Goal: Task Accomplishment & Management: Complete application form

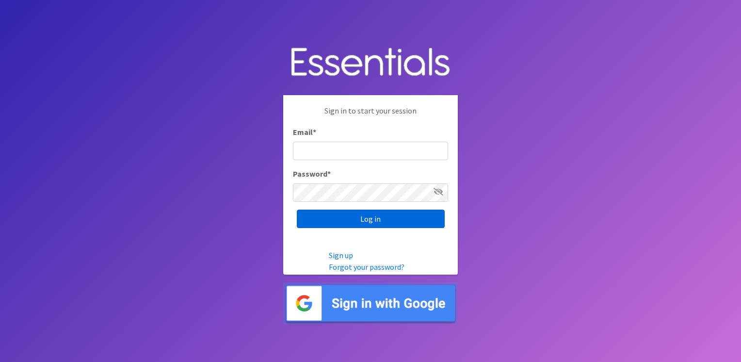
type input "service@periodokc.org"
click at [316, 211] on input "Log in" at bounding box center [371, 219] width 148 height 18
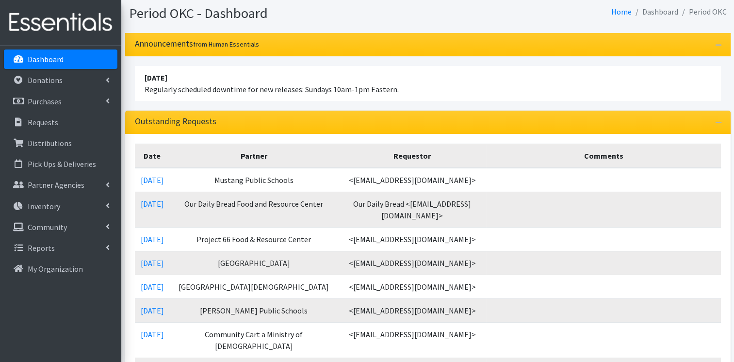
scroll to position [57, 0]
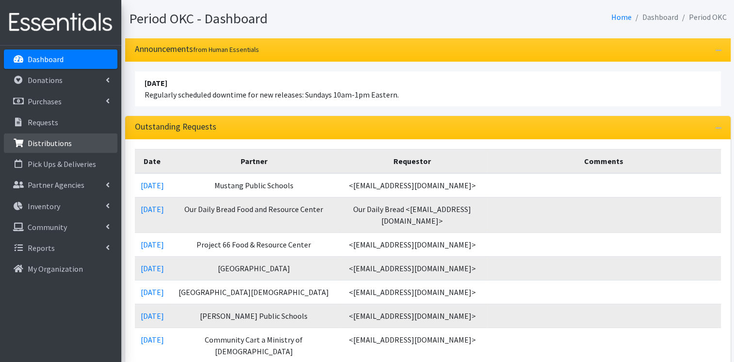
click at [64, 141] on p "Distributions" at bounding box center [50, 143] width 44 height 10
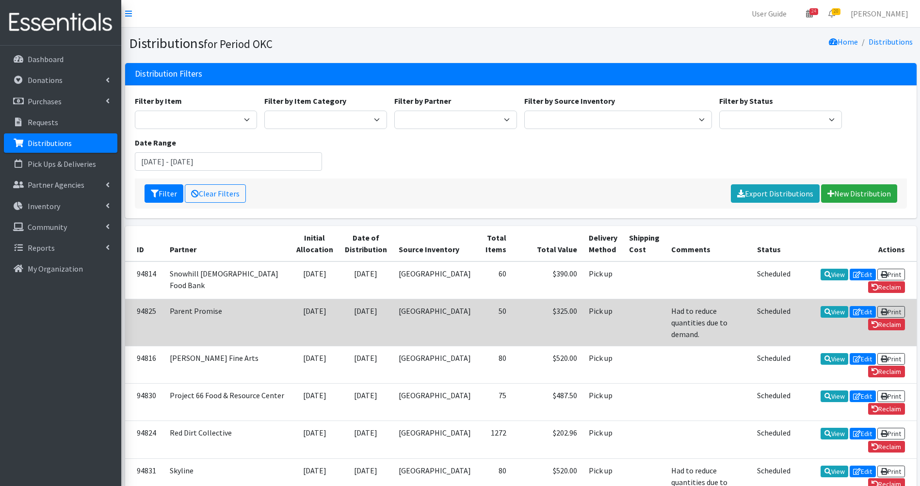
click at [512, 226] on th "Total Value" at bounding box center [547, 243] width 71 height 35
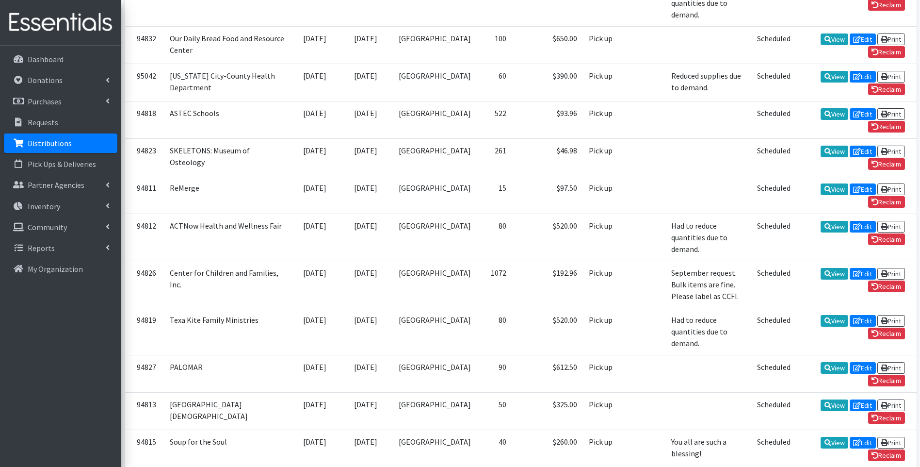
scroll to position [485, 0]
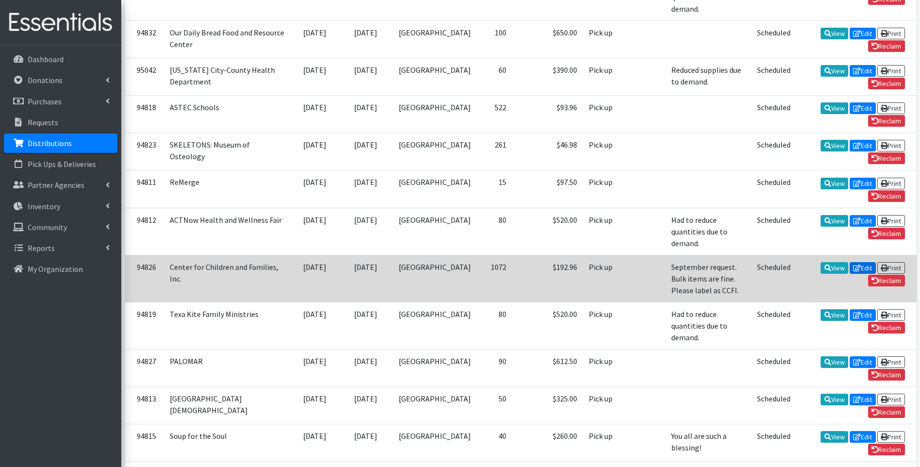
click at [734, 262] on link "Edit" at bounding box center [863, 268] width 26 height 12
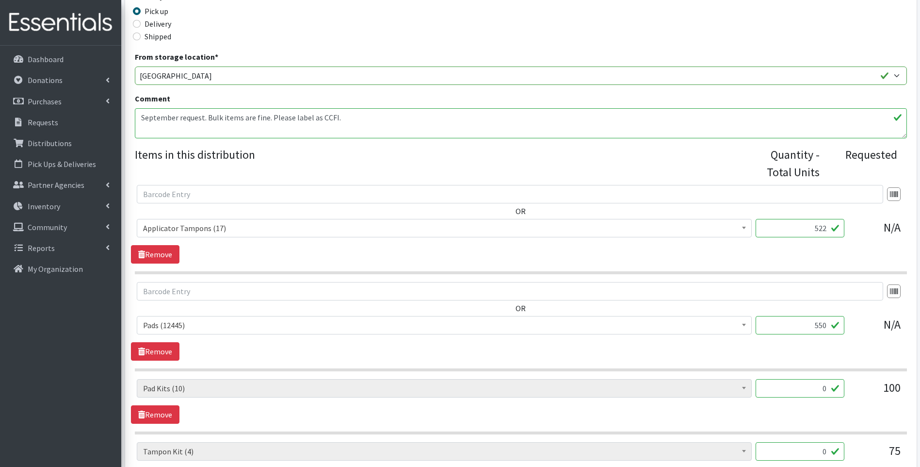
scroll to position [340, 0]
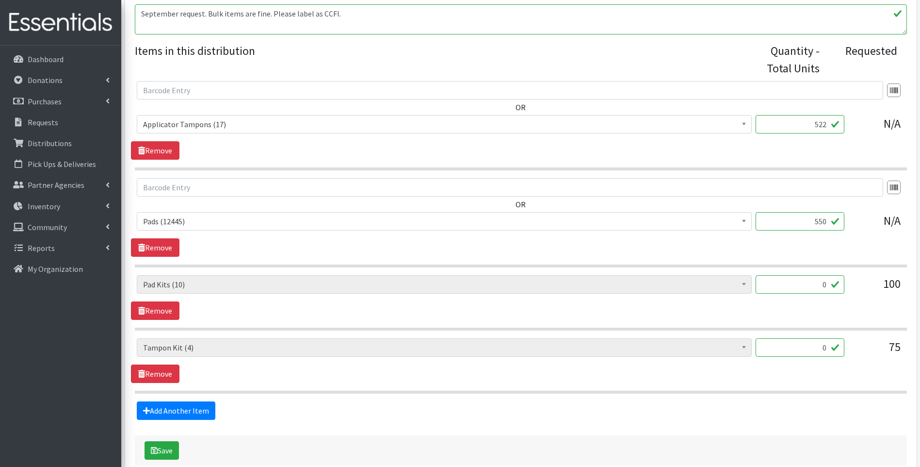
click at [824, 220] on input "550" at bounding box center [800, 221] width 89 height 18
drag, startPoint x: 826, startPoint y: 124, endPoint x: 820, endPoint y: 124, distance: 5.3
click at [820, 124] on input "522" at bounding box center [800, 124] width 89 height 18
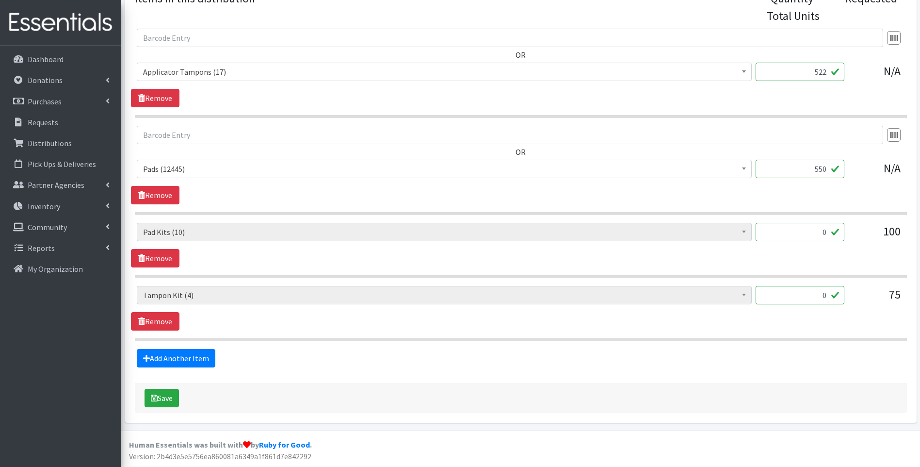
click at [823, 72] on input "522" at bounding box center [800, 72] width 89 height 18
click at [828, 70] on input "5" at bounding box center [800, 72] width 89 height 18
drag, startPoint x: 828, startPoint y: 70, endPoint x: 809, endPoint y: 79, distance: 21.5
click at [809, 79] on input "5" at bounding box center [800, 72] width 89 height 18
click at [556, 91] on div "OR Adult Incontinence Pads (20) Applicator Tampons (17) Bag Stickers (0) Cloth …" at bounding box center [521, 68] width 780 height 79
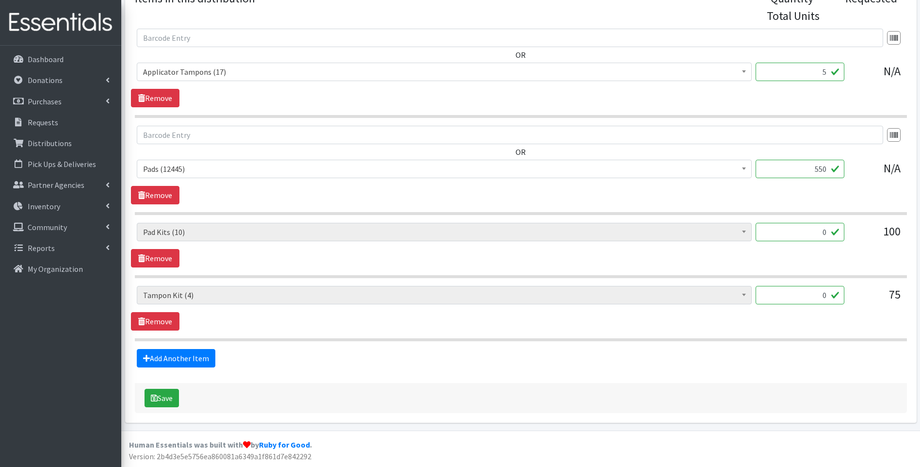
drag, startPoint x: 818, startPoint y: 75, endPoint x: 829, endPoint y: 71, distance: 11.2
click at [829, 71] on input "5" at bounding box center [800, 72] width 89 height 18
type input "543"
drag, startPoint x: 827, startPoint y: 169, endPoint x: 821, endPoint y: 170, distance: 5.9
click at [821, 170] on input "550" at bounding box center [800, 169] width 89 height 18
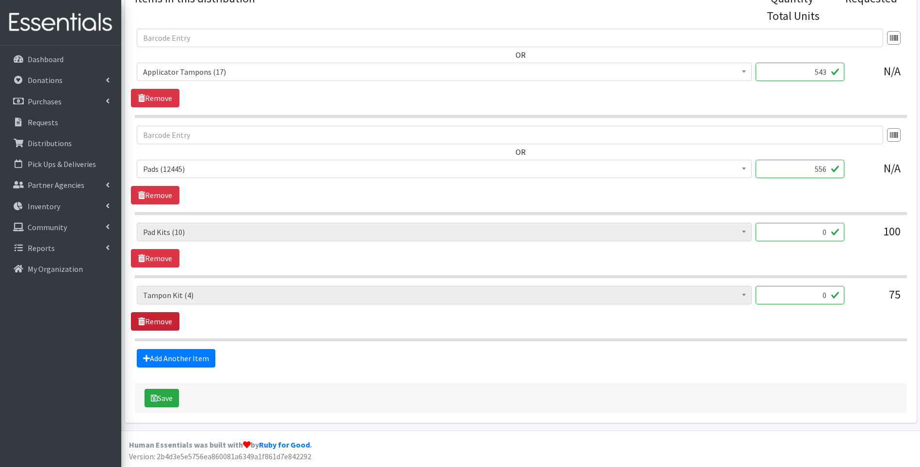
type input "556"
click at [168, 313] on link "Remove" at bounding box center [155, 321] width 49 height 18
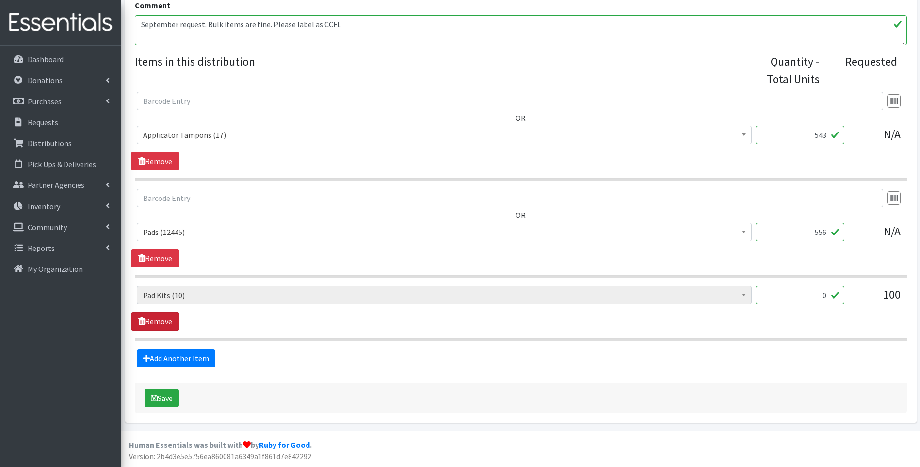
click at [166, 319] on link "Remove" at bounding box center [155, 321] width 49 height 18
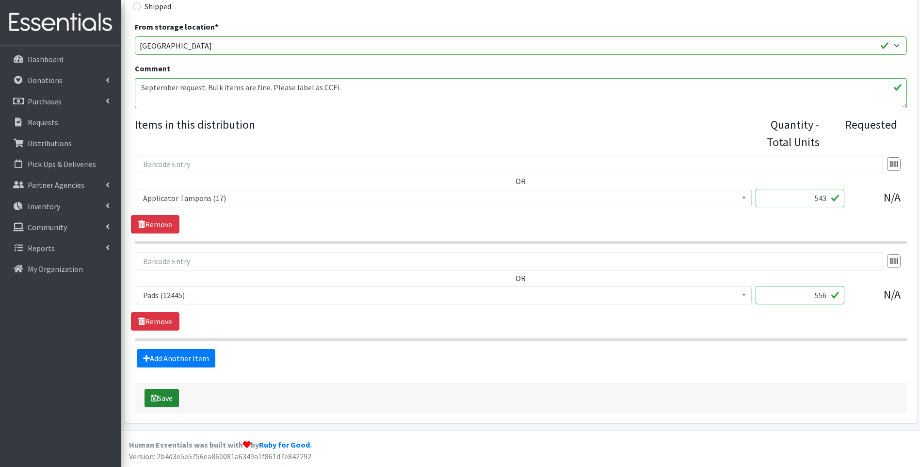
click at [172, 397] on button "Save" at bounding box center [162, 398] width 34 height 18
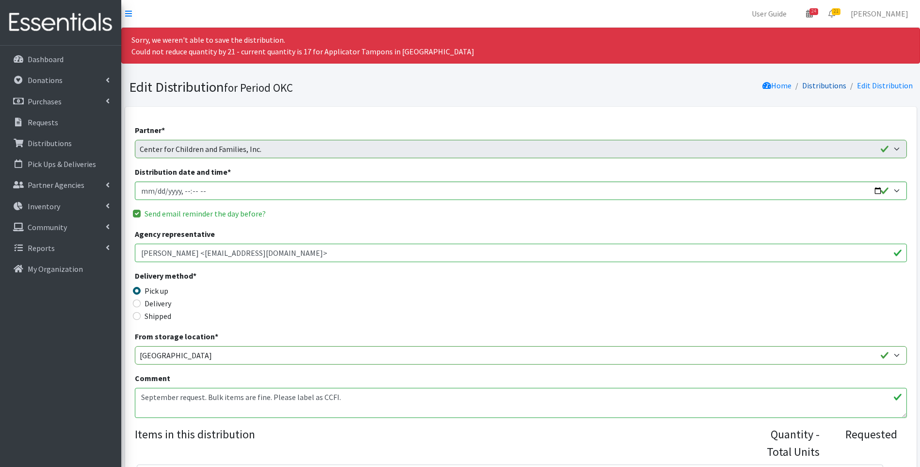
click at [835, 83] on link "Distributions" at bounding box center [824, 86] width 44 height 10
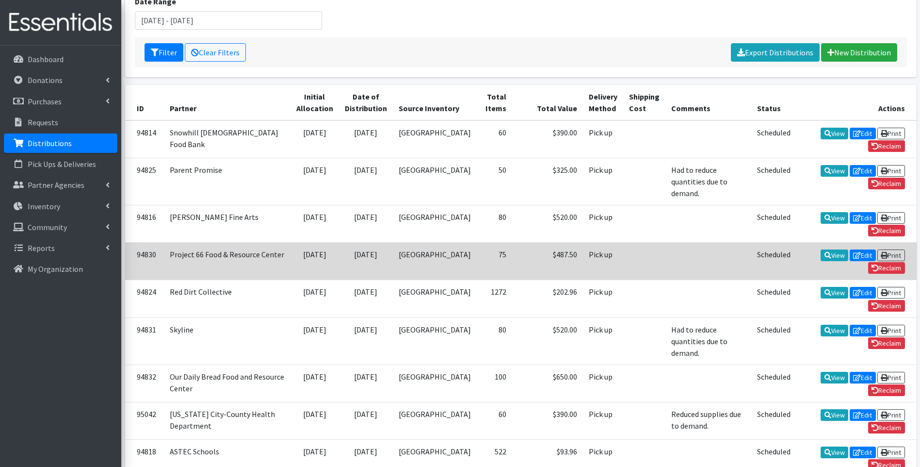
scroll to position [146, 0]
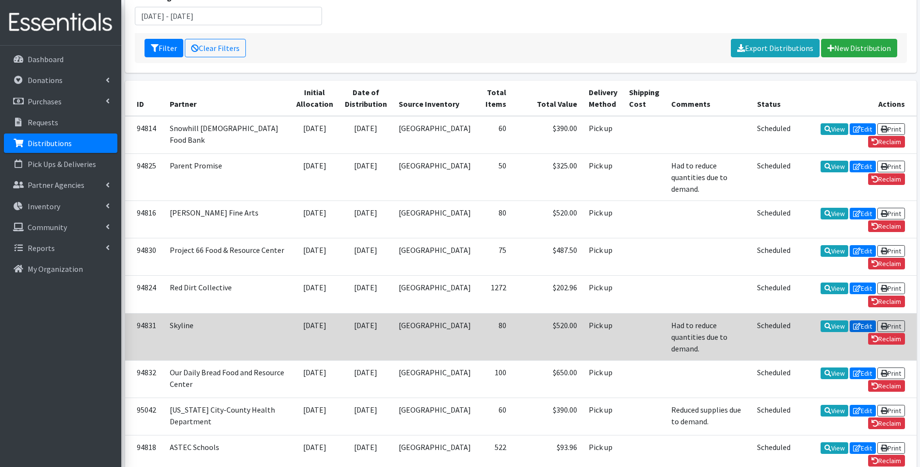
click at [850, 320] on link "Edit" at bounding box center [863, 326] width 26 height 12
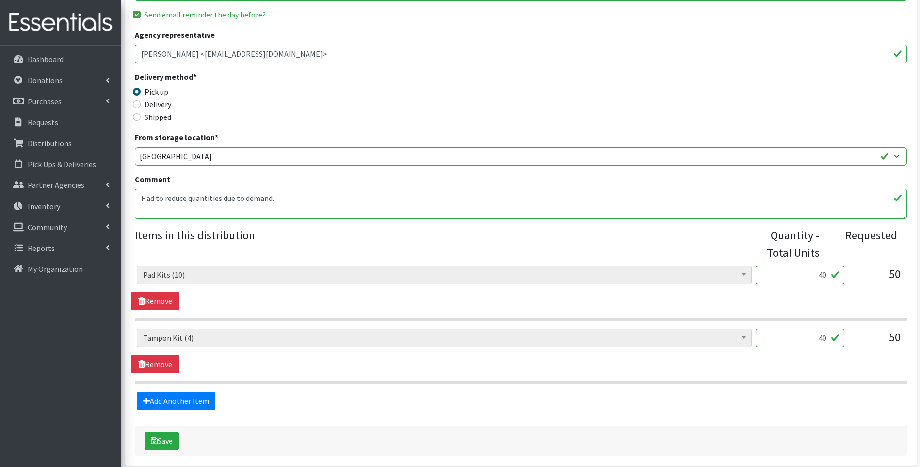
scroll to position [194, 0]
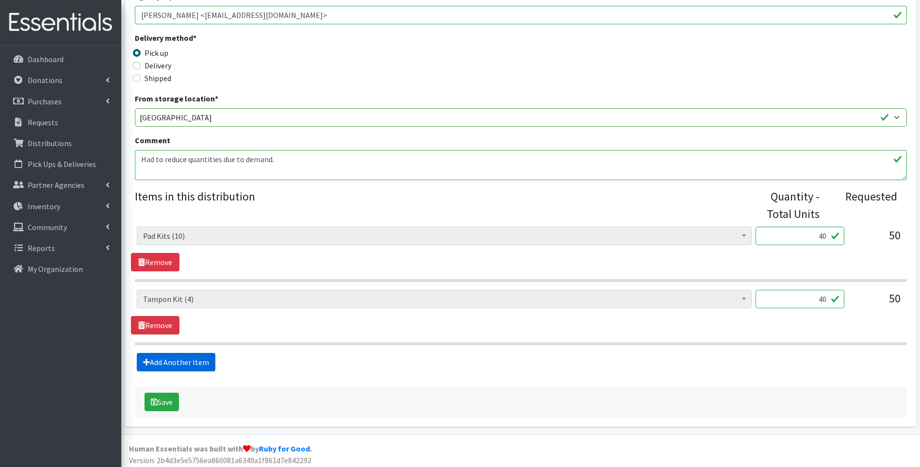
click at [173, 366] on link "Add Another Item" at bounding box center [176, 362] width 79 height 18
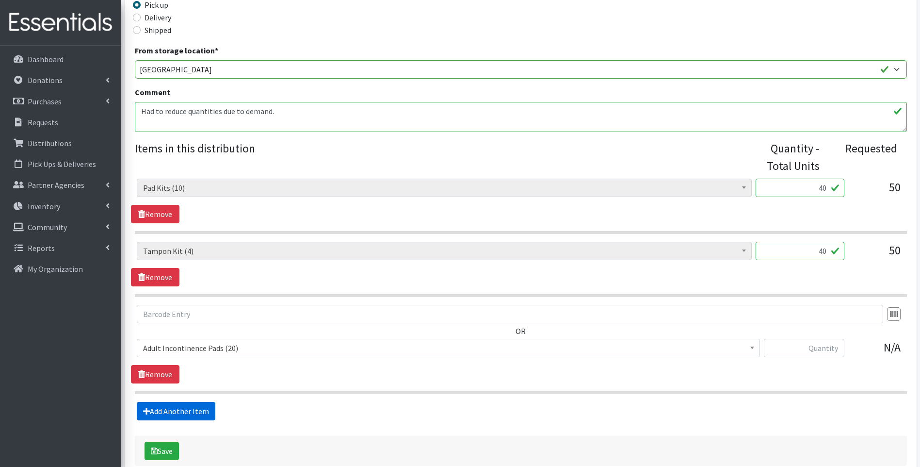
scroll to position [295, 0]
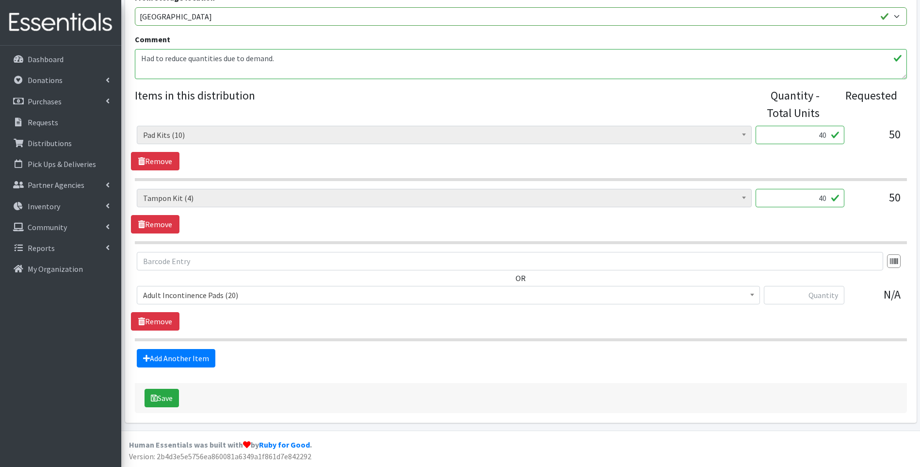
click at [204, 295] on span "Adult Incontinence Pads (20)" at bounding box center [448, 295] width 611 height 14
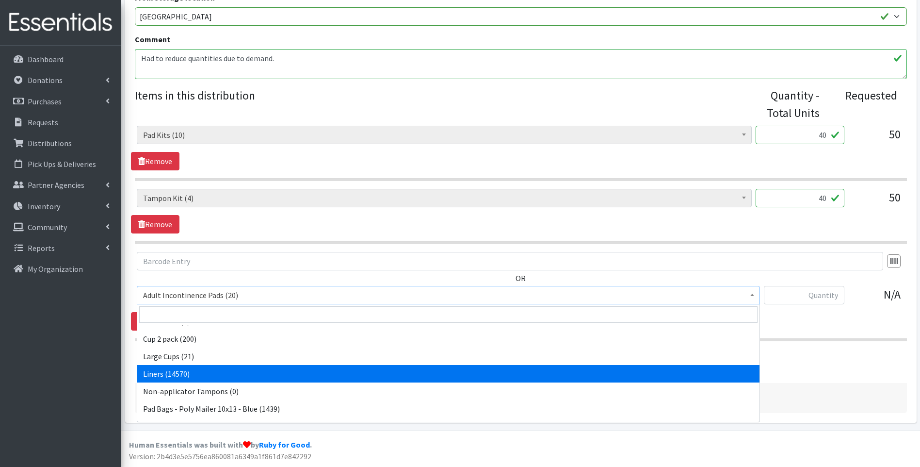
scroll to position [97, 0]
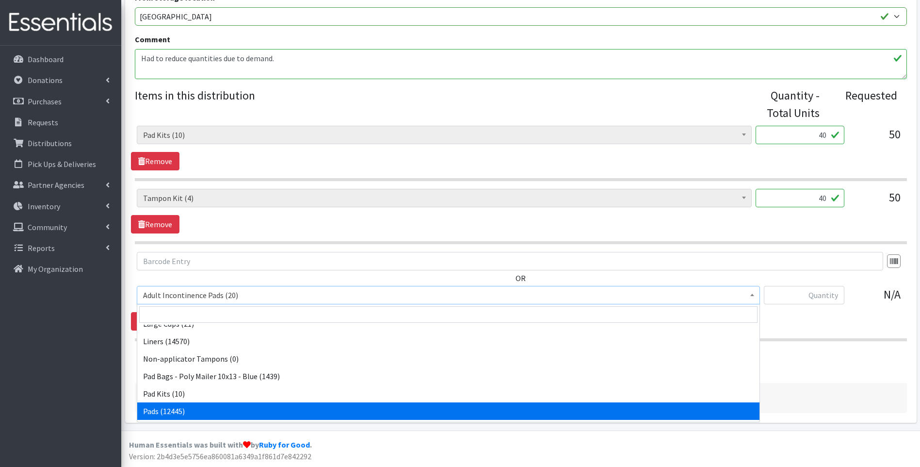
select select "12242"
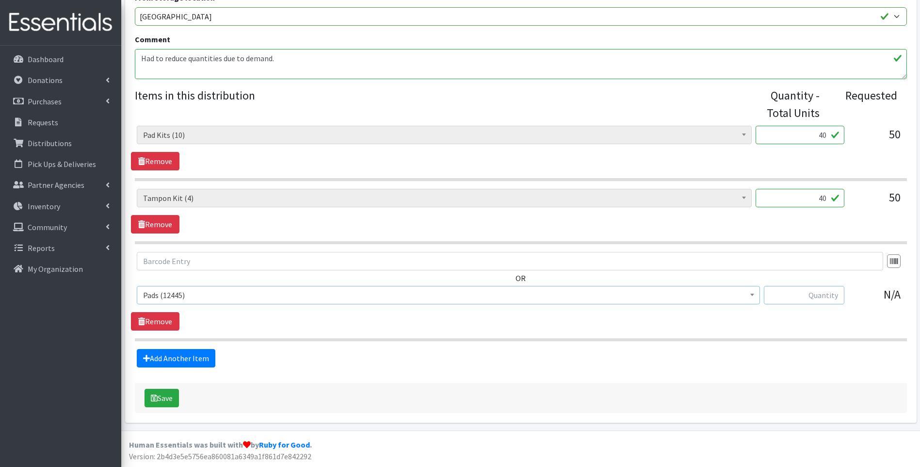
click at [817, 293] on input "text" at bounding box center [804, 295] width 81 height 18
type input "801"
click at [174, 357] on link "Add Another Item" at bounding box center [176, 358] width 79 height 18
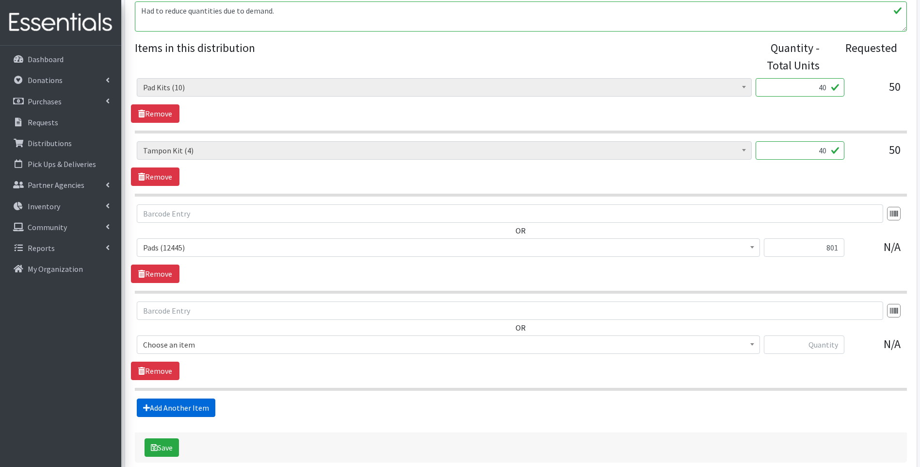
scroll to position [392, 0]
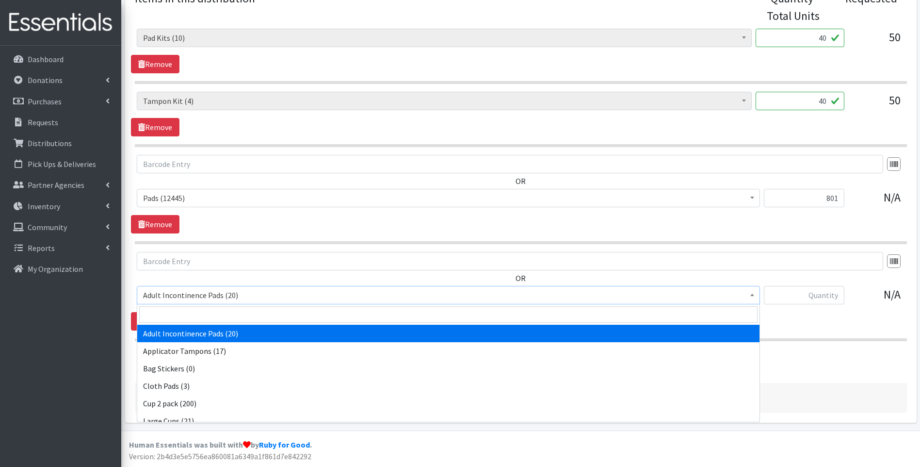
click at [185, 292] on span "Adult Incontinence Pads (20)" at bounding box center [448, 295] width 611 height 14
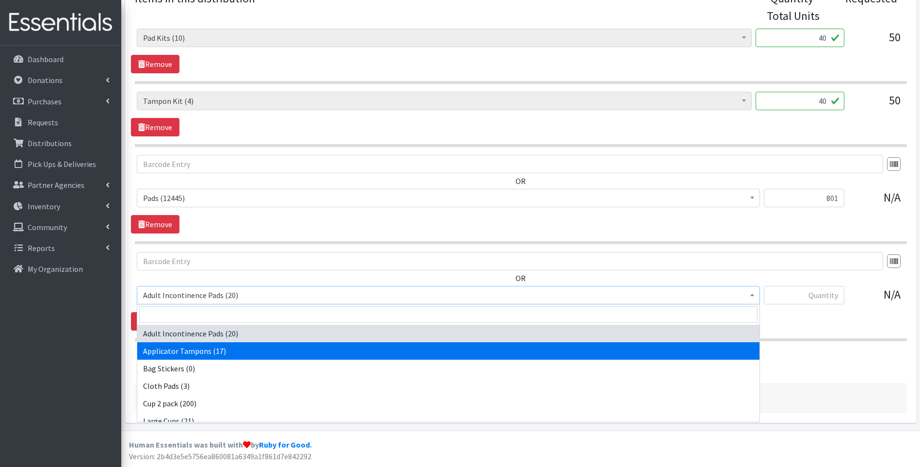
select select "12239"
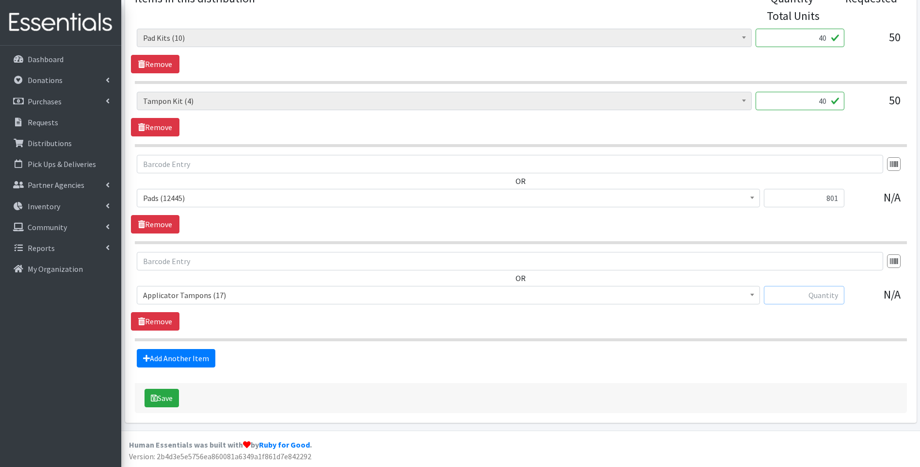
click at [828, 298] on input "text" at bounding box center [804, 295] width 81 height 18
click at [179, 132] on link "Remove" at bounding box center [155, 127] width 49 height 18
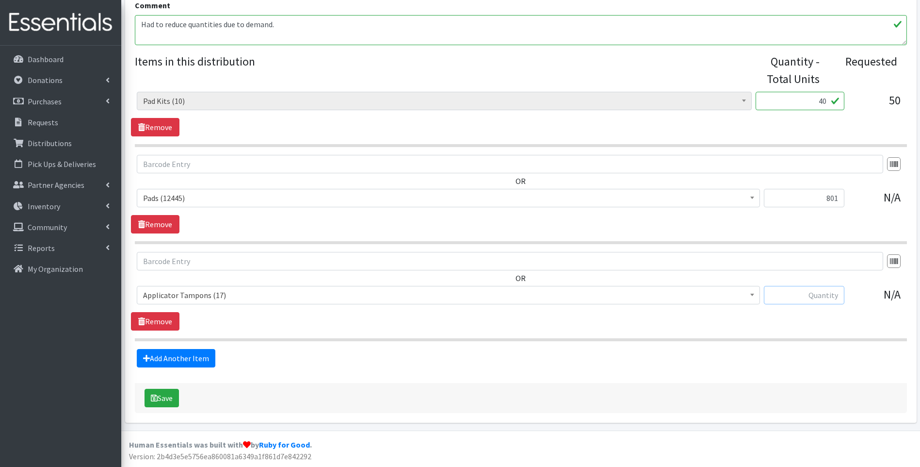
click at [821, 296] on input "text" at bounding box center [804, 295] width 81 height 18
type input "17"
click at [145, 389] on button "Save" at bounding box center [162, 398] width 34 height 18
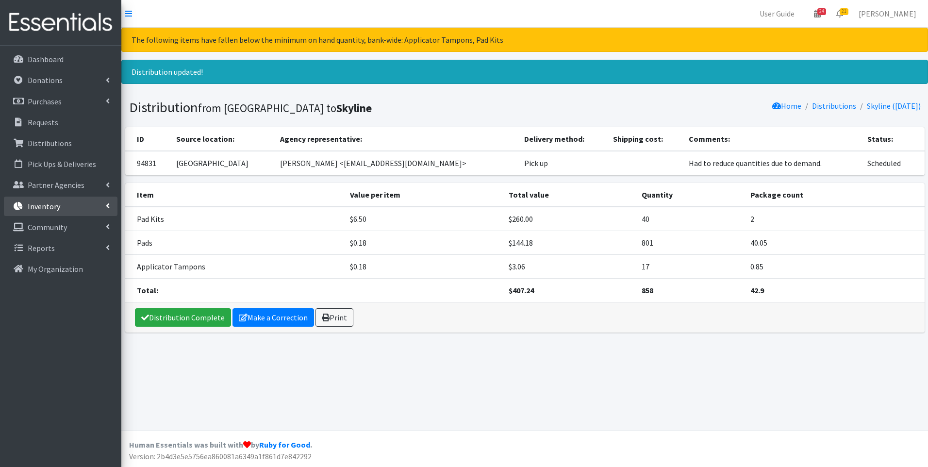
click at [42, 209] on p "Inventory" at bounding box center [44, 206] width 33 height 10
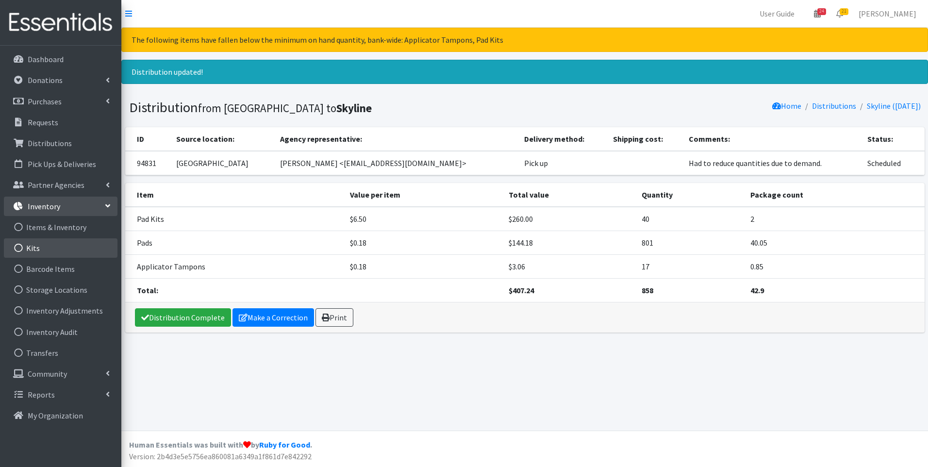
click at [48, 256] on link "Kits" at bounding box center [61, 247] width 114 height 19
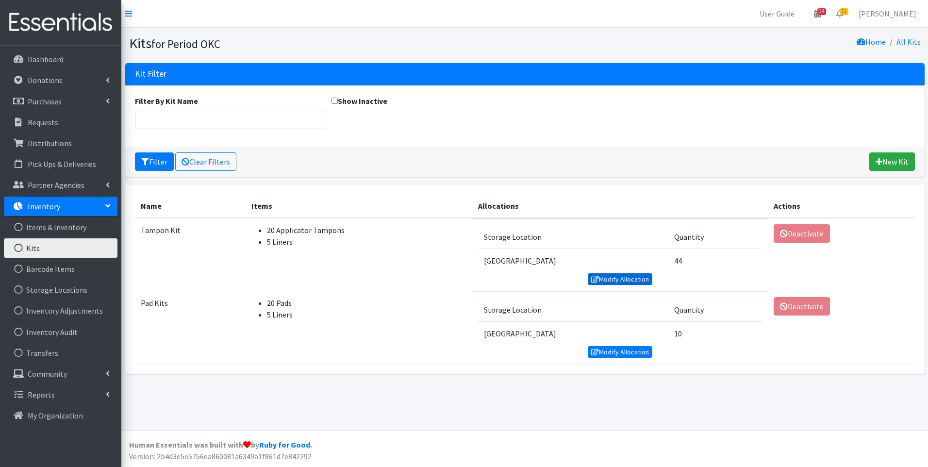
click at [622, 279] on link "Modify Allocation" at bounding box center [620, 279] width 65 height 12
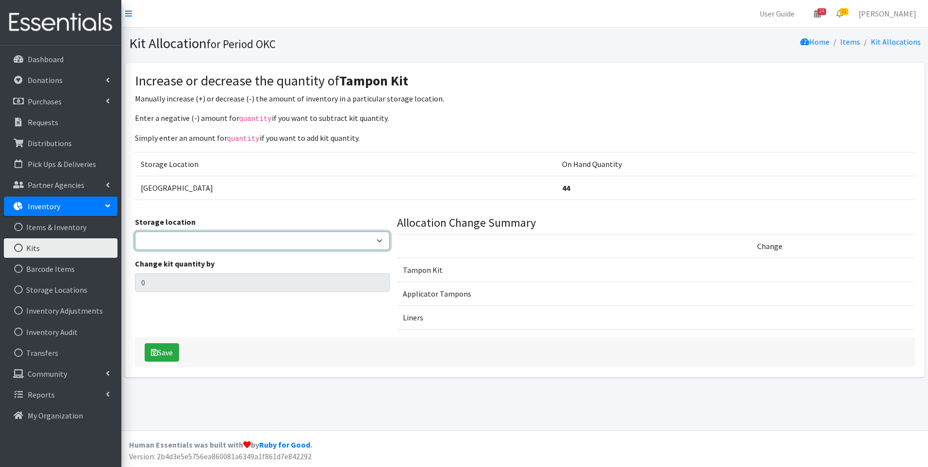
click at [163, 239] on select "5th Street MorningStar Storage" at bounding box center [262, 240] width 255 height 18
select select "345"
click at [135, 231] on select "5th Street MorningStar Storage" at bounding box center [262, 240] width 255 height 18
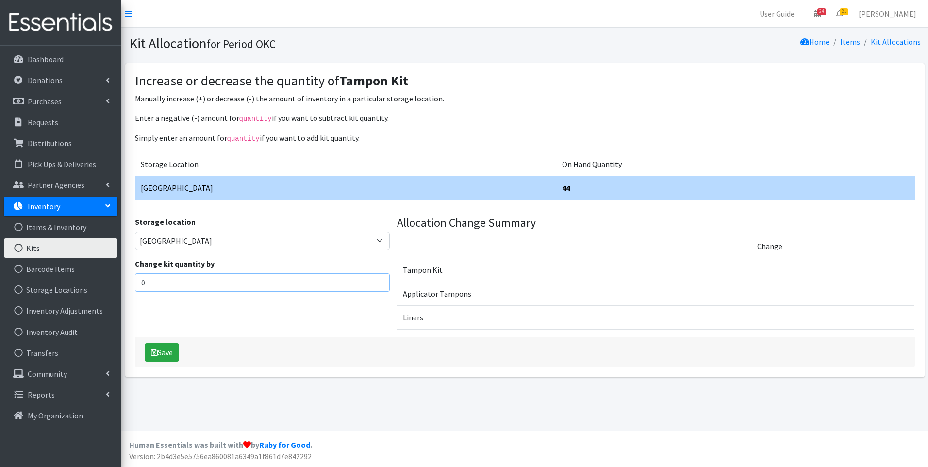
click at [162, 276] on input "0" at bounding box center [262, 282] width 255 height 18
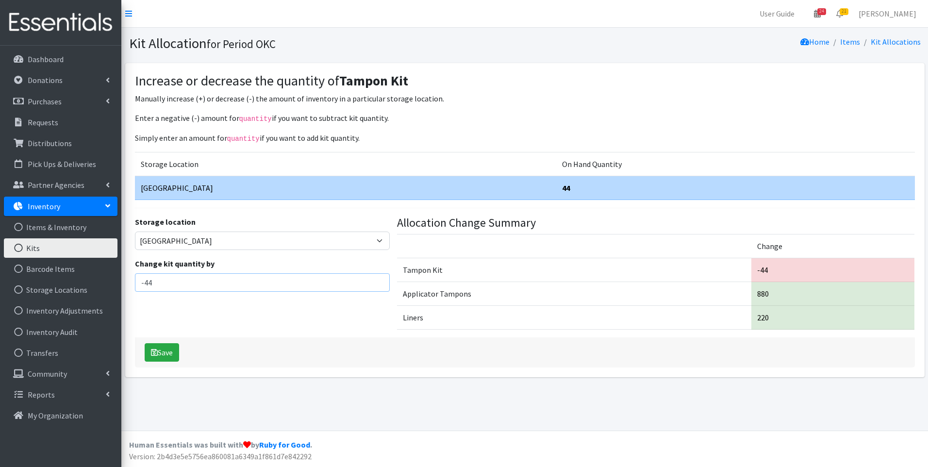
type input "-44"
click at [159, 361] on div "Save" at bounding box center [525, 352] width 780 height 30
click at [164, 352] on button "Save" at bounding box center [162, 352] width 34 height 18
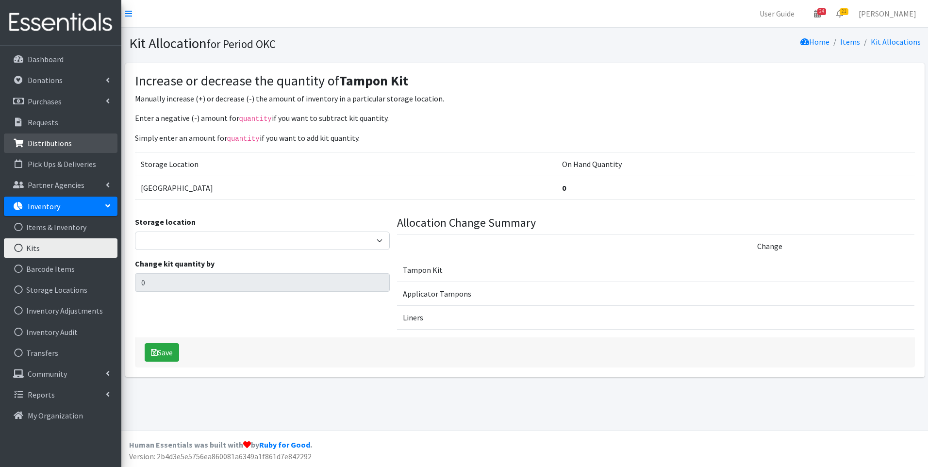
click at [35, 136] on link "Distributions" at bounding box center [61, 142] width 114 height 19
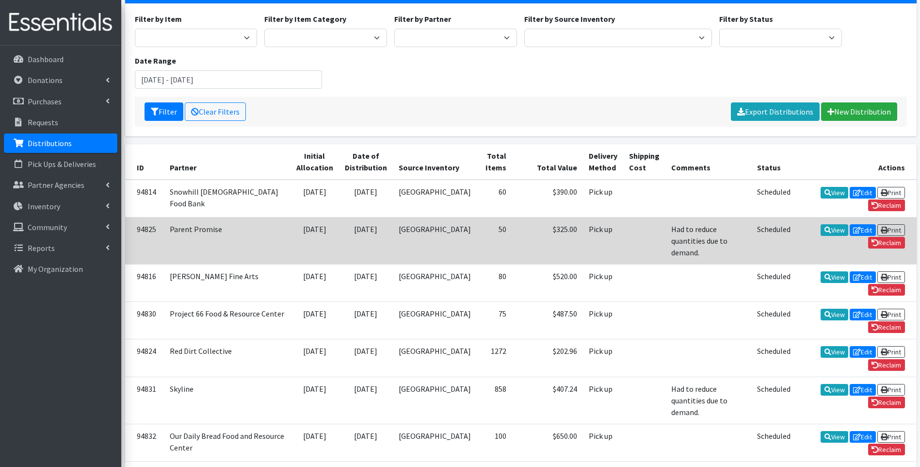
scroll to position [97, 0]
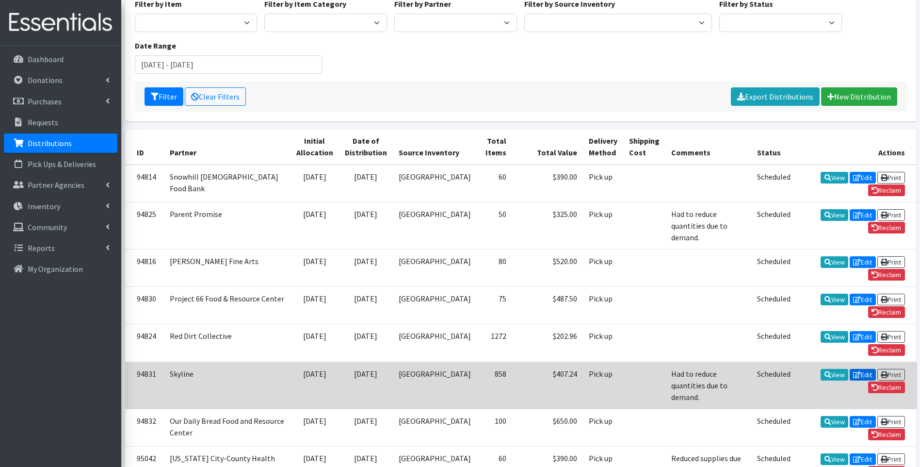
click at [853, 371] on icon at bounding box center [857, 374] width 8 height 7
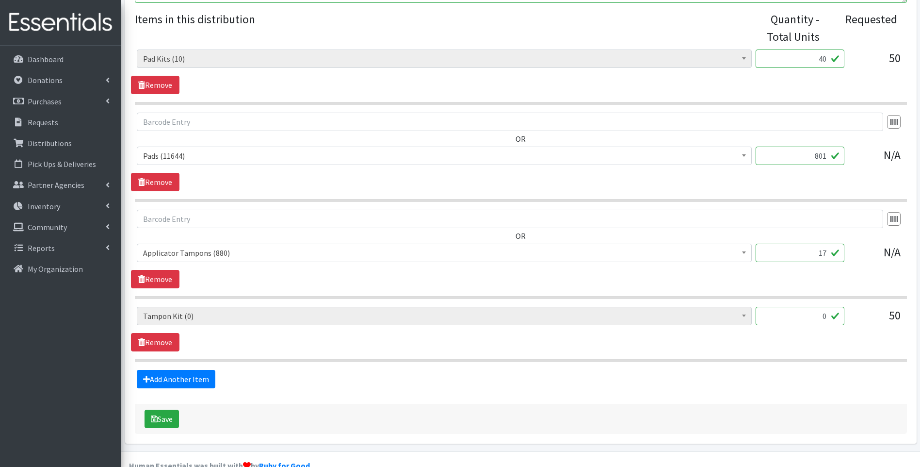
scroll to position [388, 0]
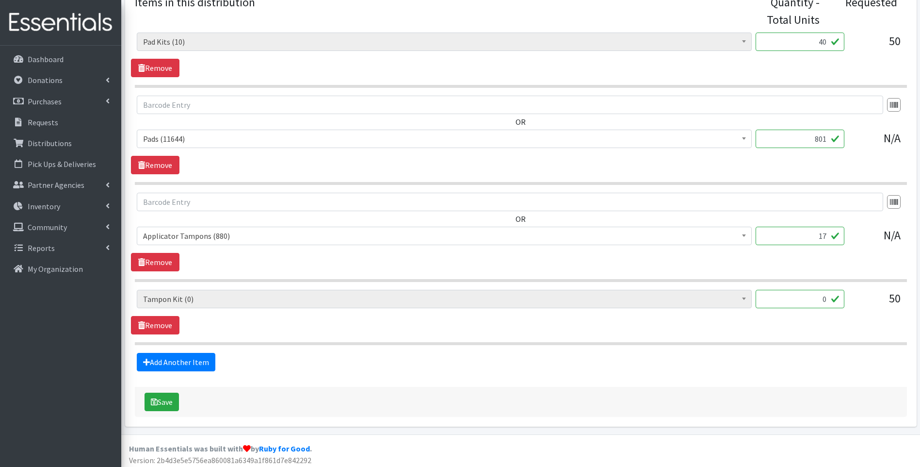
drag, startPoint x: 805, startPoint y: 236, endPoint x: 829, endPoint y: 235, distance: 24.3
click at [829, 235] on input "17" at bounding box center [800, 236] width 89 height 18
type input "783"
click at [162, 322] on link "Remove" at bounding box center [155, 325] width 49 height 18
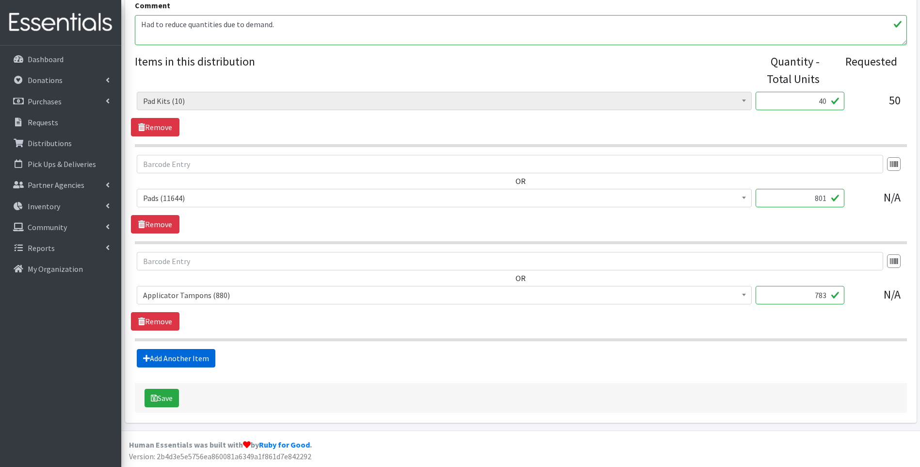
click at [167, 351] on link "Add Another Item" at bounding box center [176, 358] width 79 height 18
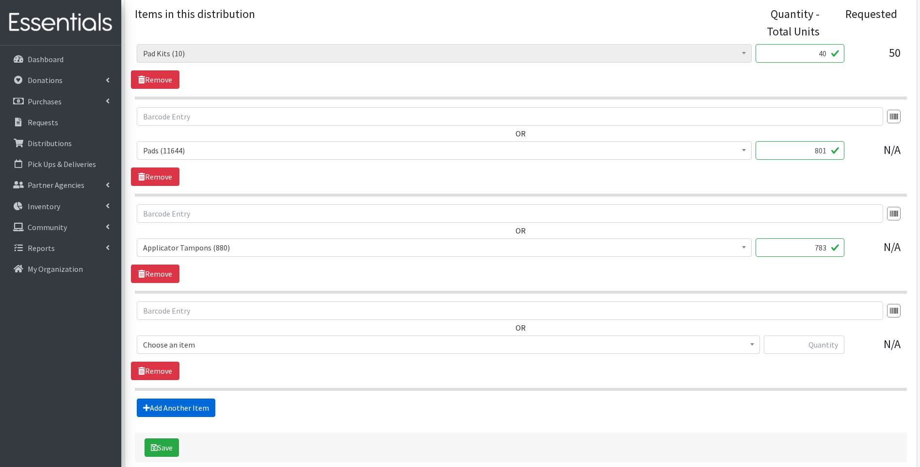
scroll to position [426, 0]
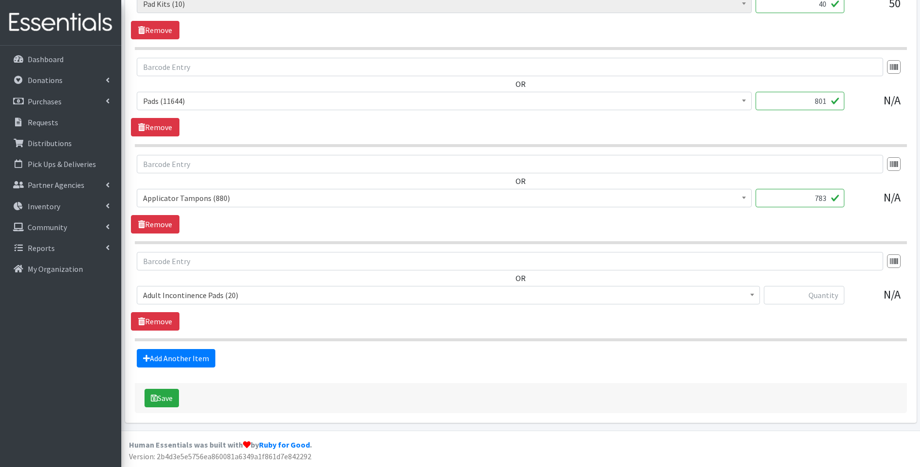
click at [189, 296] on span "Adult Incontinence Pads (20)" at bounding box center [448, 295] width 611 height 14
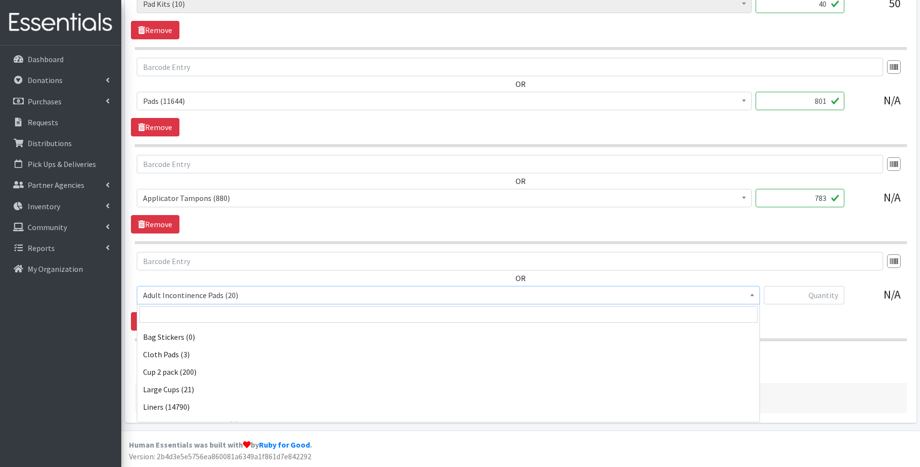
scroll to position [49, 0]
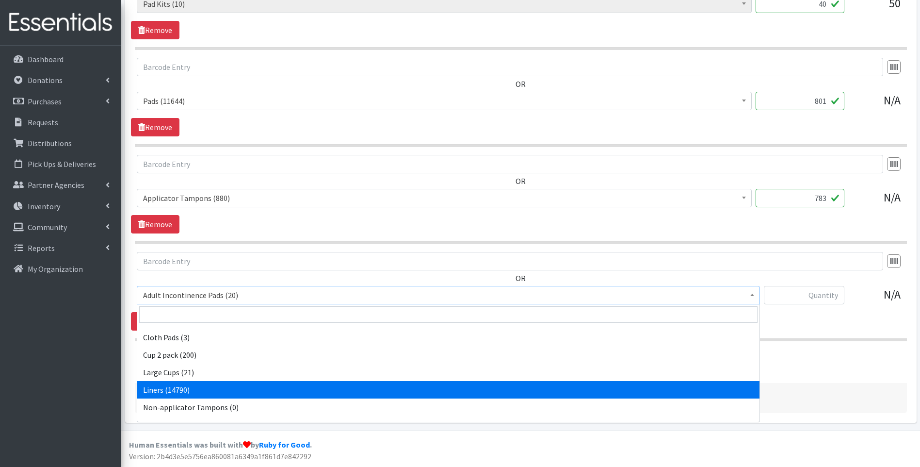
select select "12219"
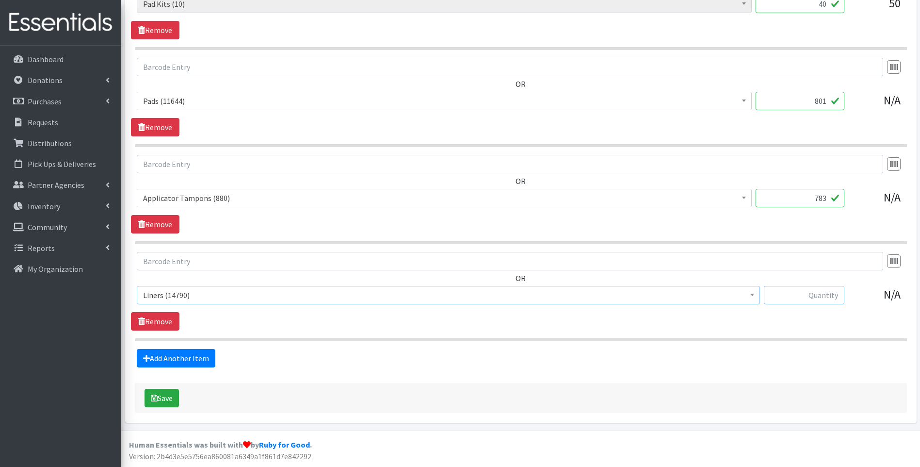
click at [812, 296] on input "text" at bounding box center [804, 295] width 81 height 18
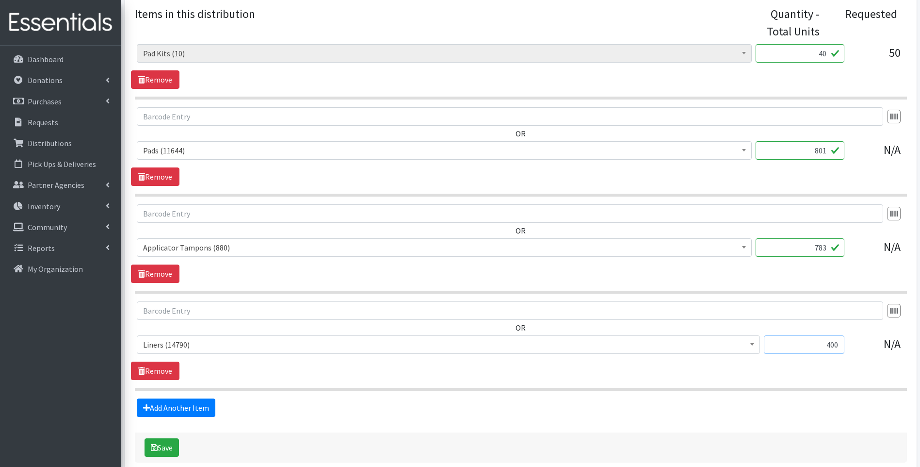
scroll to position [329, 0]
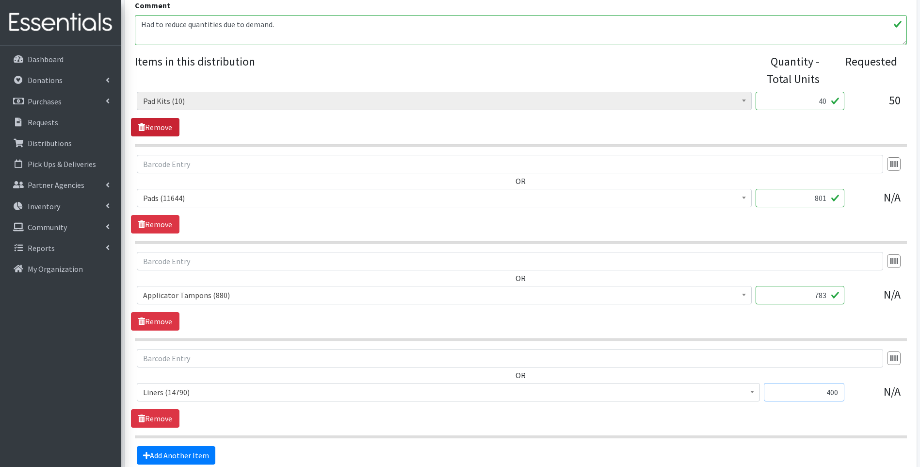
type input "400"
click at [137, 125] on link "Remove" at bounding box center [155, 127] width 49 height 18
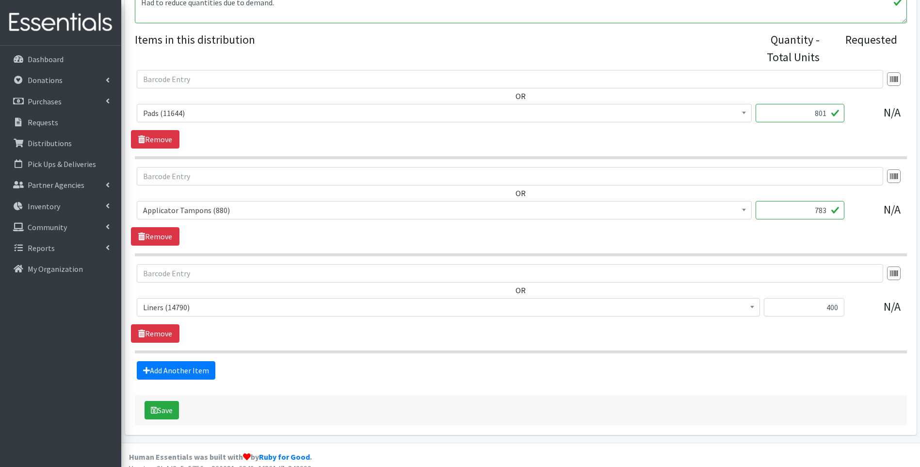
scroll to position [363, 0]
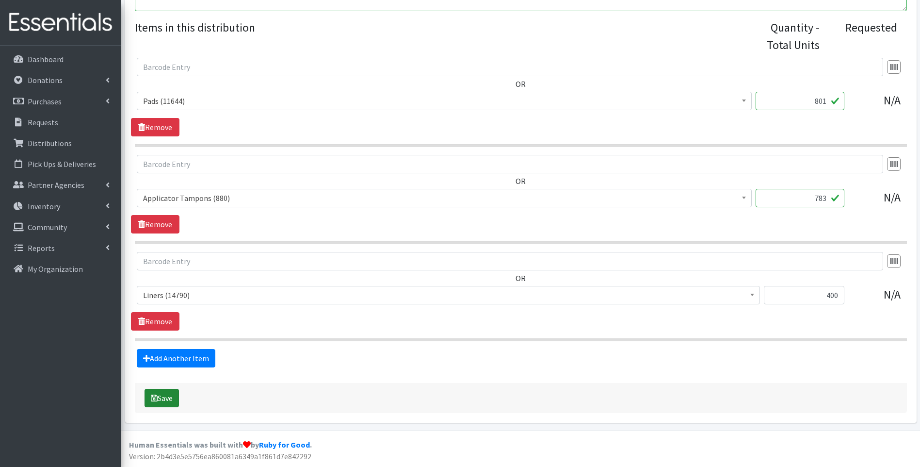
click at [154, 402] on button "Save" at bounding box center [162, 398] width 34 height 18
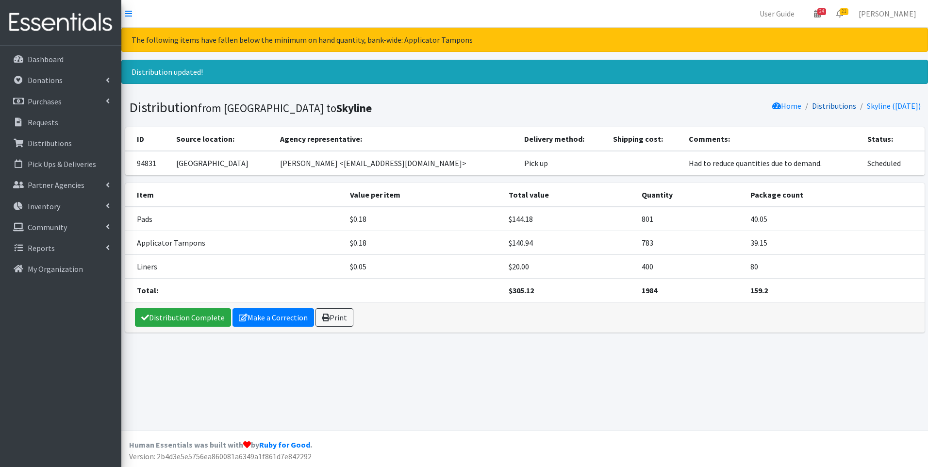
click at [819, 105] on link "Distributions" at bounding box center [834, 106] width 44 height 10
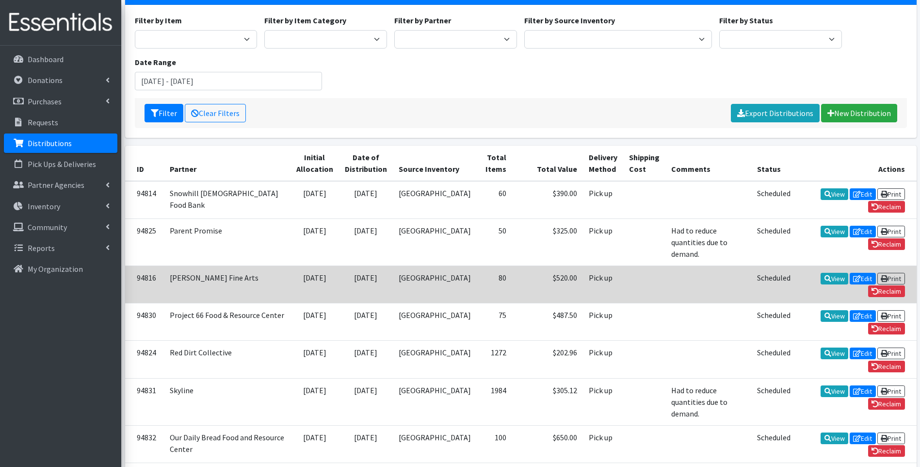
scroll to position [97, 0]
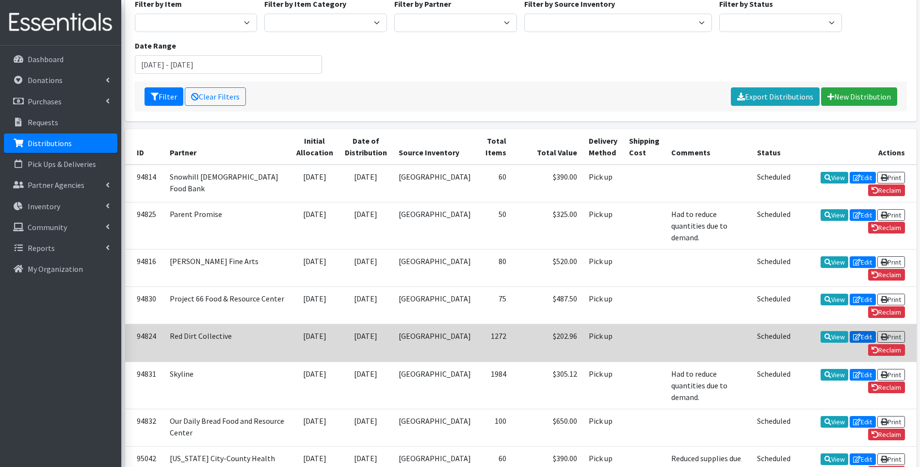
click at [850, 331] on link "Edit" at bounding box center [863, 337] width 26 height 12
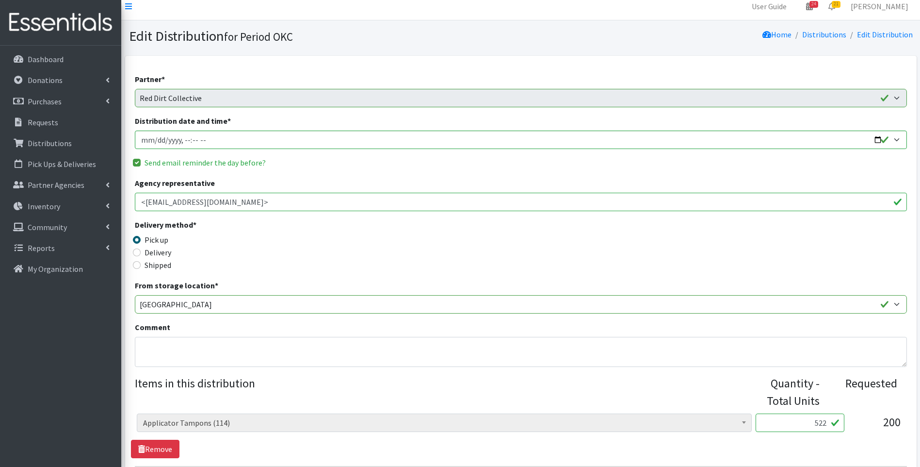
scroll to position [243, 0]
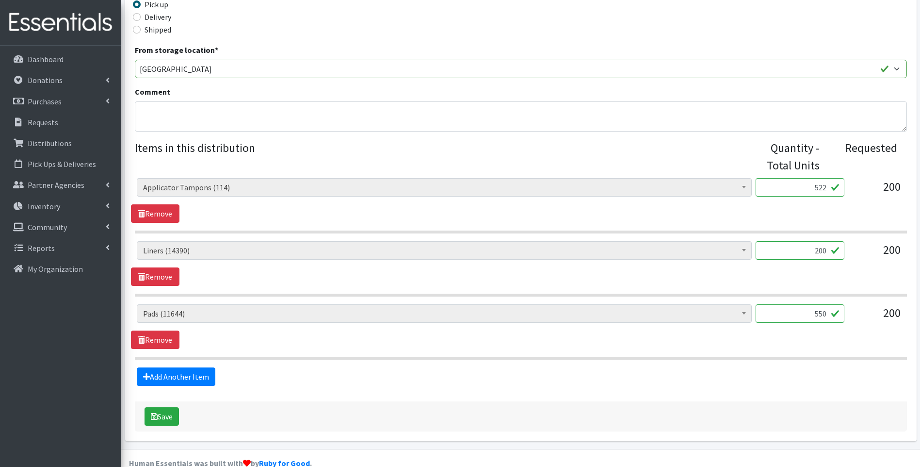
drag, startPoint x: 826, startPoint y: 188, endPoint x: 819, endPoint y: 185, distance: 7.2
click at [819, 185] on input "522" at bounding box center [800, 187] width 89 height 18
type input "543"
click at [822, 314] on input "550" at bounding box center [800, 313] width 89 height 18
type input "556"
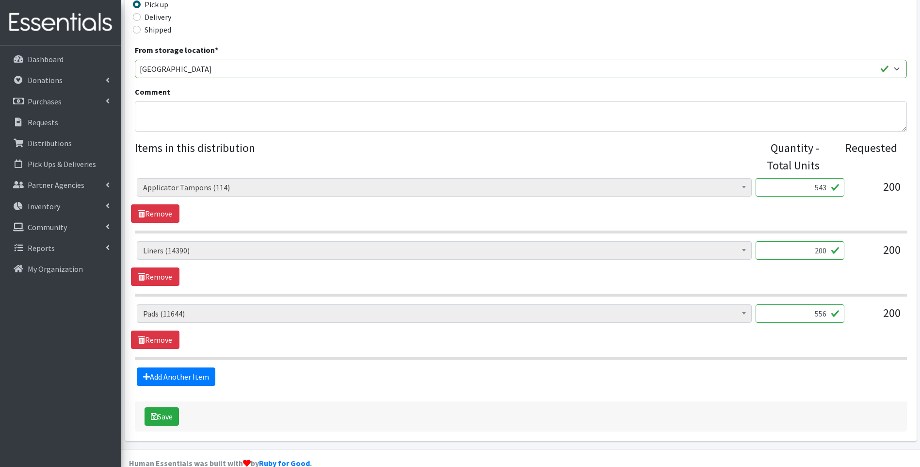
click at [471, 344] on div "Adult Incontinence Pads (20) Applicator Tampons (114) Bag Stickers (0) Cloth Pa…" at bounding box center [521, 326] width 780 height 45
click at [158, 415] on button "Save" at bounding box center [162, 416] width 34 height 18
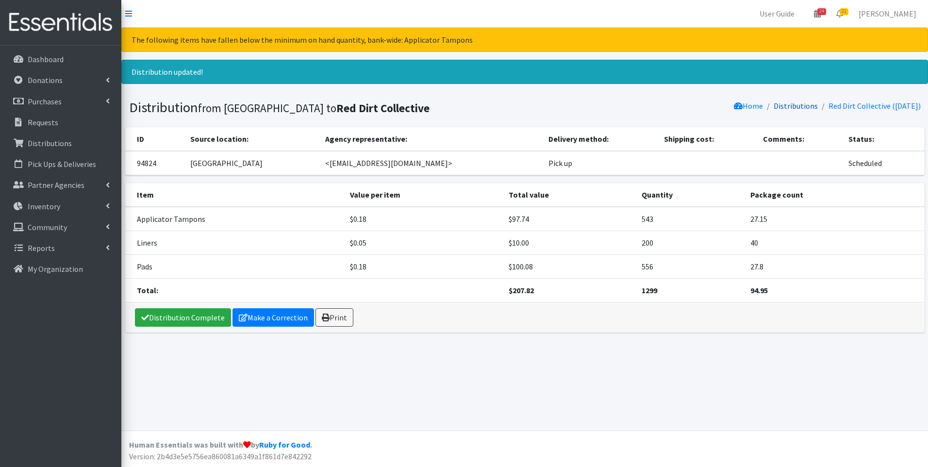
click at [784, 110] on link "Distributions" at bounding box center [795, 106] width 44 height 10
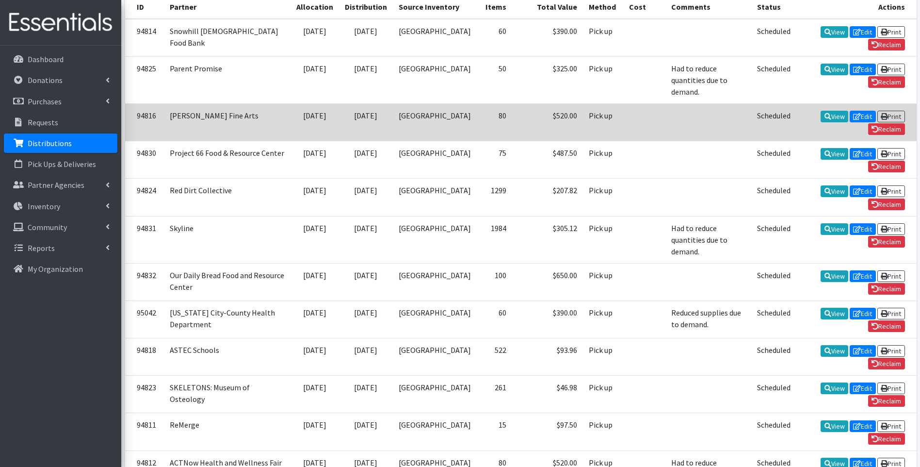
scroll to position [291, 0]
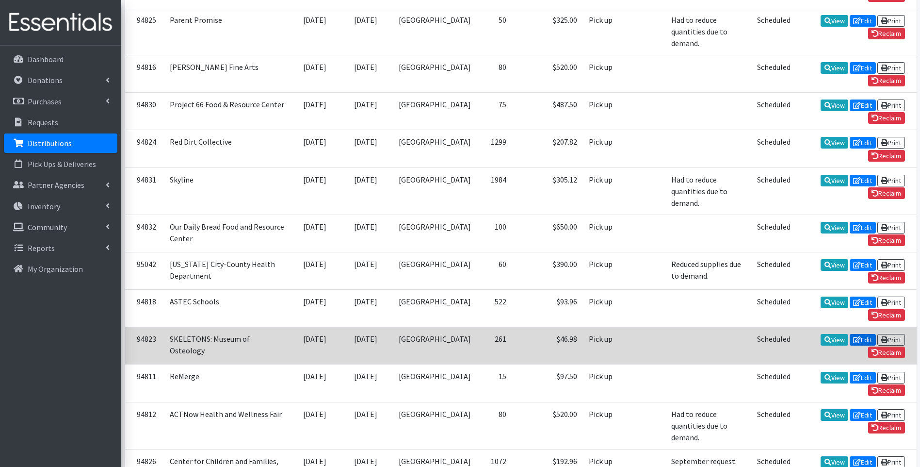
click at [850, 334] on link "Edit" at bounding box center [863, 340] width 26 height 12
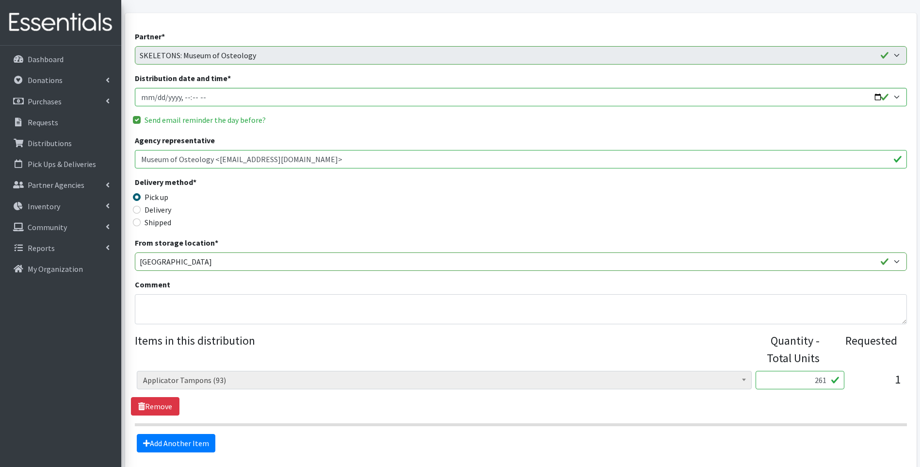
scroll to position [97, 0]
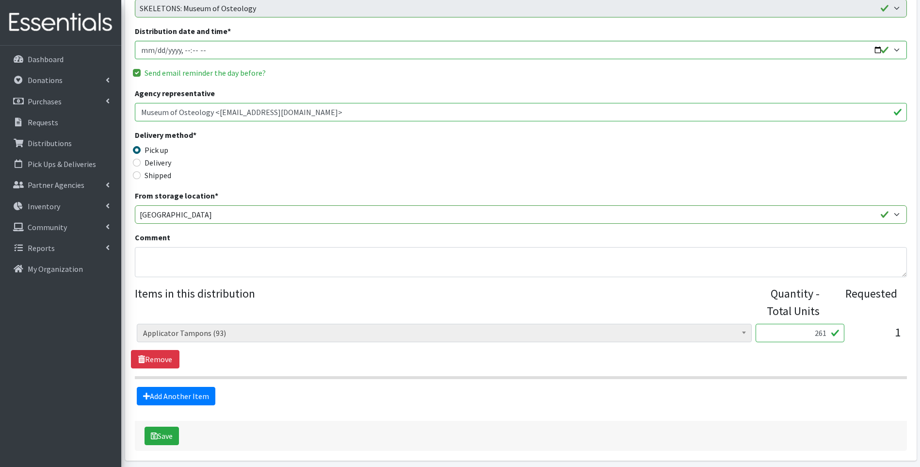
drag, startPoint x: 825, startPoint y: 332, endPoint x: 819, endPoint y: 331, distance: 5.9
click at [819, 331] on input "261" at bounding box center [800, 333] width 89 height 18
type input "282"
click at [163, 432] on button "Save" at bounding box center [162, 435] width 34 height 18
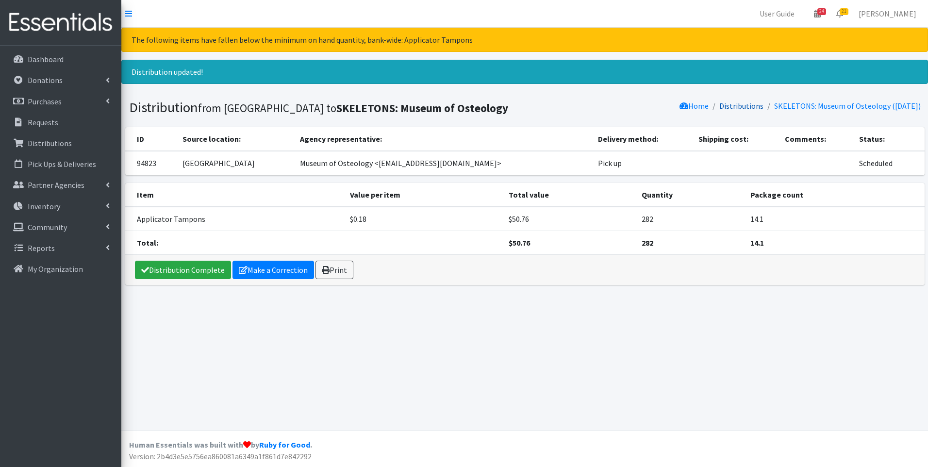
click at [735, 104] on link "Distributions" at bounding box center [741, 106] width 44 height 10
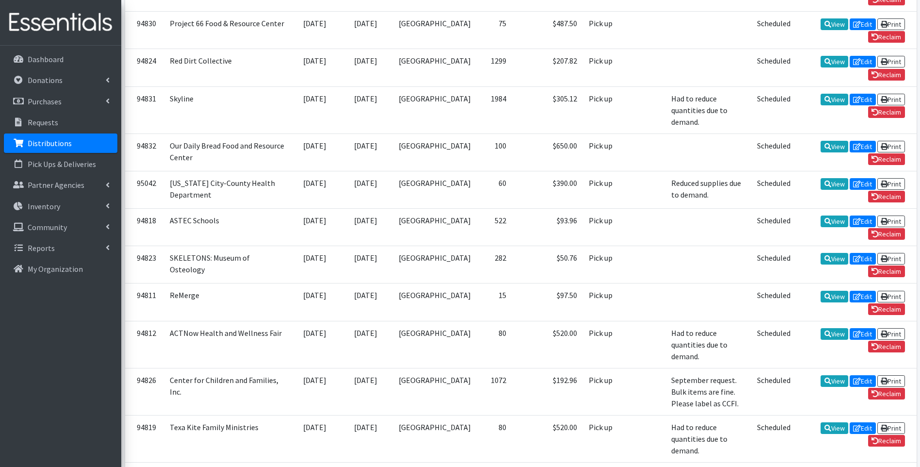
scroll to position [388, 0]
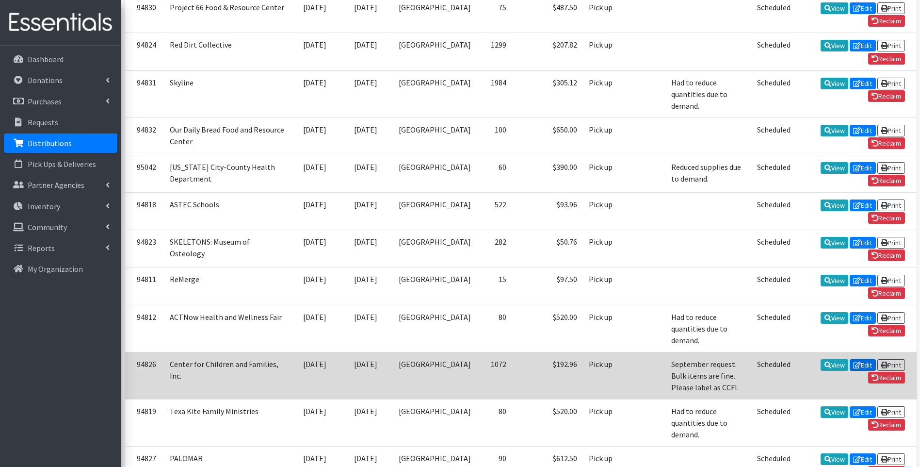
click at [850, 359] on link "Edit" at bounding box center [863, 365] width 26 height 12
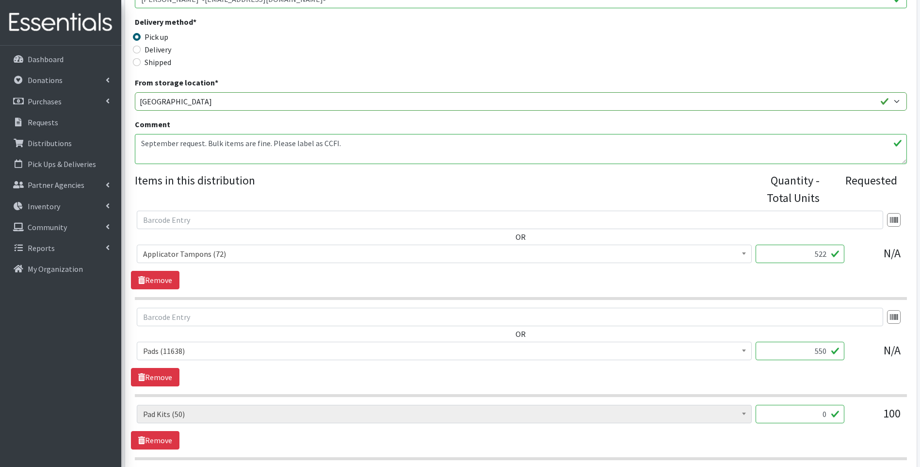
scroll to position [243, 0]
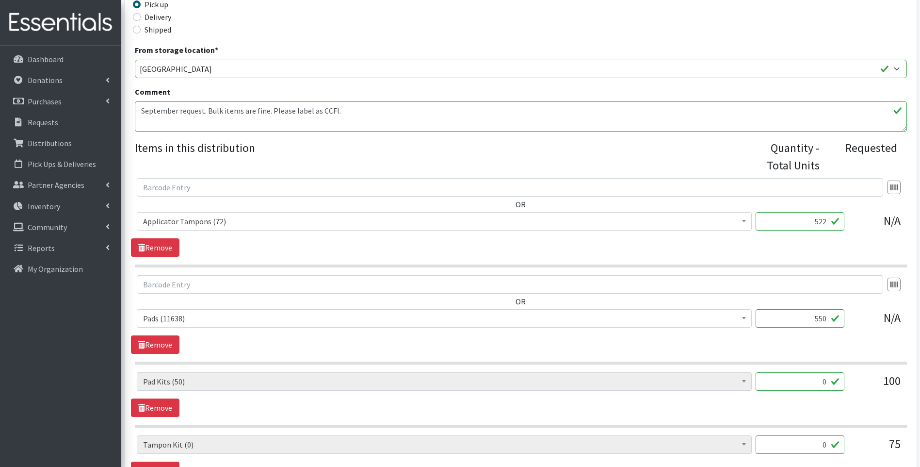
drag, startPoint x: 827, startPoint y: 222, endPoint x: 820, endPoint y: 221, distance: 6.4
click at [820, 221] on input "522" at bounding box center [800, 221] width 89 height 18
type input "543"
click at [824, 318] on input "550" at bounding box center [800, 318] width 89 height 18
type input "556"
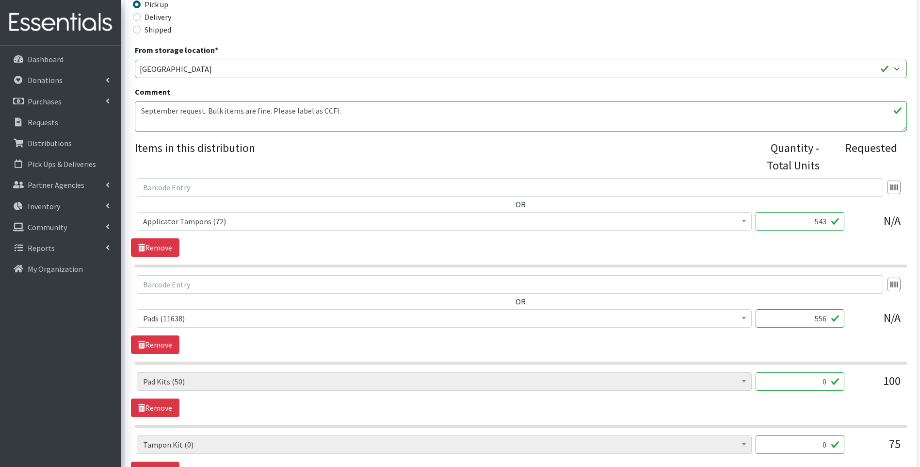
click at [821, 302] on div "OR Adult Incontinence Pads (20) Applicator Tampons (72) Bag Stickers (0) Cloth …" at bounding box center [521, 305] width 780 height 60
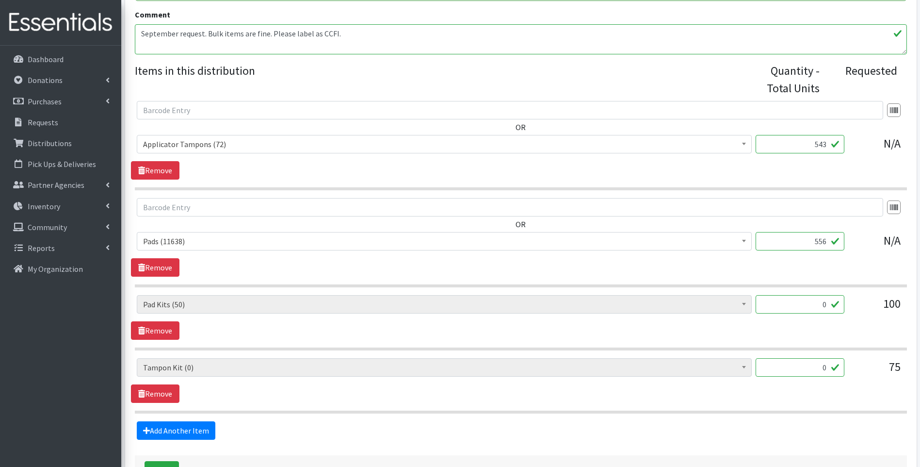
scroll to position [388, 0]
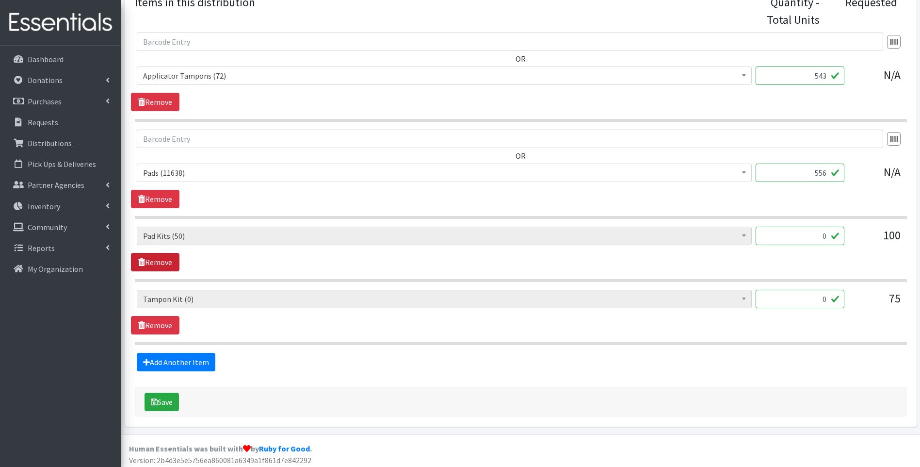
click at [136, 257] on link "Remove" at bounding box center [155, 262] width 49 height 18
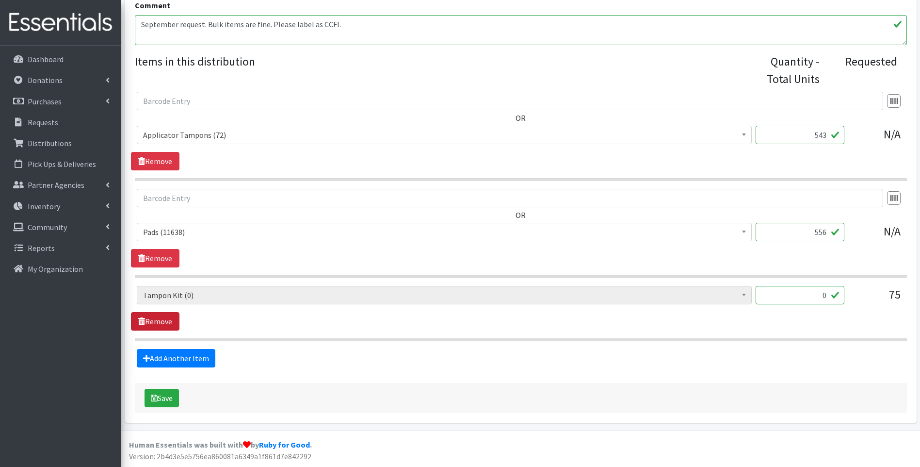
click at [143, 327] on link "Remove" at bounding box center [155, 321] width 49 height 18
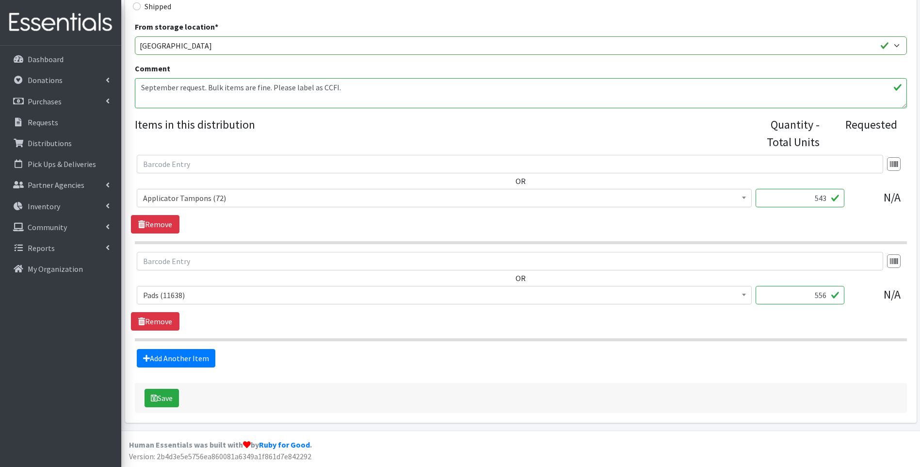
scroll to position [266, 0]
click at [160, 397] on button "Save" at bounding box center [162, 398] width 34 height 18
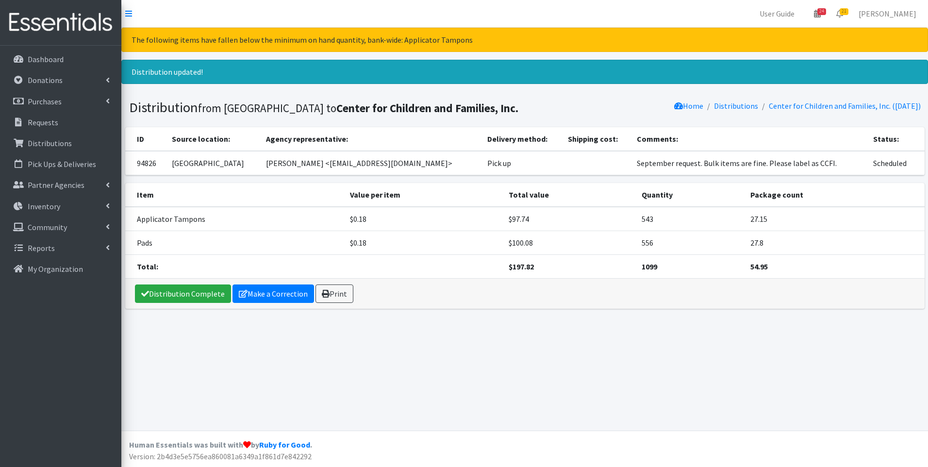
click at [723, 98] on section "Distribution from [GEOGRAPHIC_DATA] to Center for Children and Families, Inc. H…" at bounding box center [524, 109] width 806 height 35
click at [721, 105] on link "Distributions" at bounding box center [736, 106] width 44 height 10
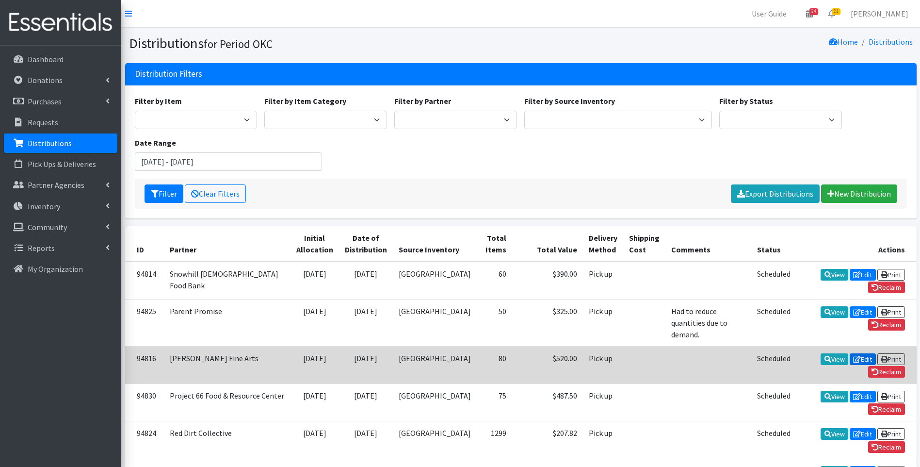
click at [850, 353] on link "Edit" at bounding box center [863, 359] width 26 height 12
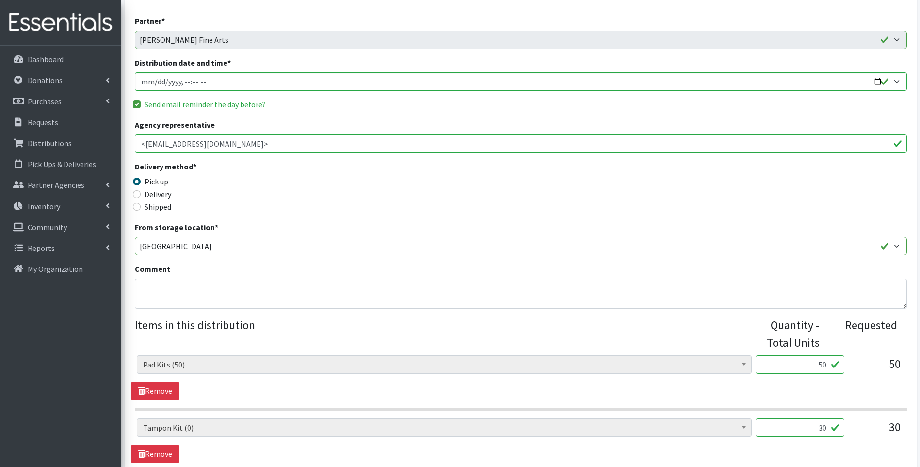
scroll to position [198, 0]
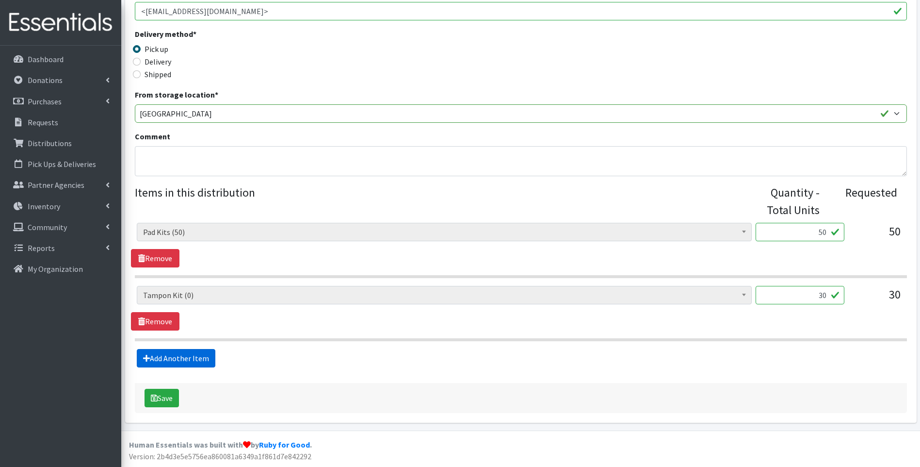
click at [202, 360] on link "Add Another Item" at bounding box center [176, 358] width 79 height 18
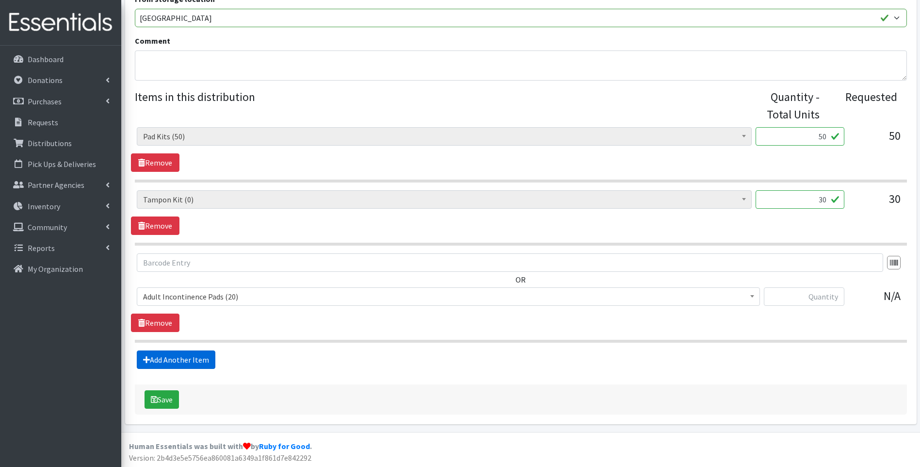
scroll to position [295, 0]
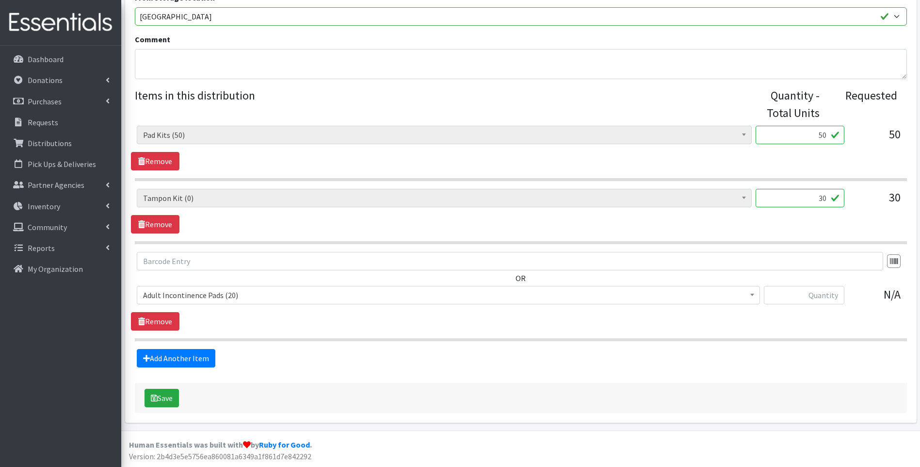
click at [210, 296] on span "Adult Incontinence Pads (20)" at bounding box center [448, 295] width 611 height 14
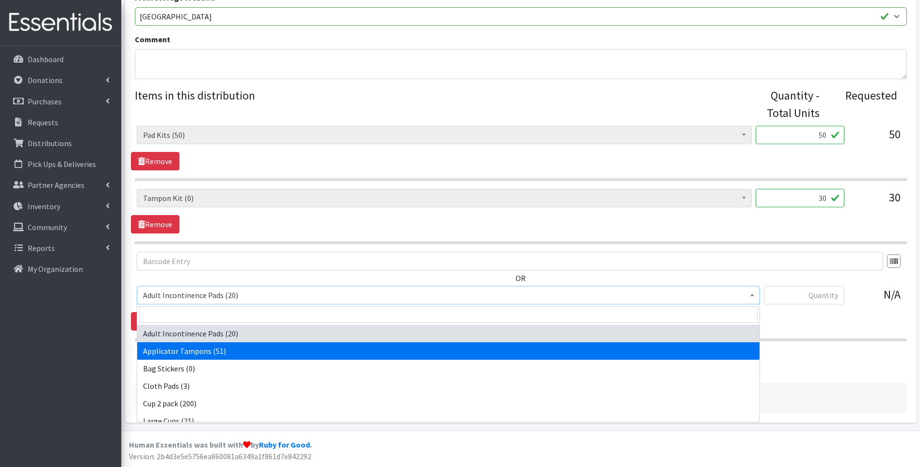
select select "12239"
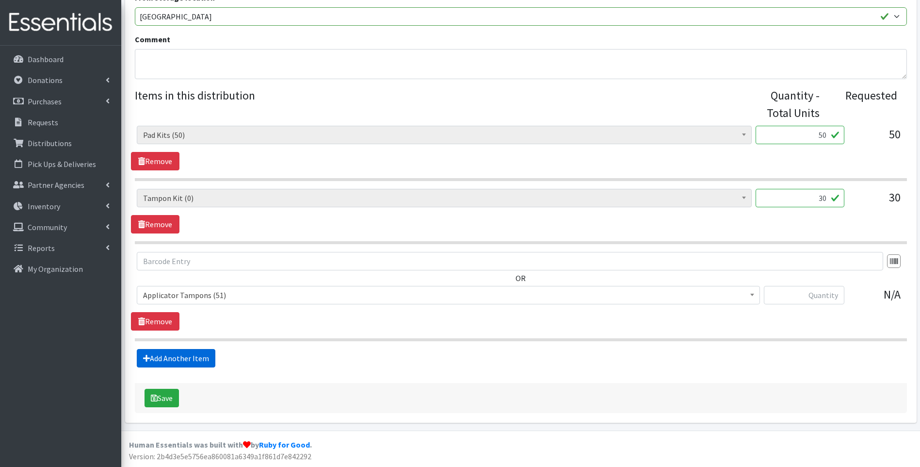
click at [194, 357] on link "Add Another Item" at bounding box center [176, 358] width 79 height 18
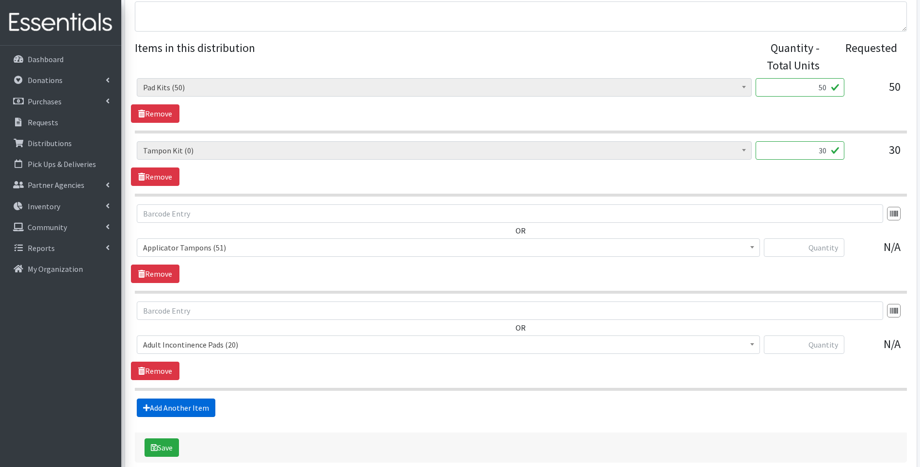
scroll to position [392, 0]
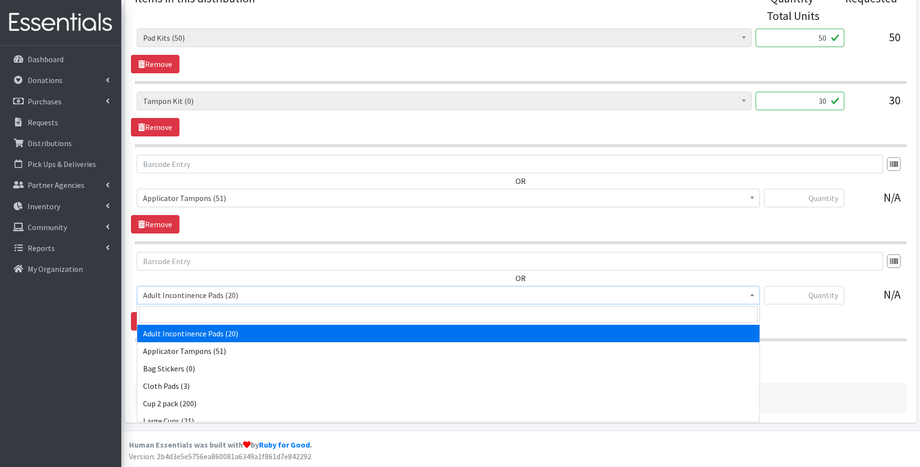
click at [238, 293] on span "Adult Incontinence Pads (20)" at bounding box center [448, 295] width 611 height 14
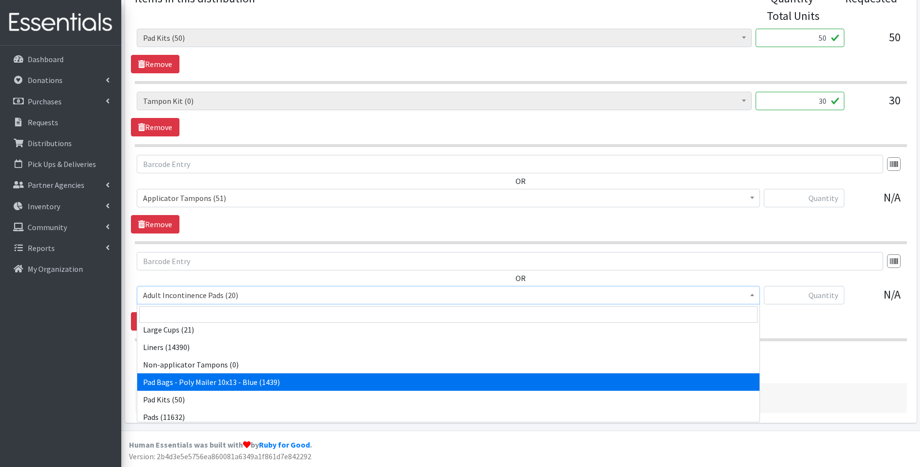
scroll to position [97, 0]
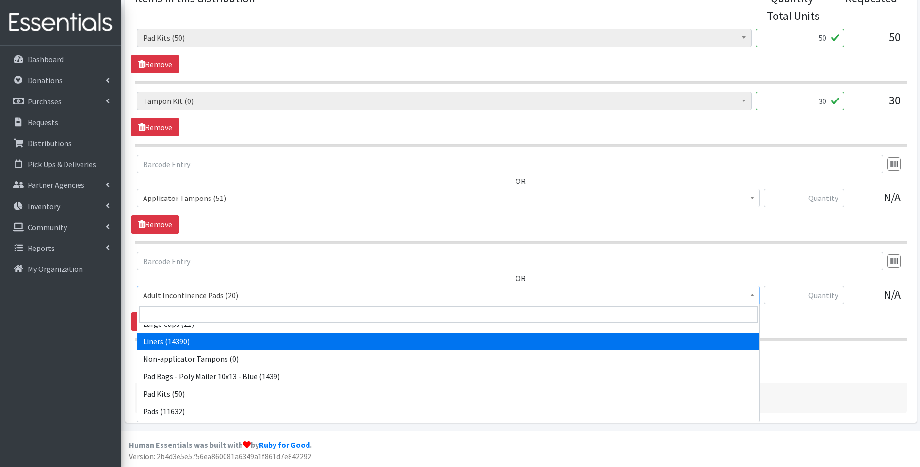
select select "12219"
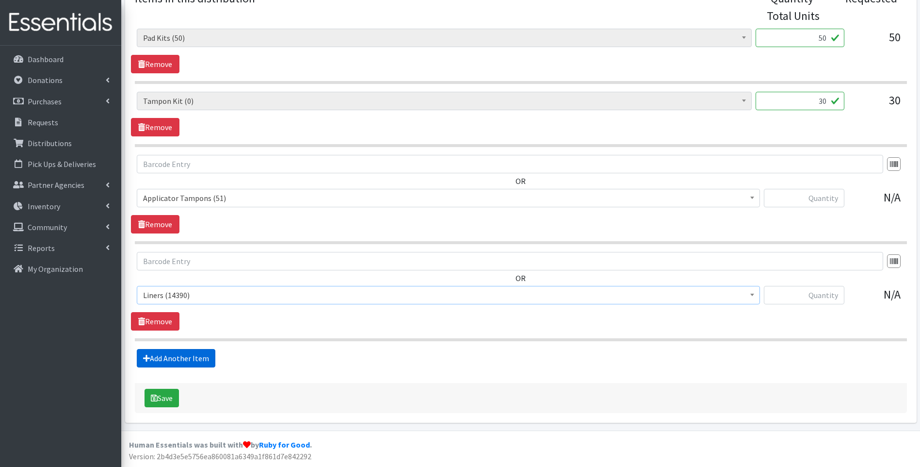
click at [196, 353] on link "Add Another Item" at bounding box center [176, 358] width 79 height 18
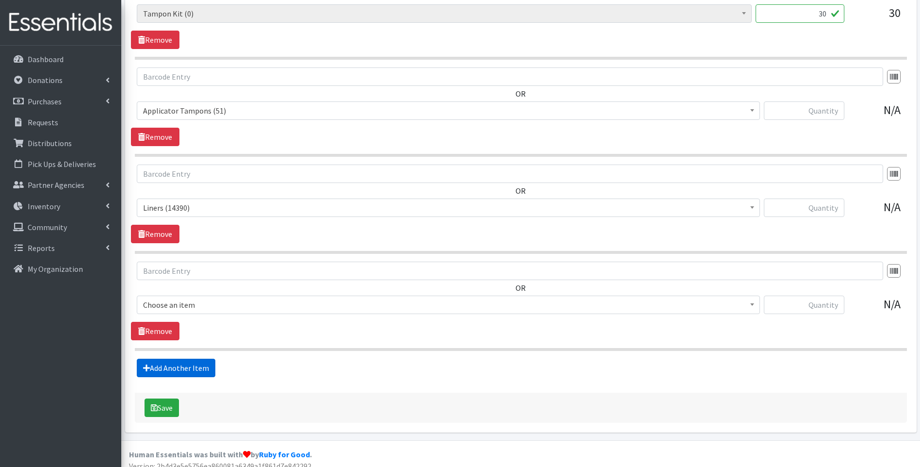
scroll to position [489, 0]
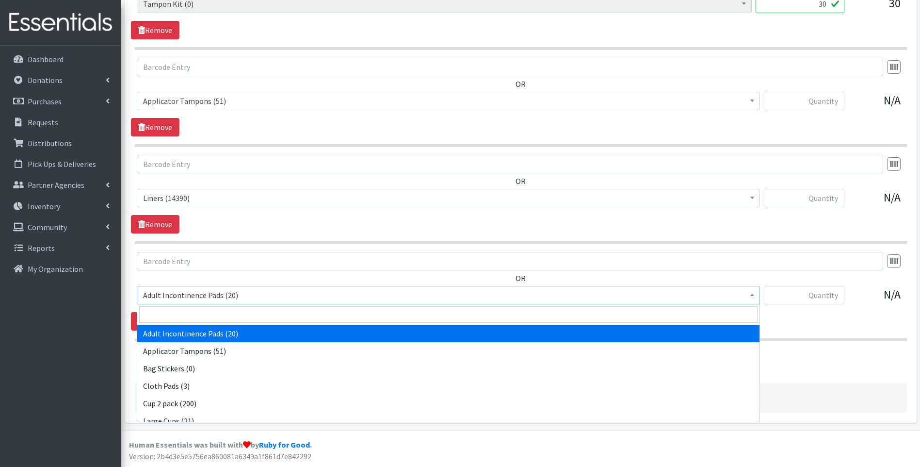
click at [230, 297] on span "Adult Incontinence Pads (20)" at bounding box center [448, 295] width 611 height 14
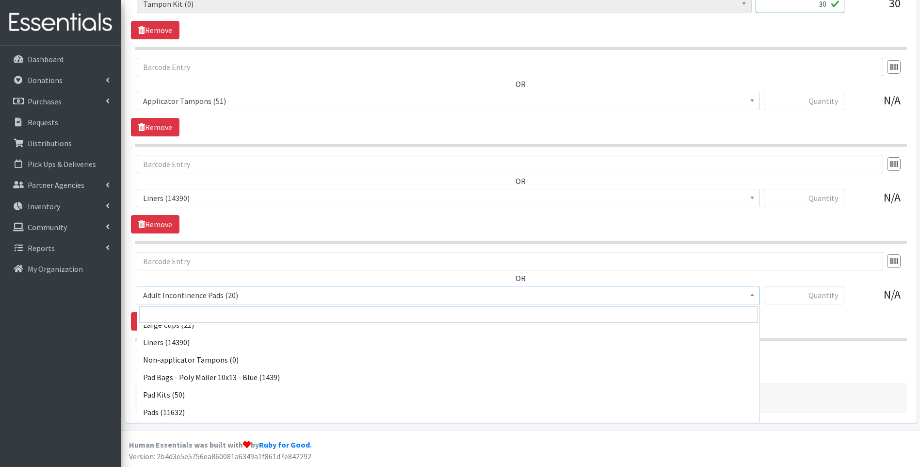
scroll to position [97, 0]
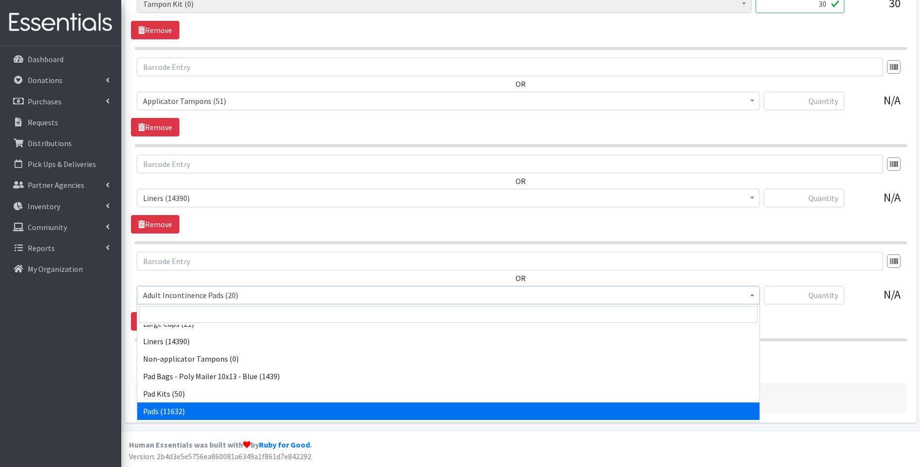
drag, startPoint x: 234, startPoint y: 399, endPoint x: 234, endPoint y: 409, distance: 9.2
select select "12242"
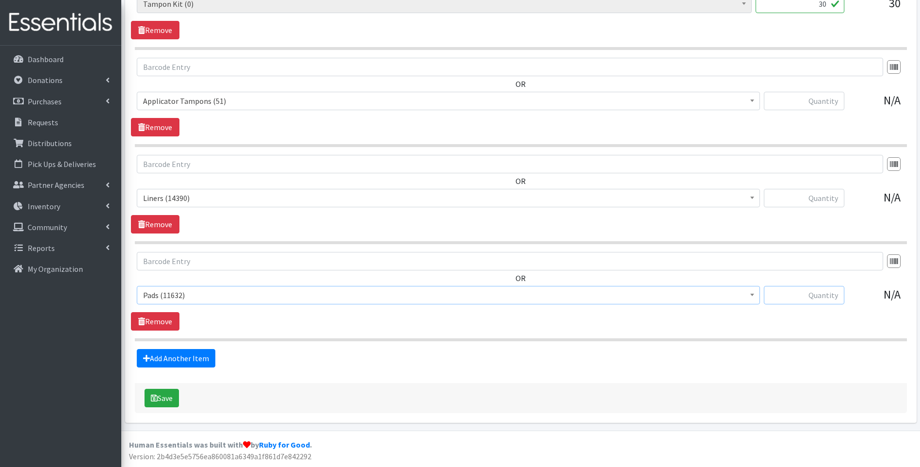
click at [806, 291] on input "text" at bounding box center [804, 295] width 81 height 18
type input "1004"
click at [828, 204] on input "text" at bounding box center [804, 198] width 81 height 18
type input "400"
click at [805, 99] on input "text" at bounding box center [804, 101] width 81 height 18
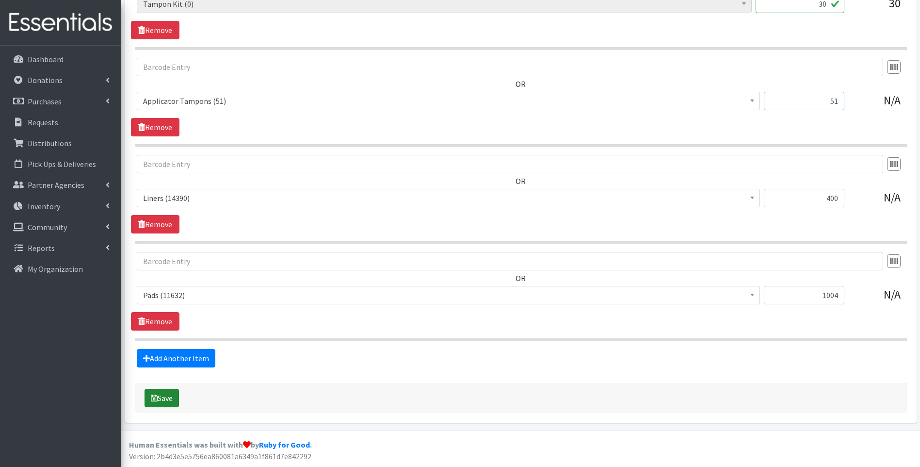
type input "51"
click at [166, 400] on button "Save" at bounding box center [162, 398] width 34 height 18
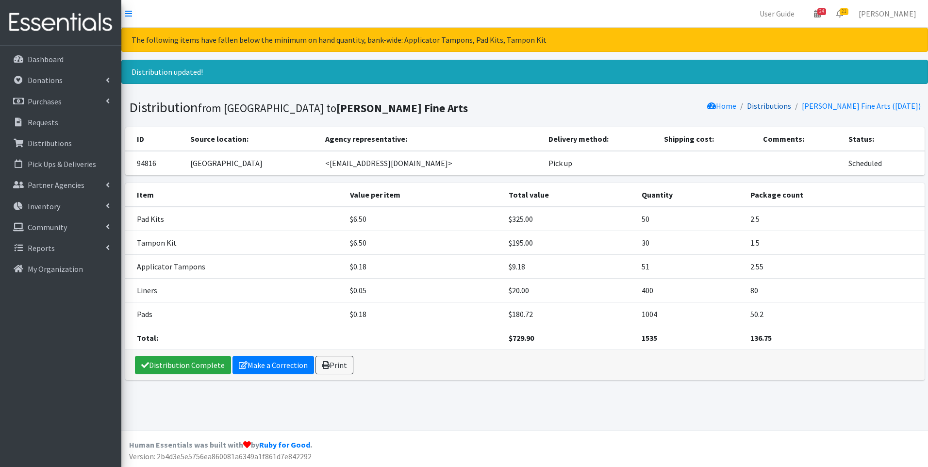
click at [791, 106] on link "Distributions" at bounding box center [769, 106] width 44 height 10
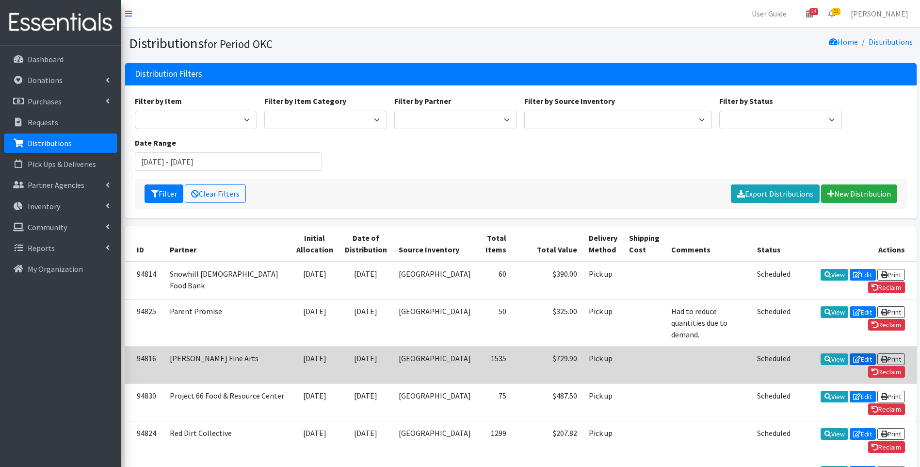
click at [850, 353] on link "Edit" at bounding box center [863, 359] width 26 height 12
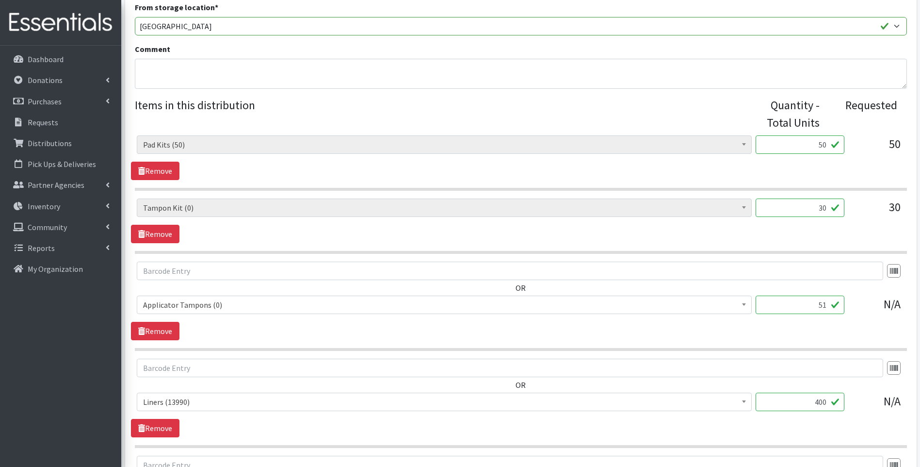
scroll to position [388, 0]
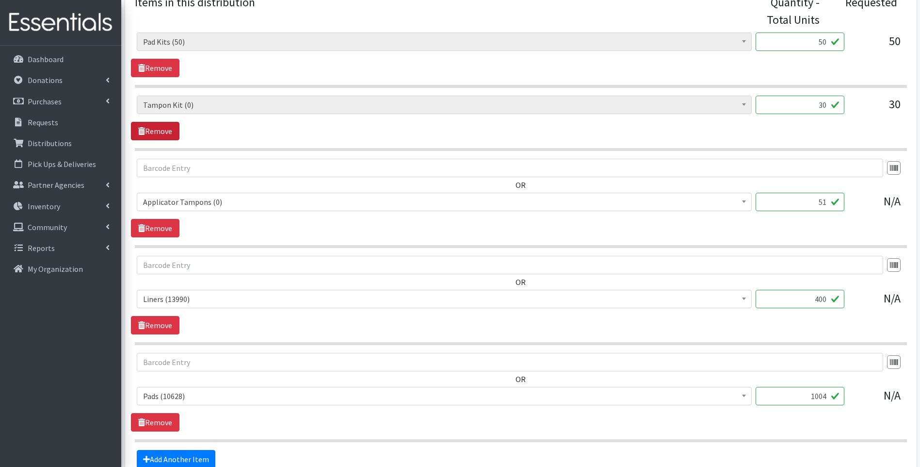
click at [141, 131] on icon at bounding box center [141, 131] width 7 height 8
click at [154, 67] on link "Remove" at bounding box center [155, 68] width 49 height 18
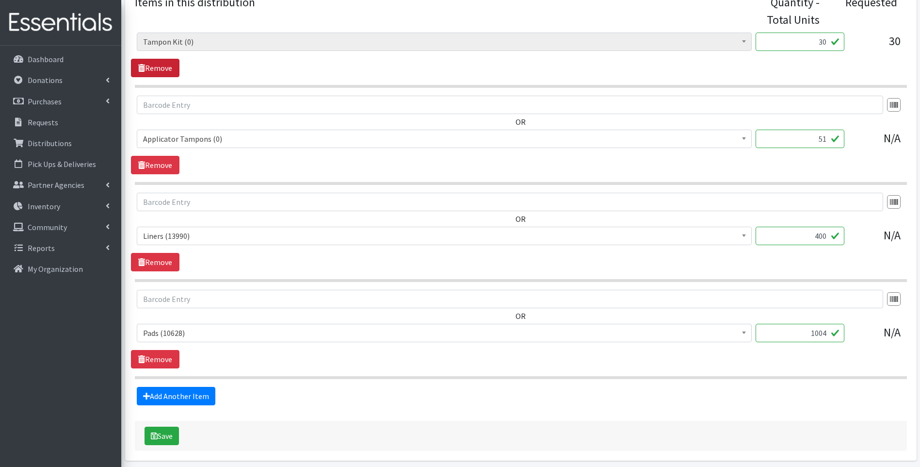
click at [164, 68] on link "Remove" at bounding box center [155, 68] width 49 height 18
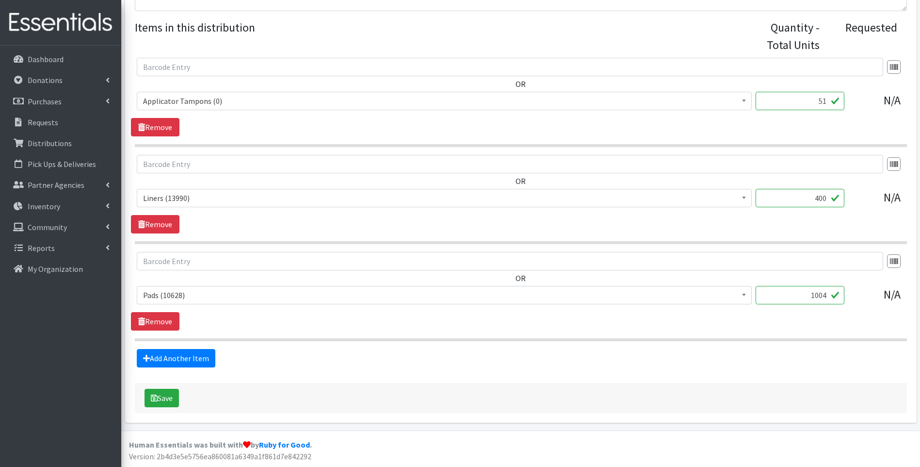
scroll to position [363, 0]
click at [165, 392] on button "Save" at bounding box center [162, 398] width 34 height 18
click at [55, 212] on link "Inventory" at bounding box center [61, 205] width 114 height 19
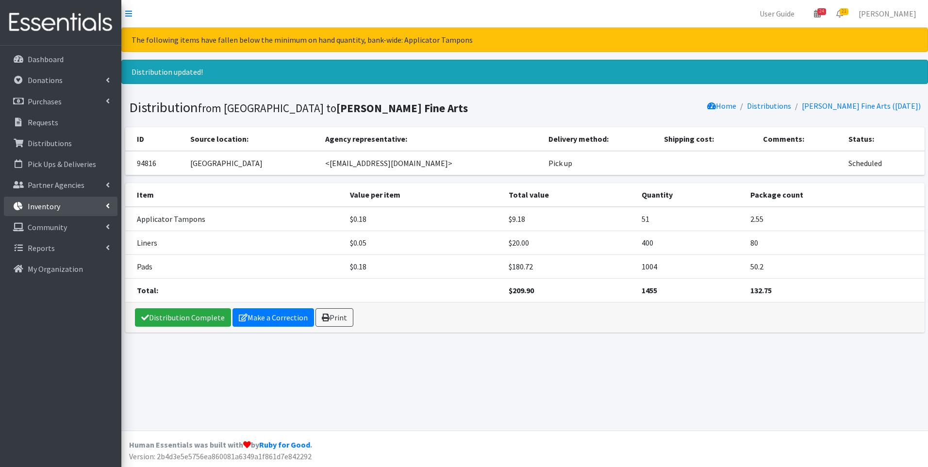
click at [36, 205] on p "Inventory" at bounding box center [44, 206] width 33 height 10
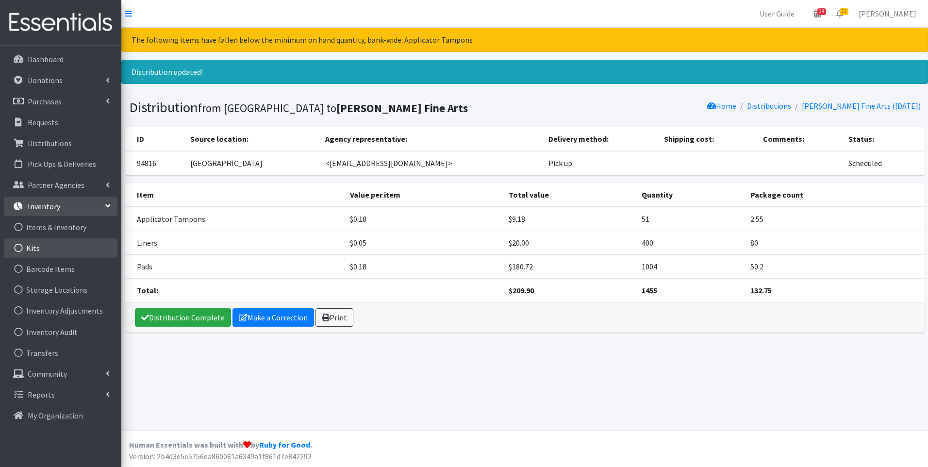
click at [34, 245] on link "Kits" at bounding box center [61, 247] width 114 height 19
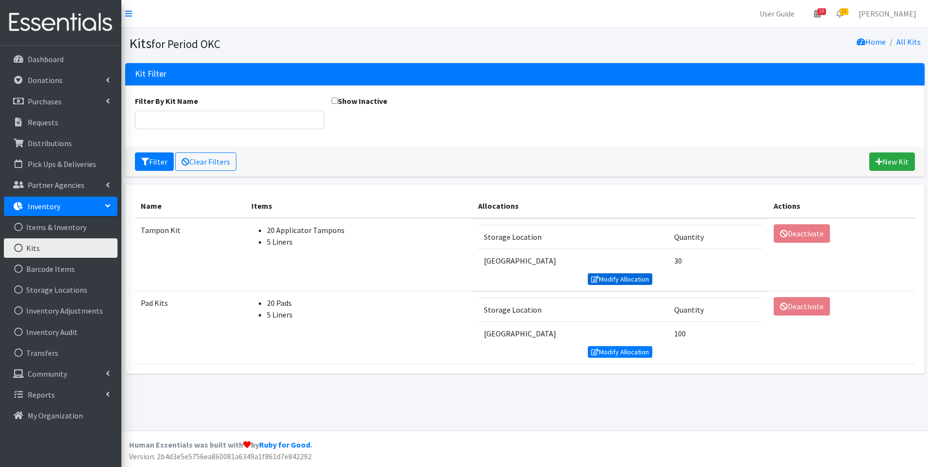
click at [609, 274] on link "Modify Allocation" at bounding box center [620, 279] width 65 height 12
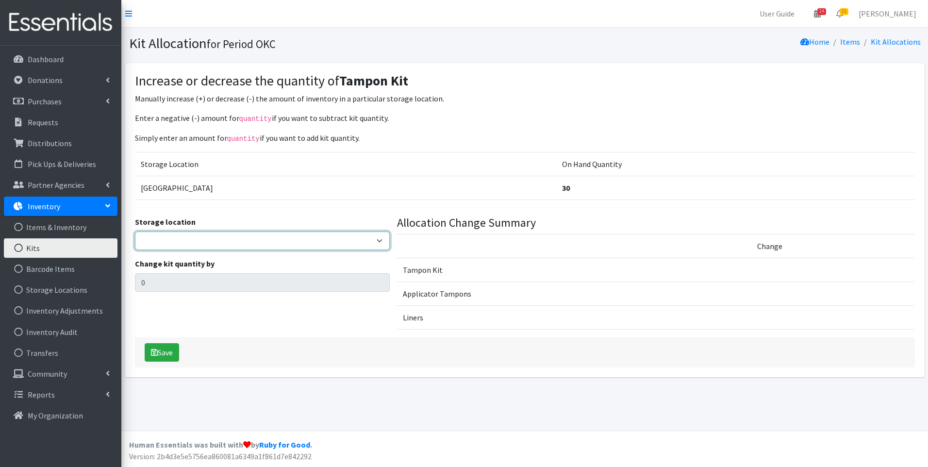
click at [196, 233] on select "5th Street MorningStar Storage" at bounding box center [262, 240] width 255 height 18
select select "345"
click at [135, 231] on select "5th Street MorningStar Storage" at bounding box center [262, 240] width 255 height 18
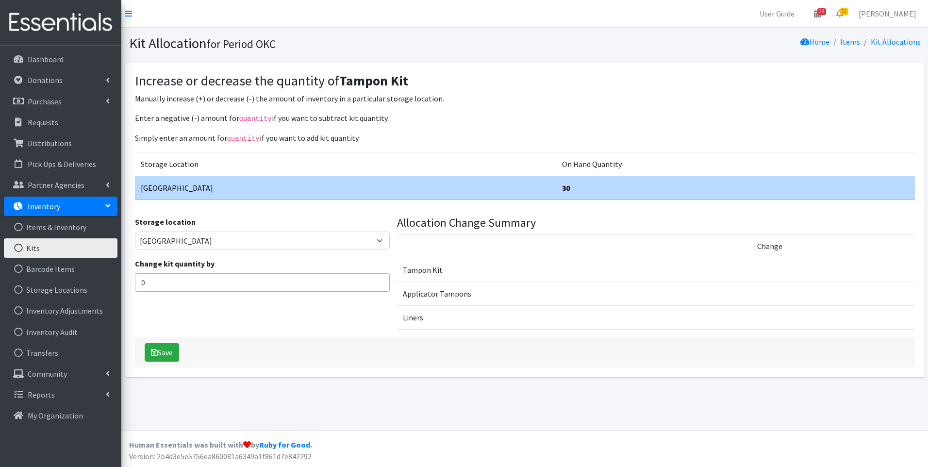
drag, startPoint x: 182, startPoint y: 281, endPoint x: 135, endPoint y: 281, distance: 46.6
click at [135, 281] on input "0" at bounding box center [262, 282] width 255 height 18
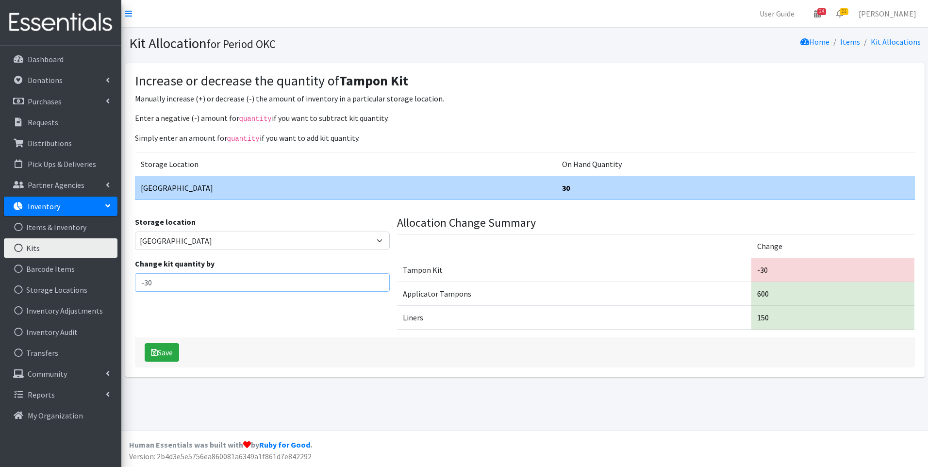
type input "-30"
click at [145, 343] on button "Save" at bounding box center [162, 352] width 34 height 18
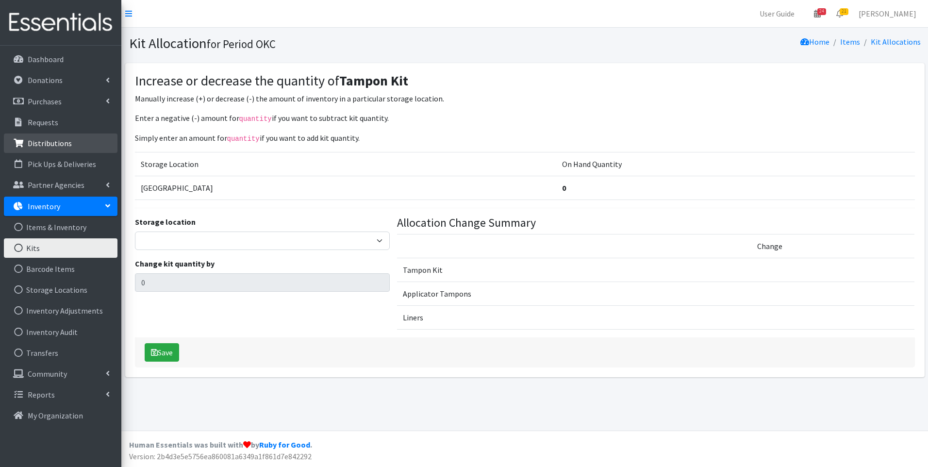
click at [66, 143] on p "Distributions" at bounding box center [50, 143] width 44 height 10
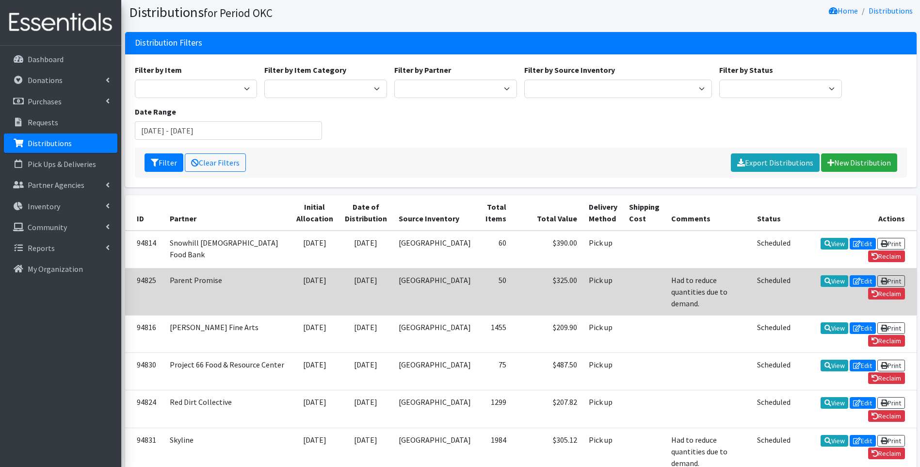
scroll to position [49, 0]
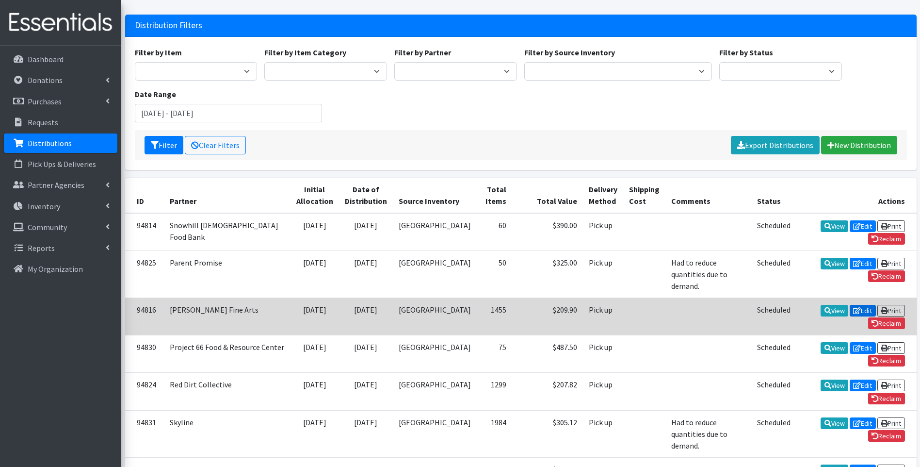
click at [850, 305] on link "Edit" at bounding box center [863, 311] width 26 height 12
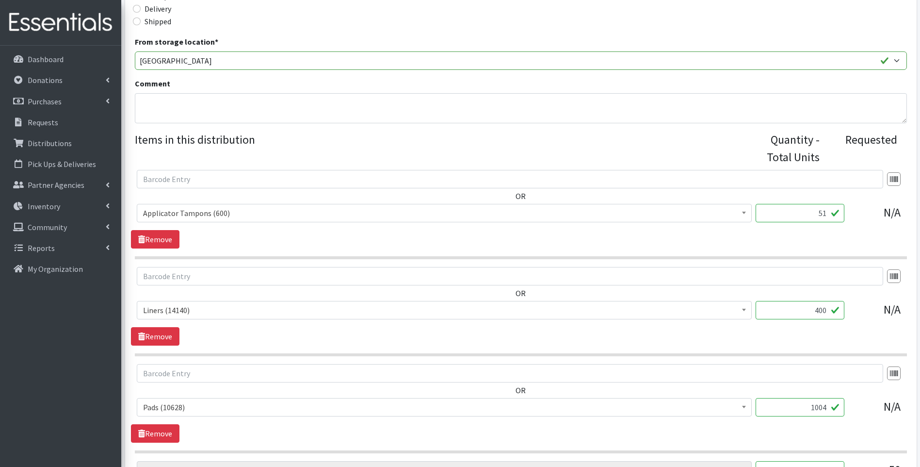
scroll to position [340, 0]
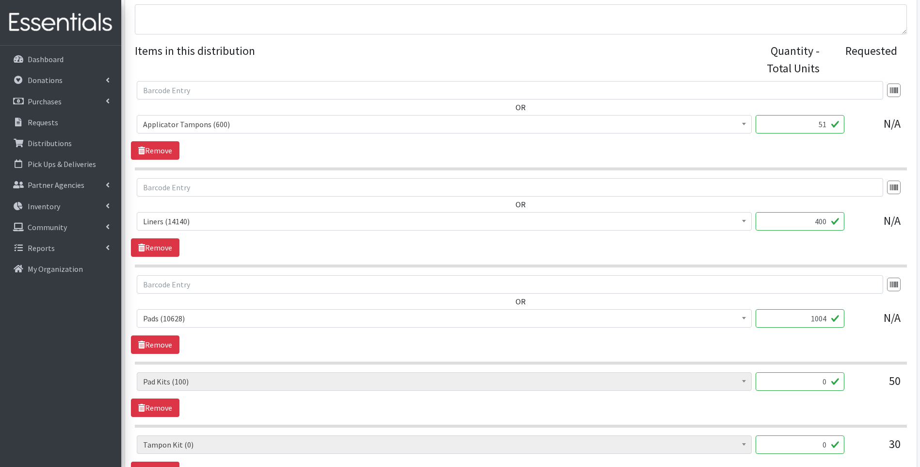
drag, startPoint x: 811, startPoint y: 127, endPoint x: 831, endPoint y: 127, distance: 19.9
click at [831, 127] on input "51" at bounding box center [800, 124] width 89 height 18
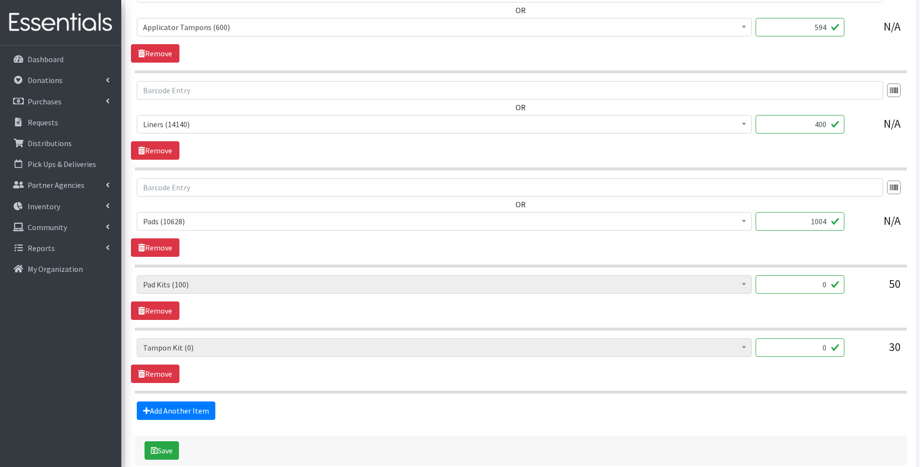
scroll to position [489, 0]
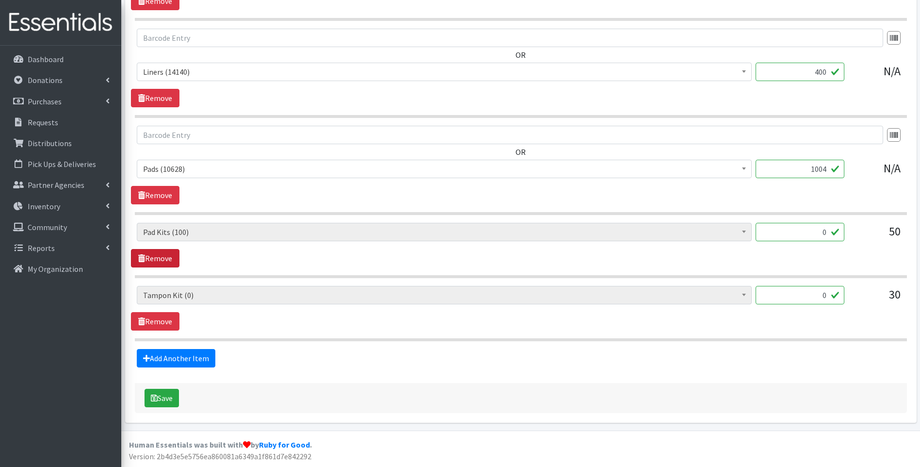
type input "594"
click at [166, 260] on link "Remove" at bounding box center [155, 258] width 49 height 18
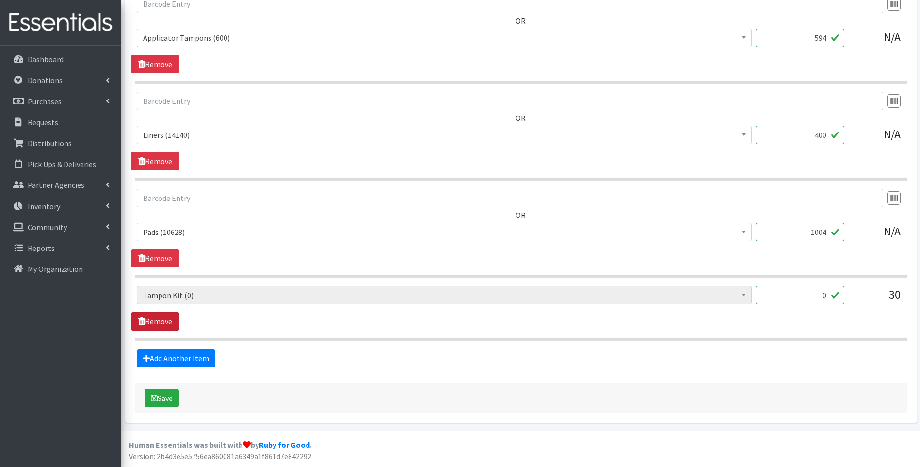
click at [166, 319] on link "Remove" at bounding box center [155, 321] width 49 height 18
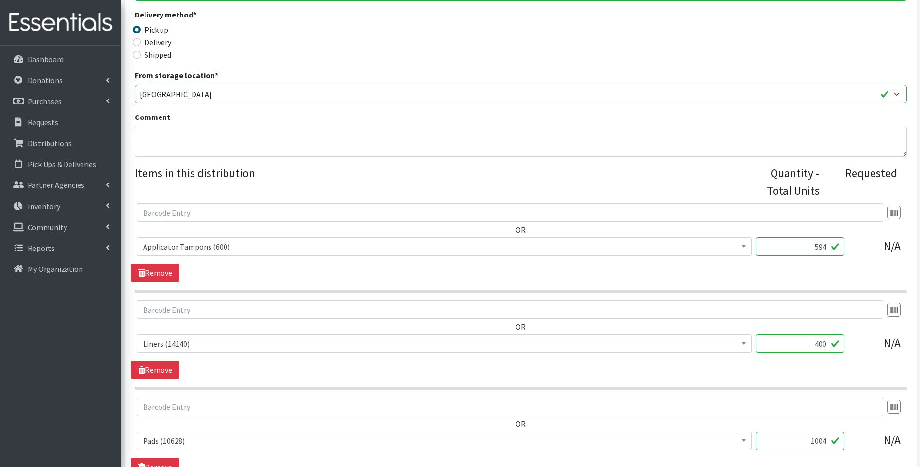
scroll to position [363, 0]
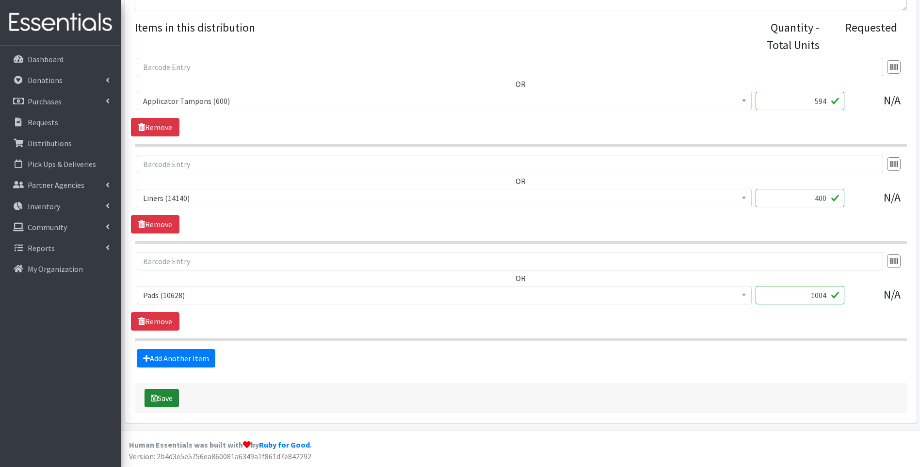
click at [146, 401] on button "Save" at bounding box center [162, 398] width 34 height 18
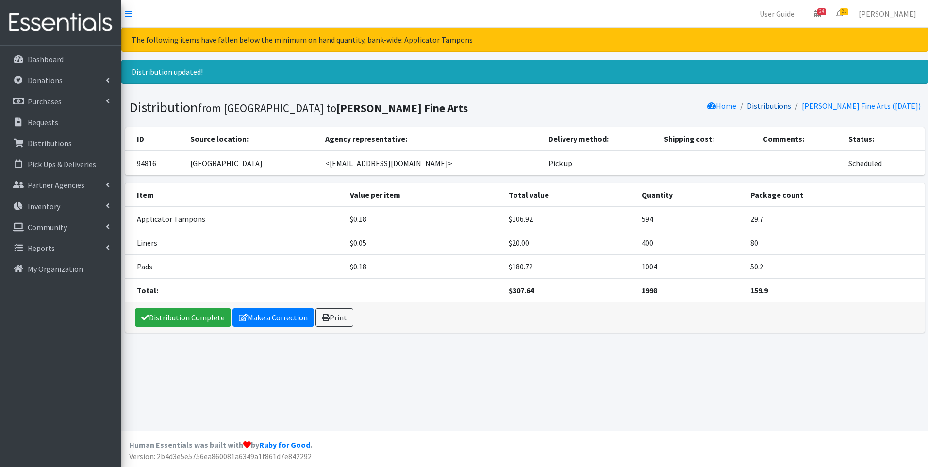
click at [791, 108] on link "Distributions" at bounding box center [769, 106] width 44 height 10
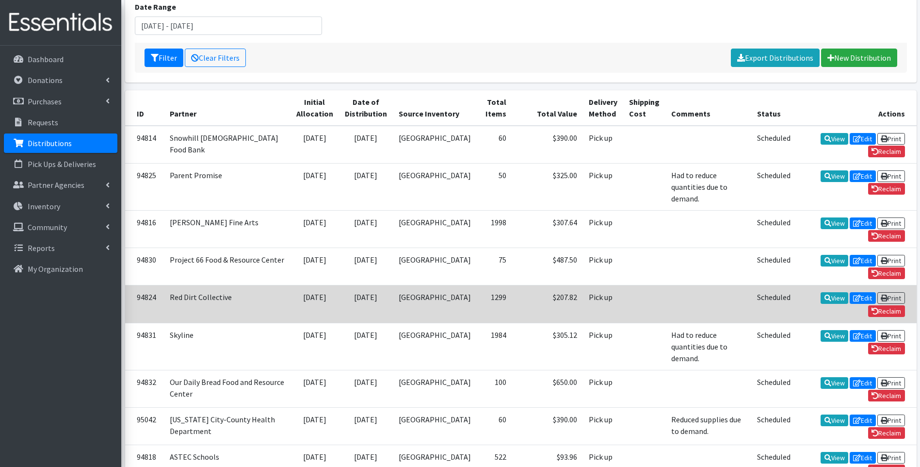
scroll to position [146, 0]
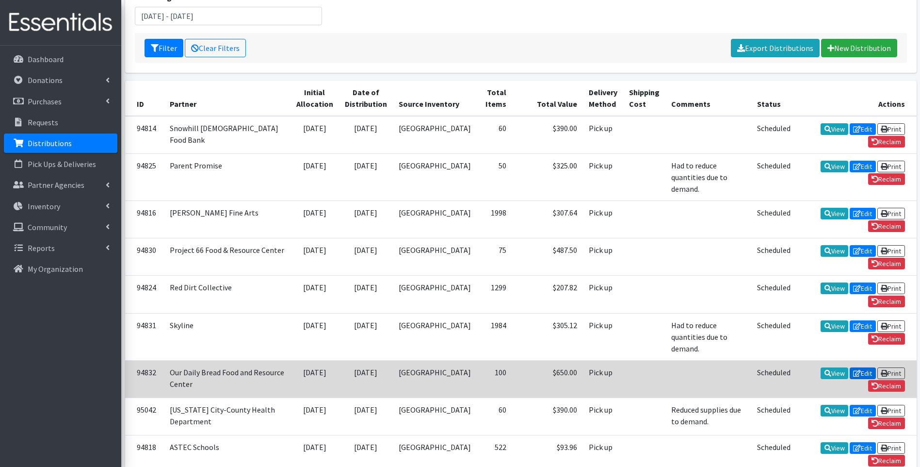
click at [850, 367] on link "Edit" at bounding box center [863, 373] width 26 height 12
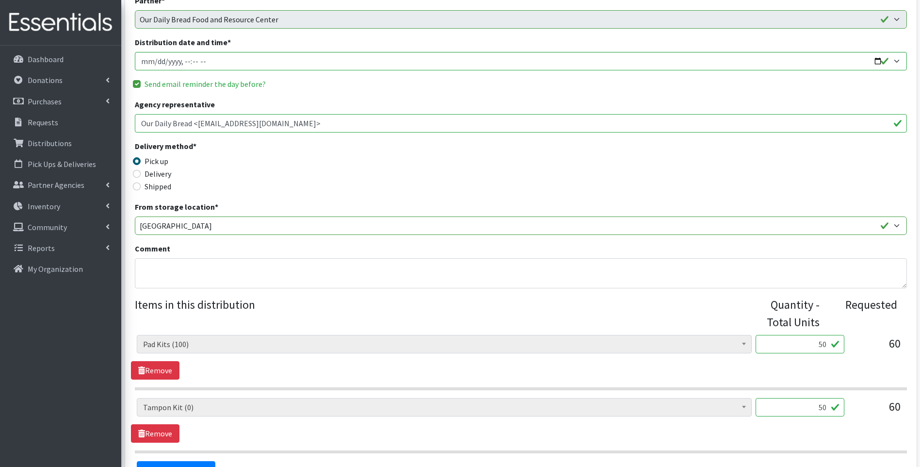
scroll to position [198, 0]
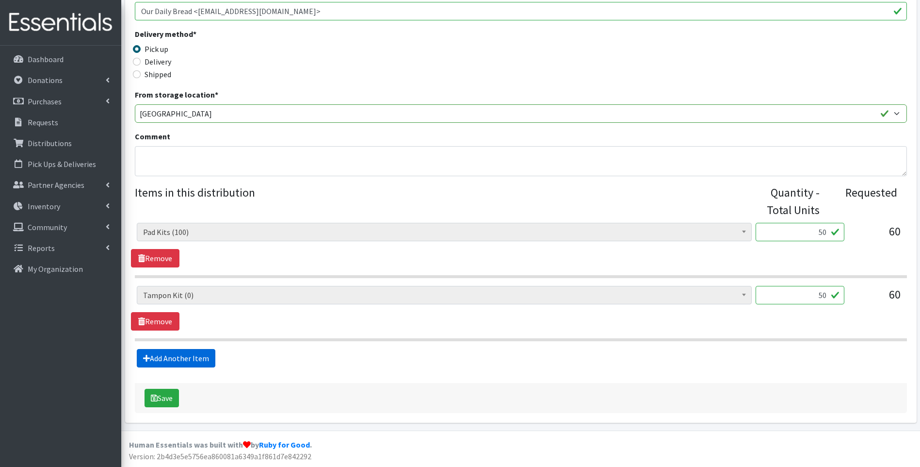
click at [196, 356] on link "Add Another Item" at bounding box center [176, 358] width 79 height 18
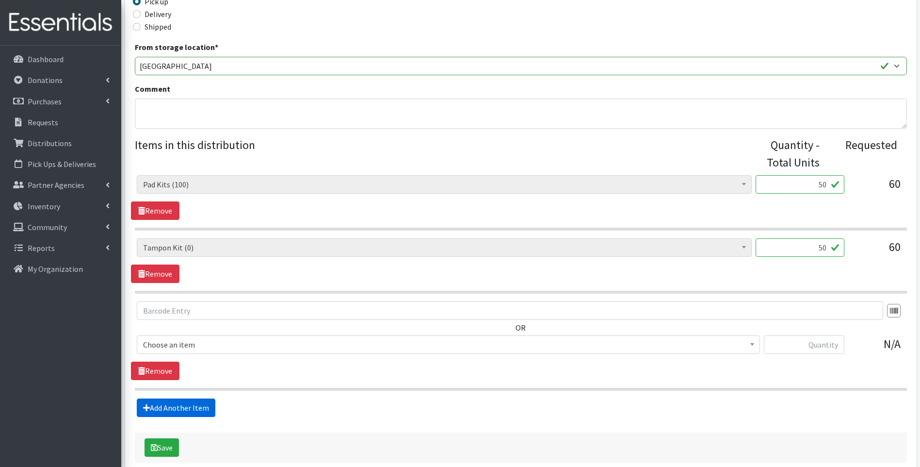
scroll to position [295, 0]
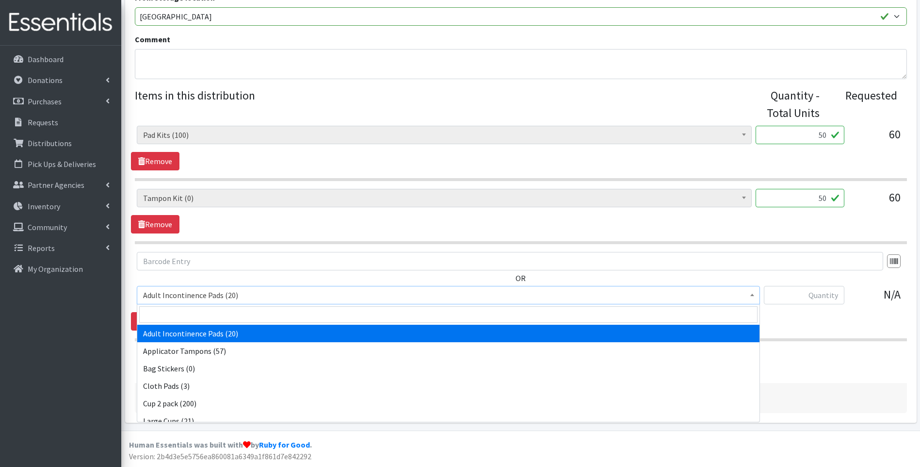
click at [201, 295] on span "Adult Incontinence Pads (20)" at bounding box center [448, 295] width 611 height 14
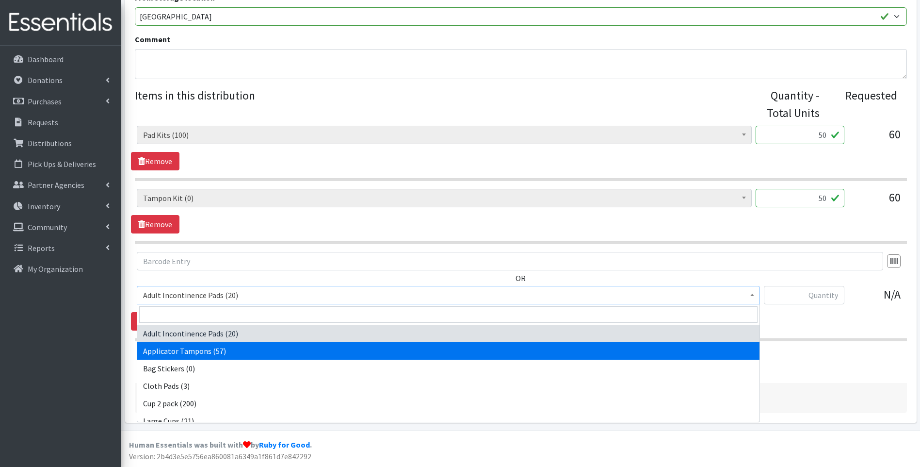
select select "12239"
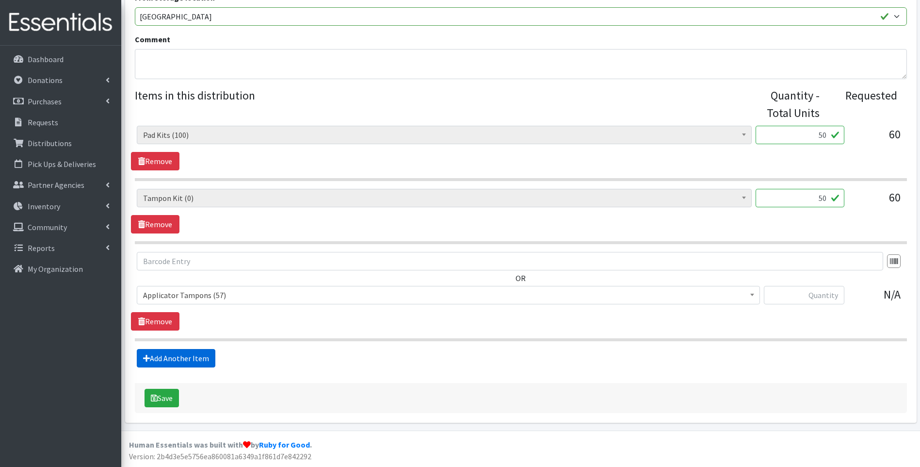
click at [177, 358] on link "Add Another Item" at bounding box center [176, 358] width 79 height 18
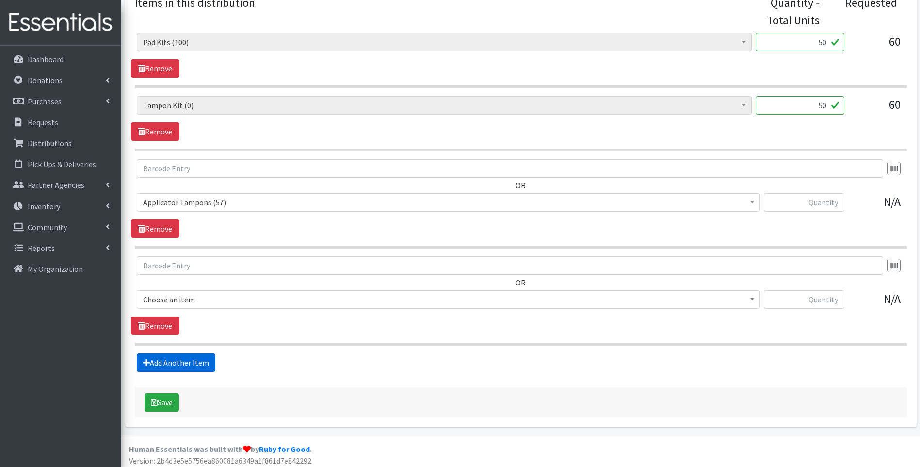
scroll to position [392, 0]
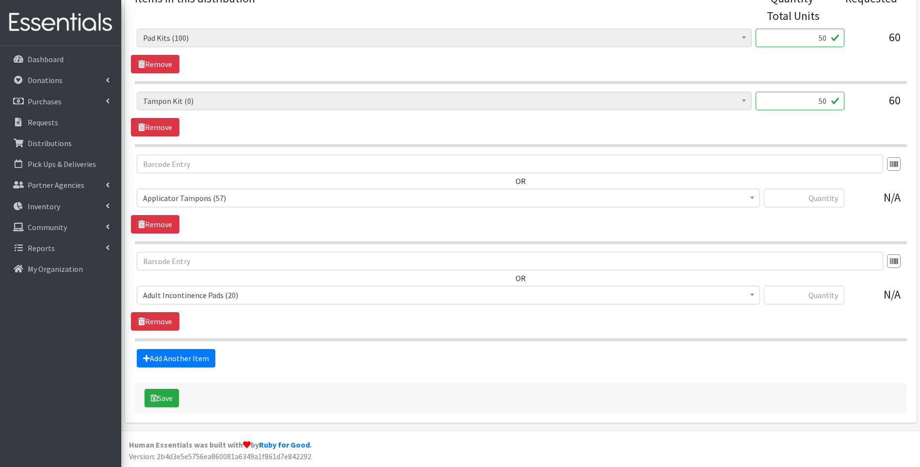
click at [253, 293] on span "Adult Incontinence Pads (20)" at bounding box center [448, 295] width 611 height 14
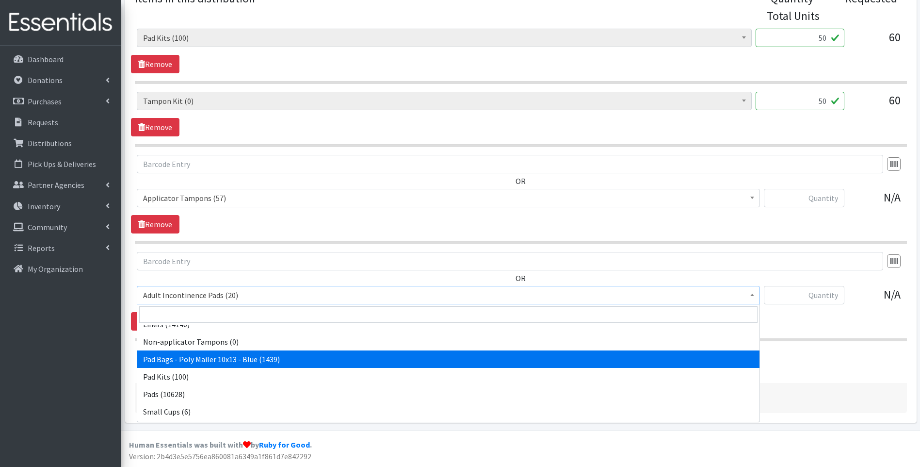
scroll to position [97, 0]
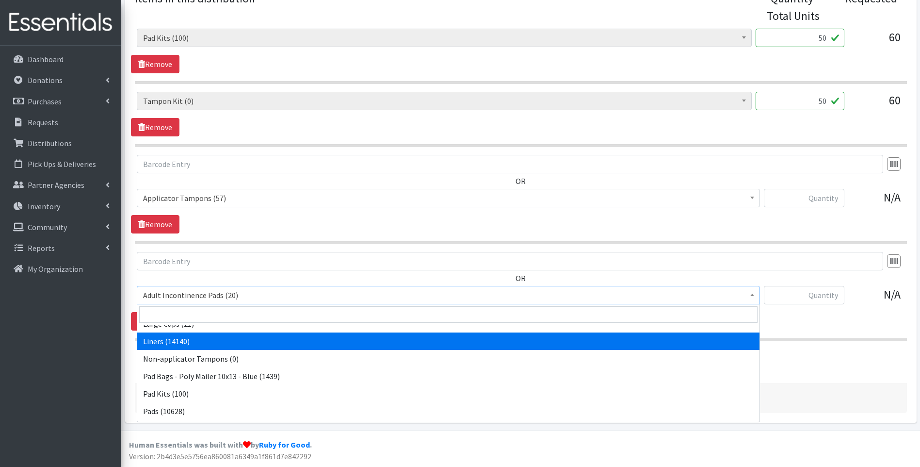
select select "12219"
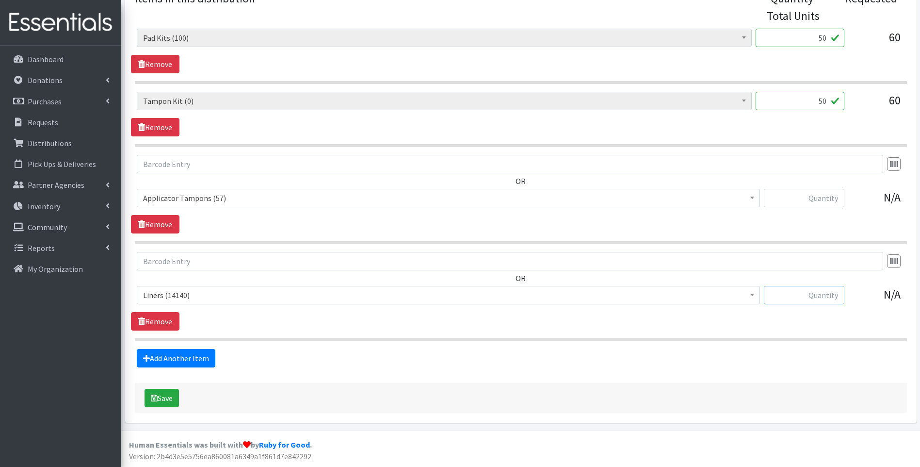
click at [783, 297] on input "text" at bounding box center [804, 295] width 81 height 18
type input "400"
click at [144, 356] on icon at bounding box center [146, 358] width 7 height 8
click at [177, 361] on link "Add Another Item" at bounding box center [176, 358] width 79 height 18
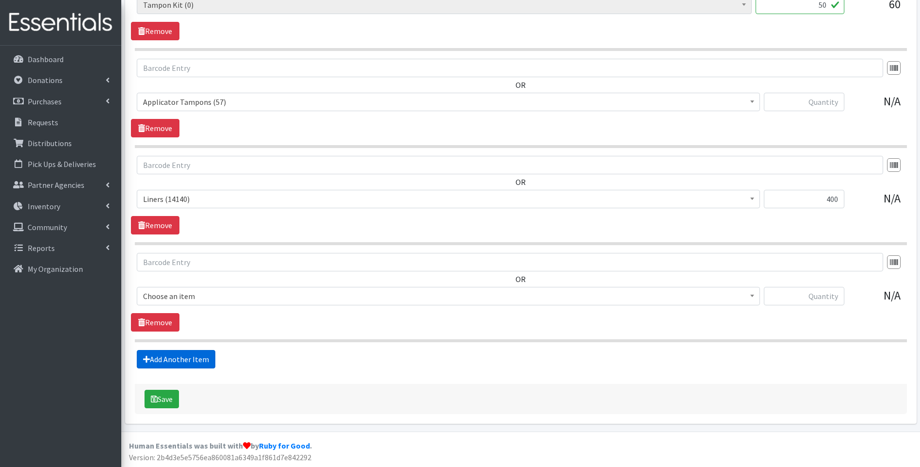
scroll to position [489, 0]
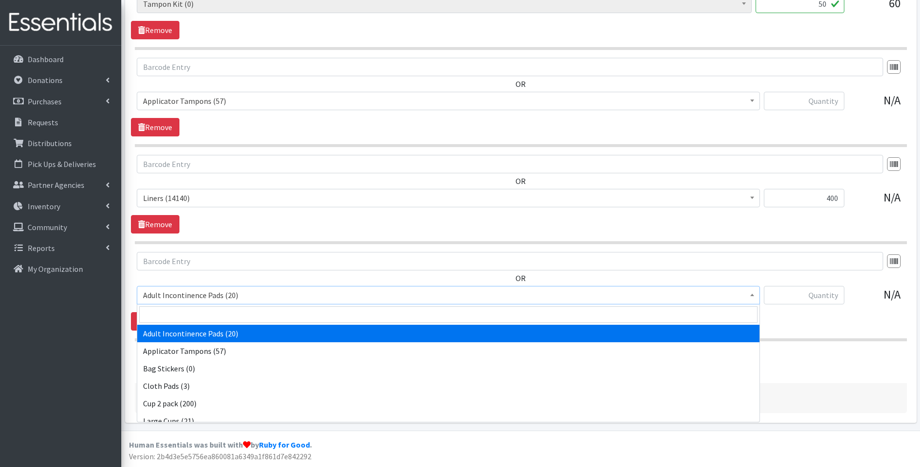
click at [198, 292] on span "Adult Incontinence Pads (20)" at bounding box center [448, 295] width 611 height 14
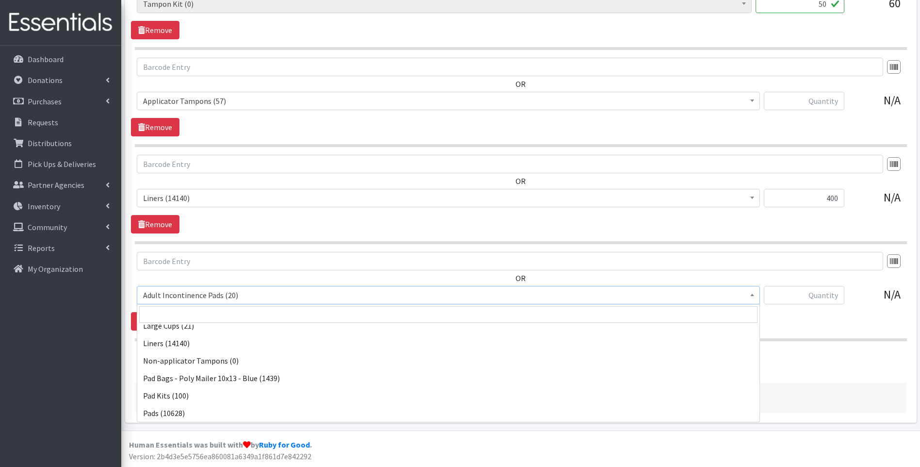
scroll to position [97, 0]
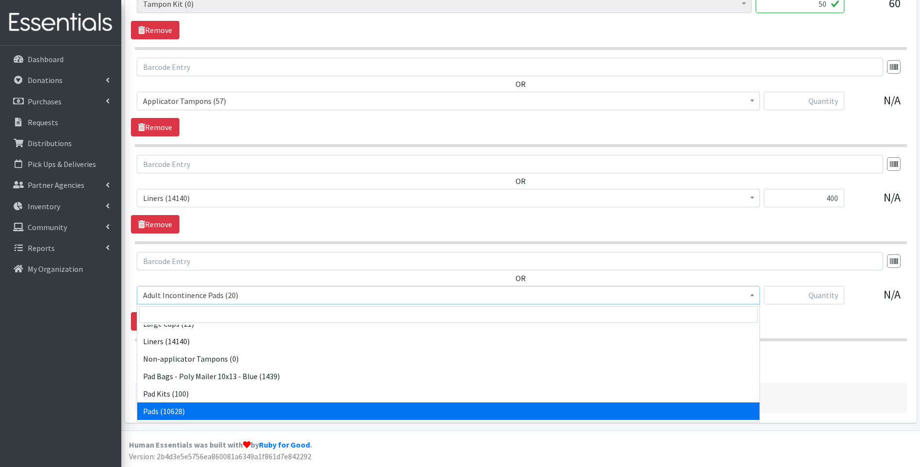
select select "12242"
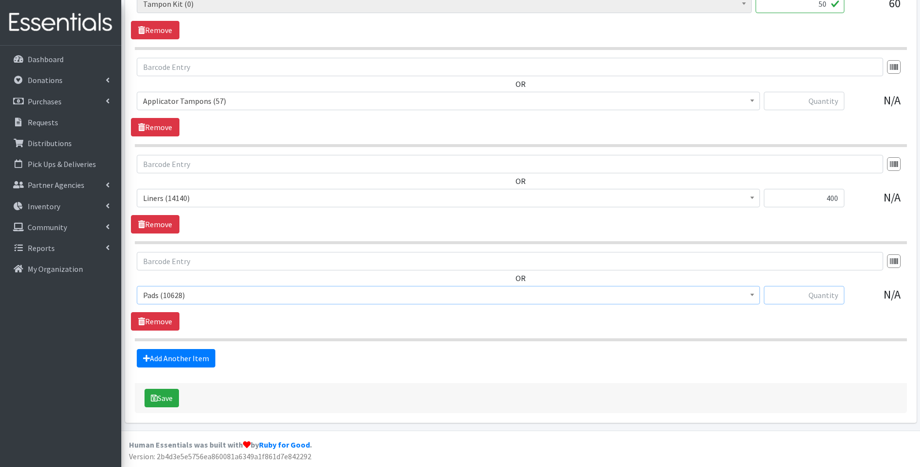
click at [797, 297] on input "text" at bounding box center [804, 295] width 81 height 18
type input "1000"
click at [834, 102] on input "text" at bounding box center [804, 101] width 81 height 18
type input "57"
click at [160, 397] on button "Save" at bounding box center [162, 398] width 34 height 18
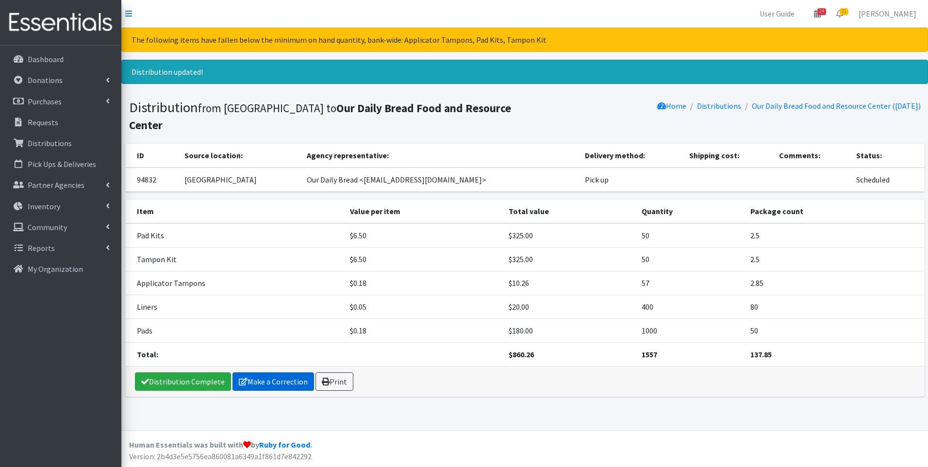
click at [273, 372] on link "Make a Correction" at bounding box center [273, 381] width 82 height 18
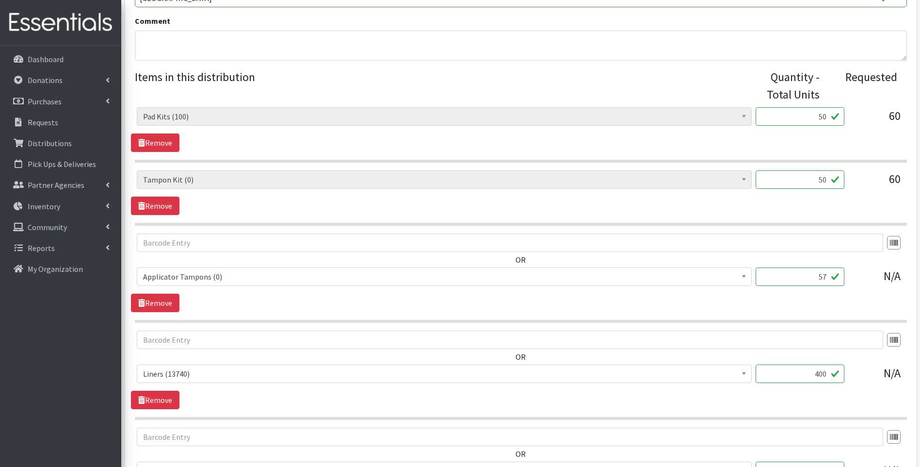
scroll to position [437, 0]
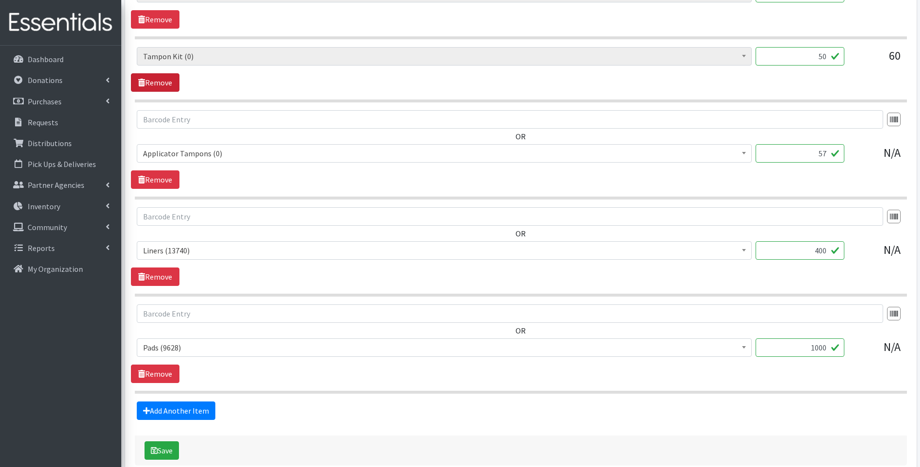
click at [155, 81] on link "Remove" at bounding box center [155, 82] width 49 height 18
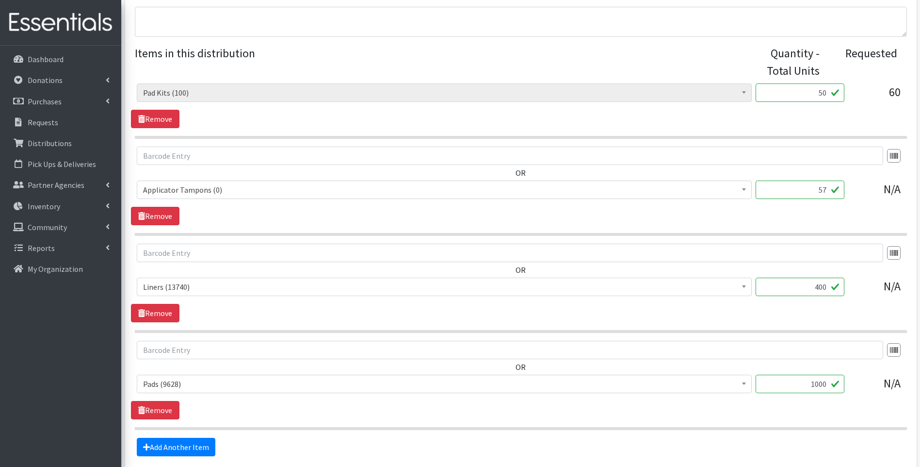
scroll to position [329, 0]
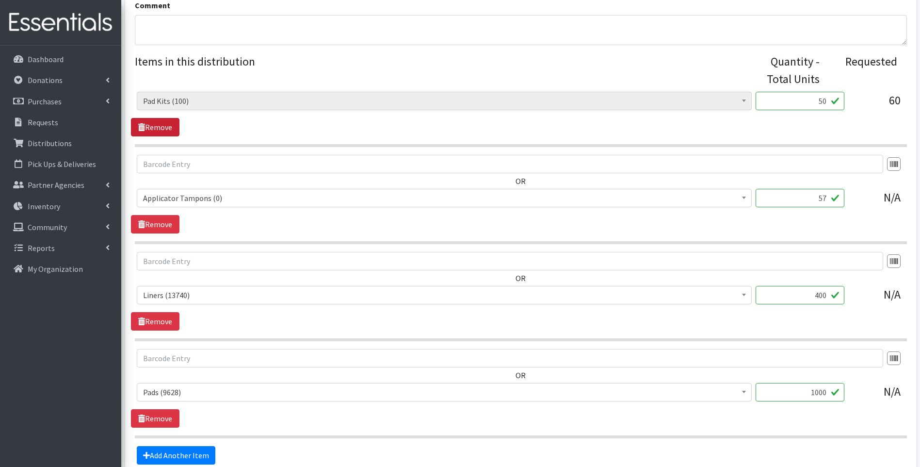
click at [174, 125] on link "Remove" at bounding box center [155, 127] width 49 height 18
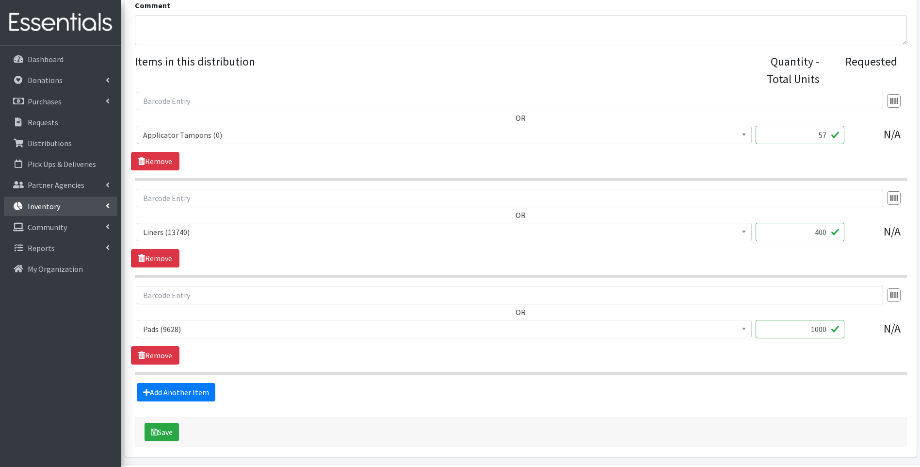
click at [47, 207] on p "Inventory" at bounding box center [44, 206] width 33 height 10
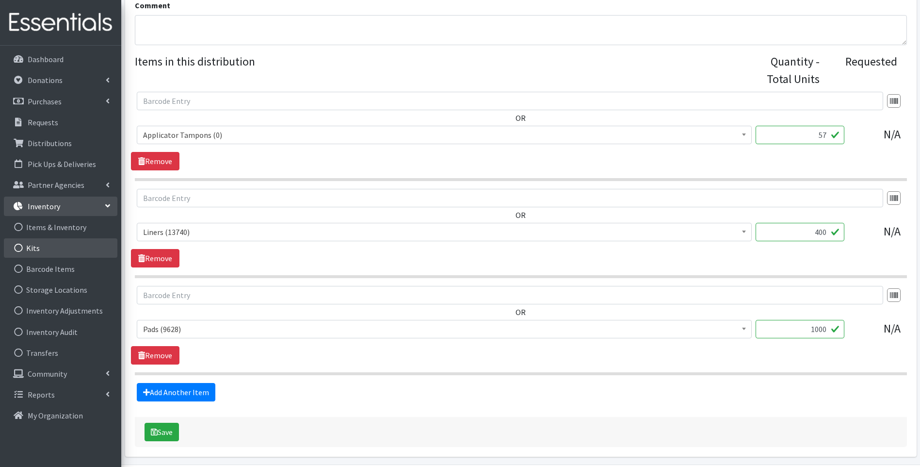
click at [45, 241] on link "Kits" at bounding box center [61, 247] width 114 height 19
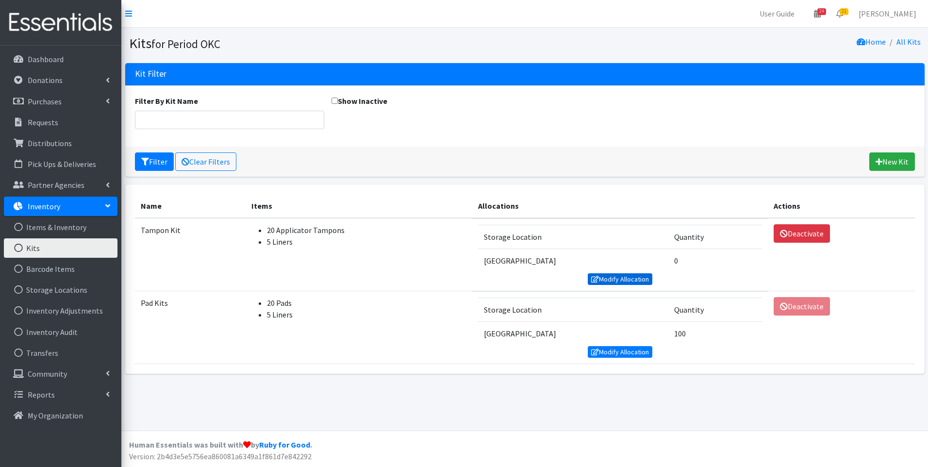
click at [636, 276] on link "Modify Allocation" at bounding box center [620, 279] width 65 height 12
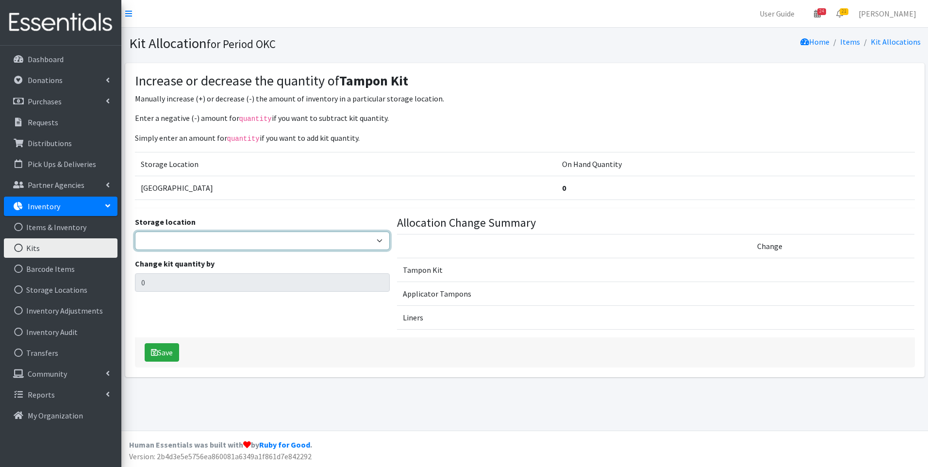
drag, startPoint x: 214, startPoint y: 230, endPoint x: 212, endPoint y: 236, distance: 6.3
click at [214, 231] on select "5th Street MorningStar Storage" at bounding box center [262, 240] width 255 height 18
select select "345"
click at [135, 231] on select "5th Street MorningStar Storage" at bounding box center [262, 240] width 255 height 18
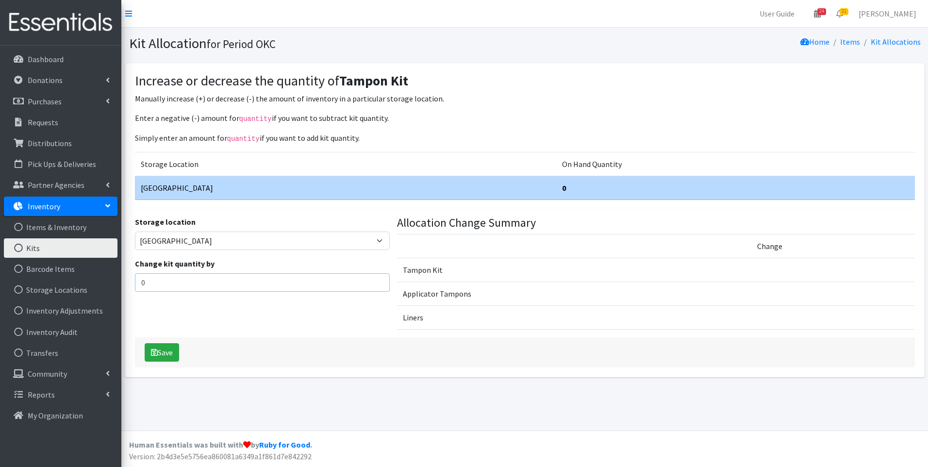
drag, startPoint x: 165, startPoint y: 288, endPoint x: 132, endPoint y: 283, distance: 33.8
click at [132, 283] on div "Storage location 5th Street MorningStar Storage Change kit quantity by 0" at bounding box center [262, 276] width 262 height 121
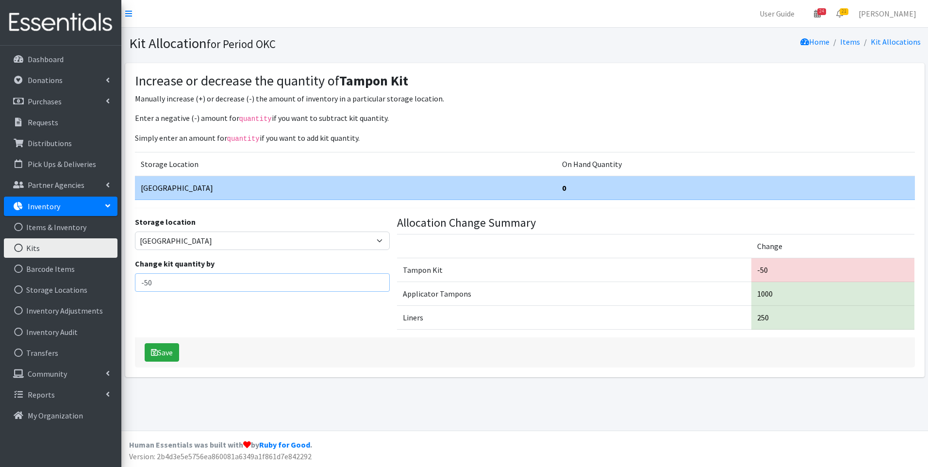
type input "-50"
click at [165, 341] on div "Save" at bounding box center [525, 352] width 780 height 30
click at [161, 344] on button "Save" at bounding box center [162, 352] width 34 height 18
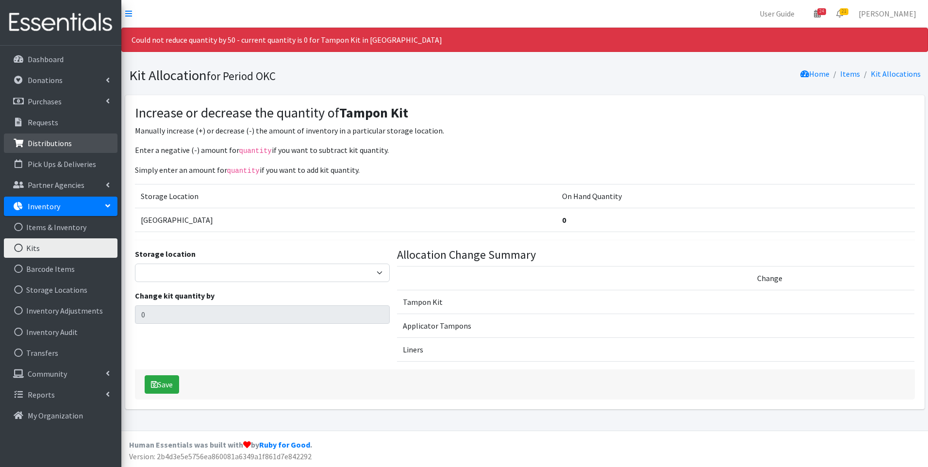
click at [56, 141] on p "Distributions" at bounding box center [50, 143] width 44 height 10
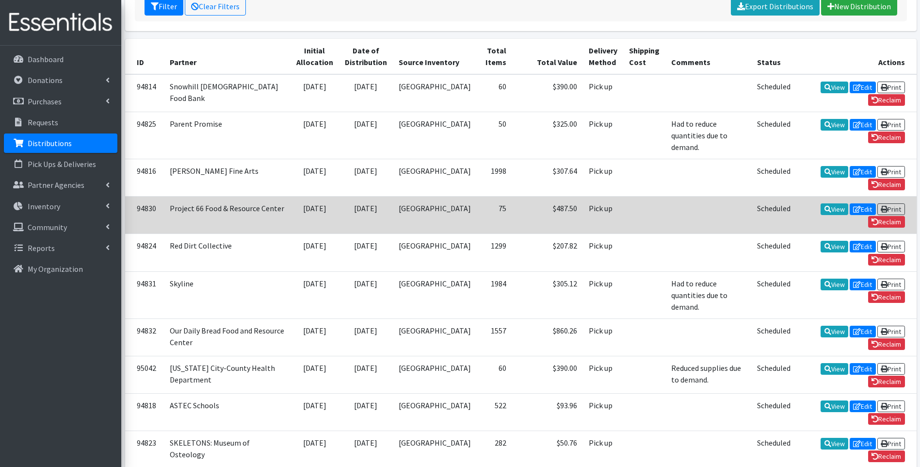
scroll to position [194, 0]
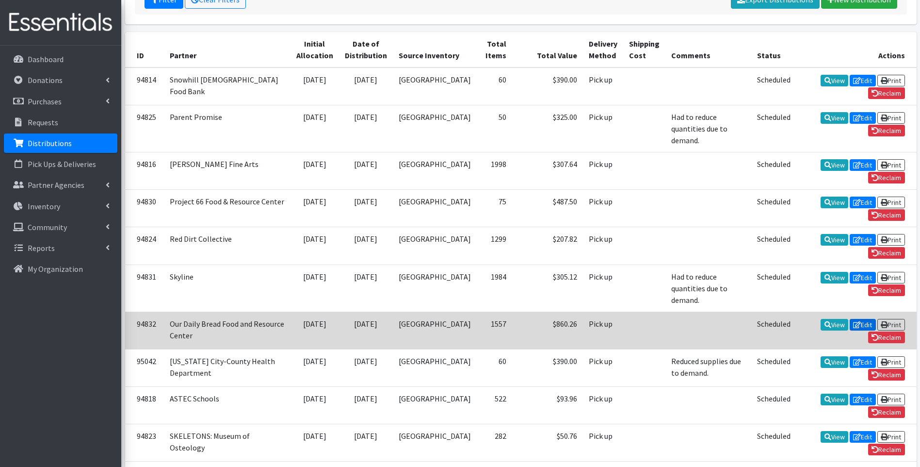
click at [850, 319] on link "Edit" at bounding box center [863, 325] width 26 height 12
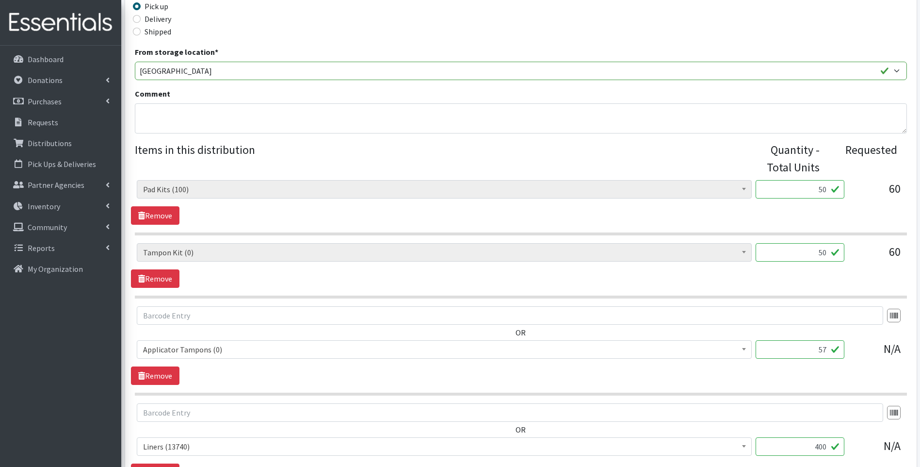
scroll to position [243, 0]
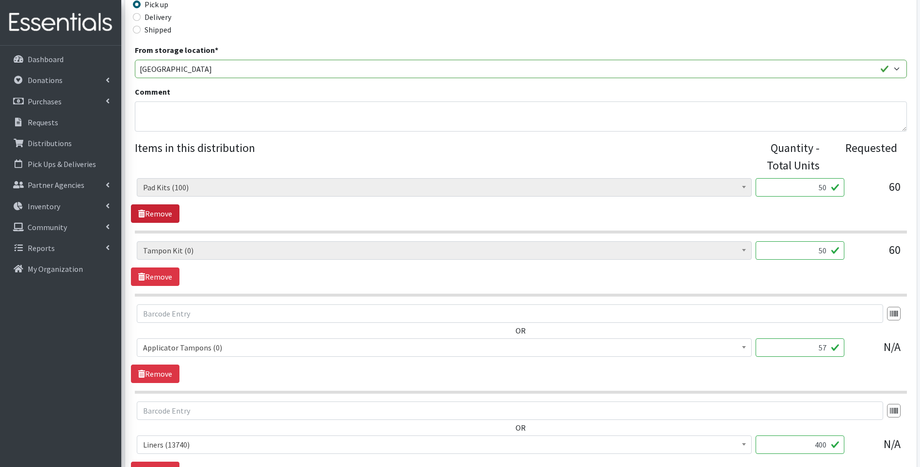
click at [169, 209] on link "Remove" at bounding box center [155, 213] width 49 height 18
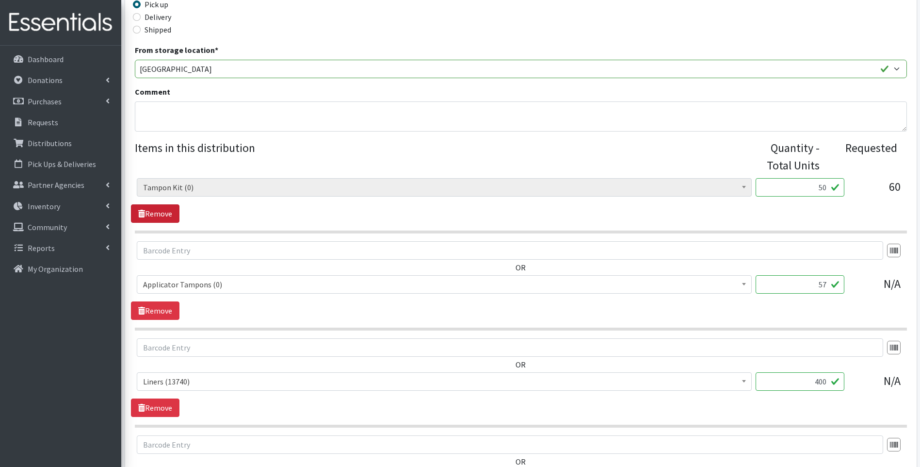
click at [166, 210] on link "Remove" at bounding box center [155, 213] width 49 height 18
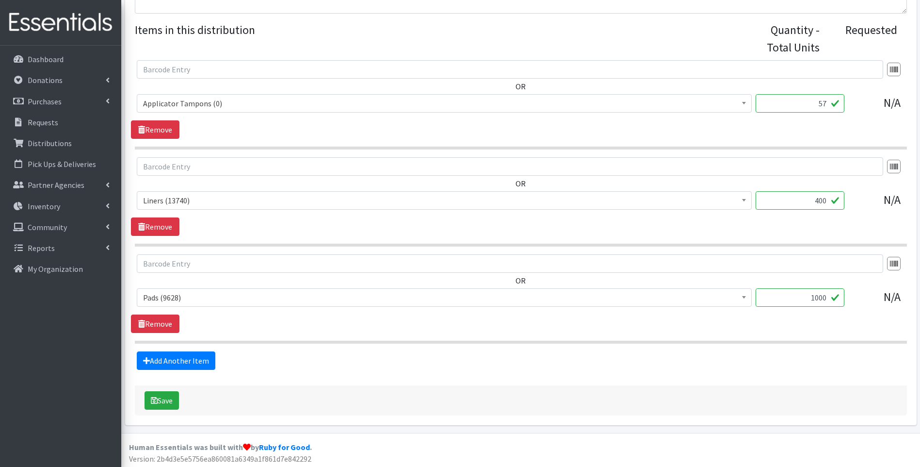
scroll to position [363, 0]
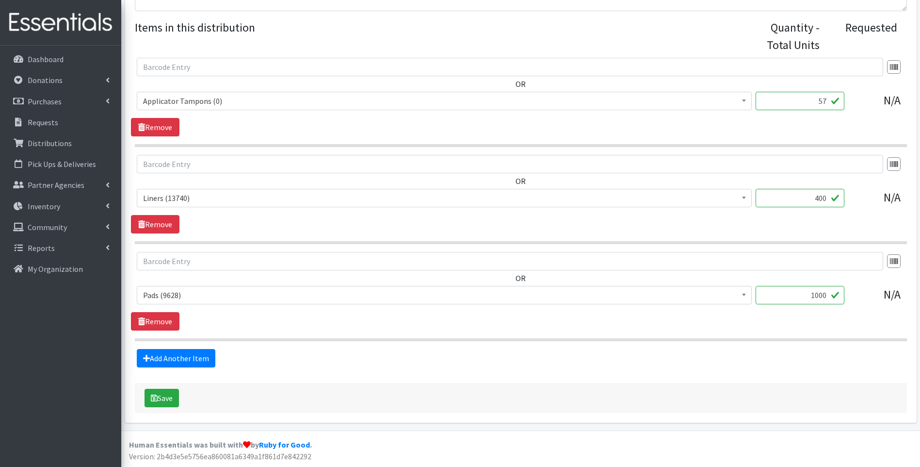
drag, startPoint x: 804, startPoint y: 100, endPoint x: 829, endPoint y: 100, distance: 24.7
click at [829, 100] on input "57" at bounding box center [800, 101] width 89 height 18
type input "9"
click at [727, 329] on div "OR Adult Incontinence Pads (20) Applicator Tampons (0) Bag Stickers (0) Cloth P…" at bounding box center [521, 291] width 780 height 79
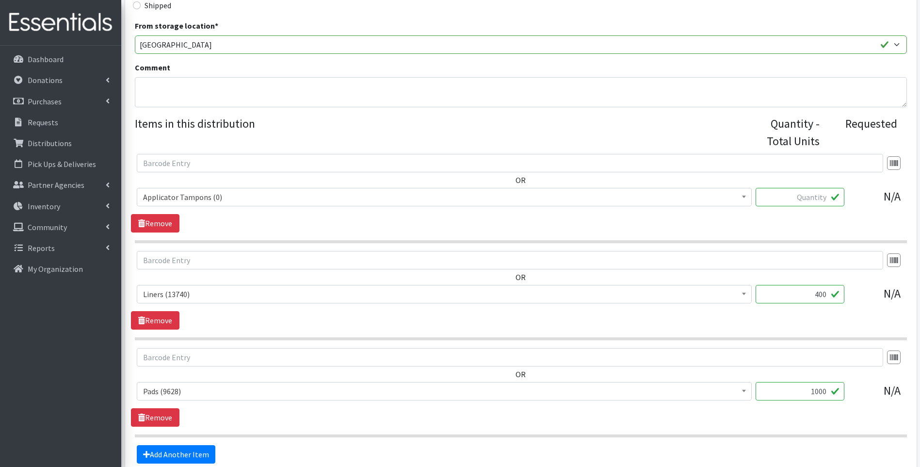
scroll to position [266, 0]
click at [233, 203] on span "Applicator Tampons (0)" at bounding box center [444, 198] width 603 height 14
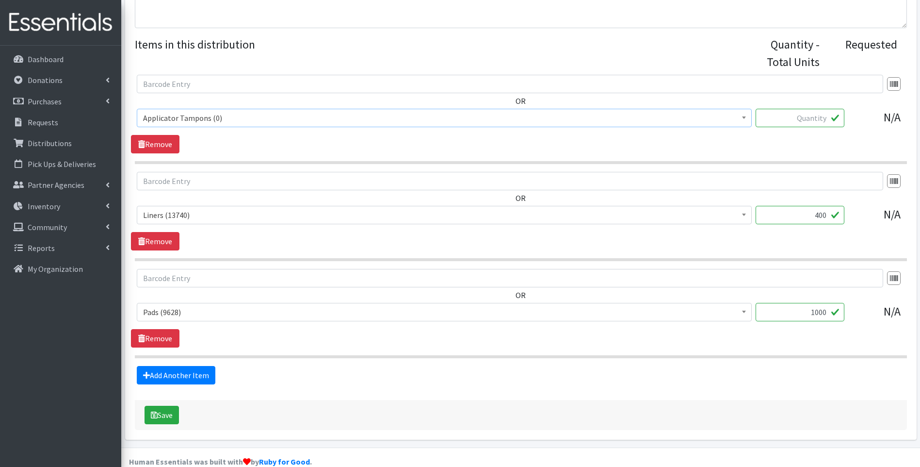
scroll to position [363, 0]
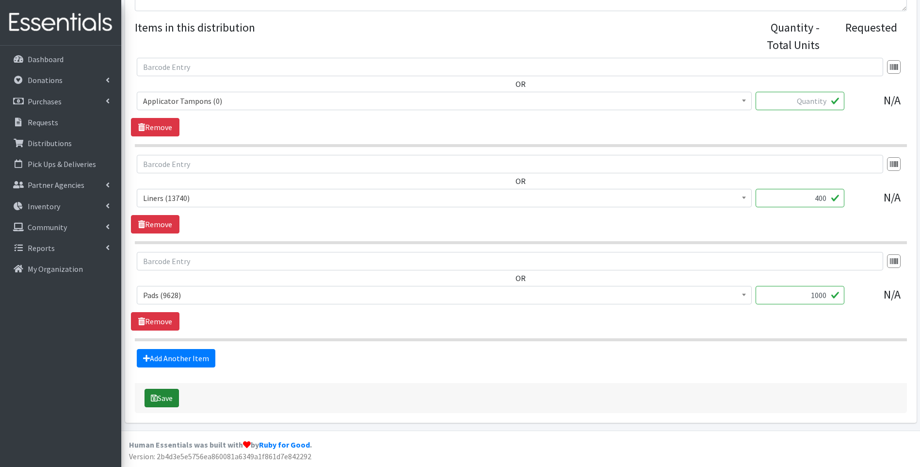
click at [166, 399] on button "Save" at bounding box center [162, 398] width 34 height 18
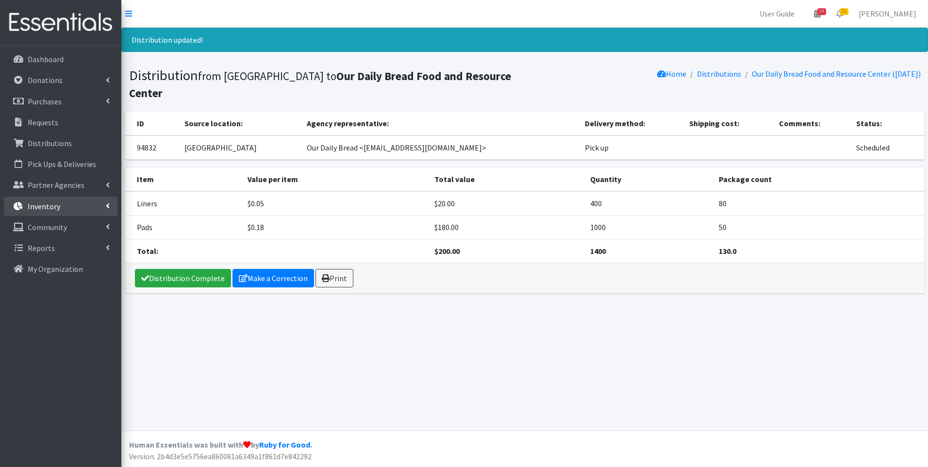
click at [54, 198] on link "Inventory" at bounding box center [61, 205] width 114 height 19
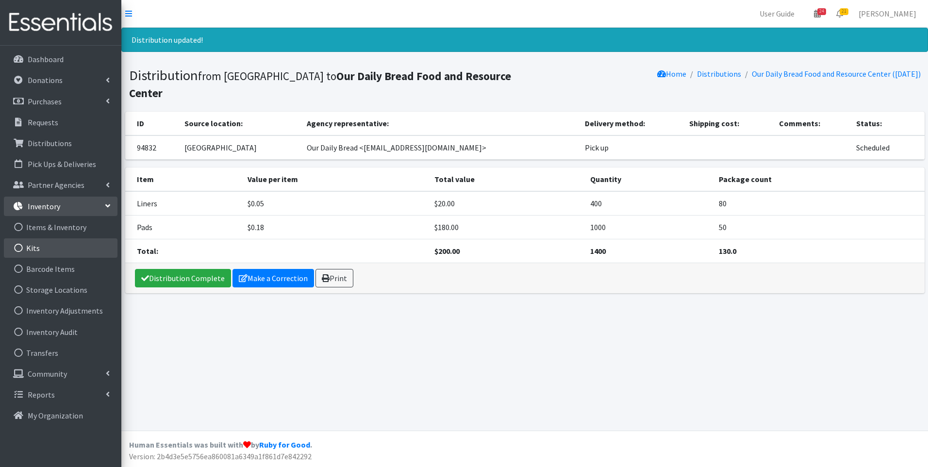
click at [67, 255] on link "Kits" at bounding box center [61, 247] width 114 height 19
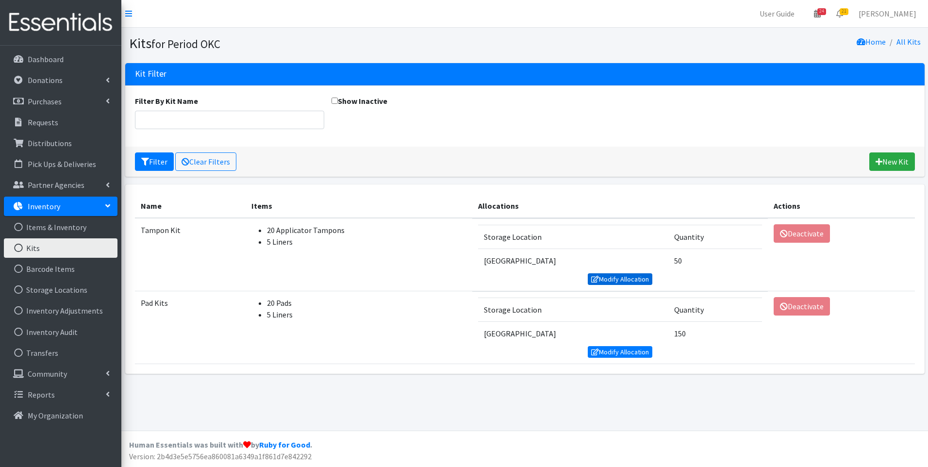
click at [621, 284] on link "Modify Allocation" at bounding box center [620, 279] width 65 height 12
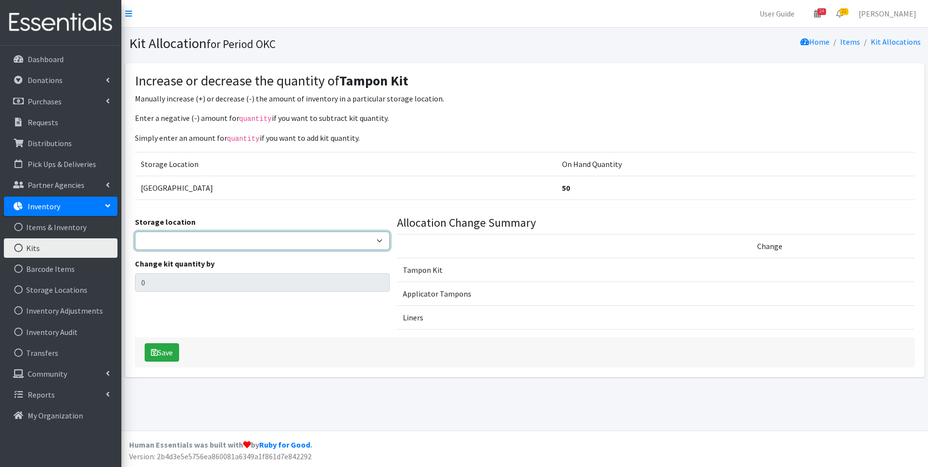
click at [240, 246] on select "5th Street MorningStar Storage" at bounding box center [262, 240] width 255 height 18
select select "345"
click at [135, 231] on select "5th Street MorningStar Storage" at bounding box center [262, 240] width 255 height 18
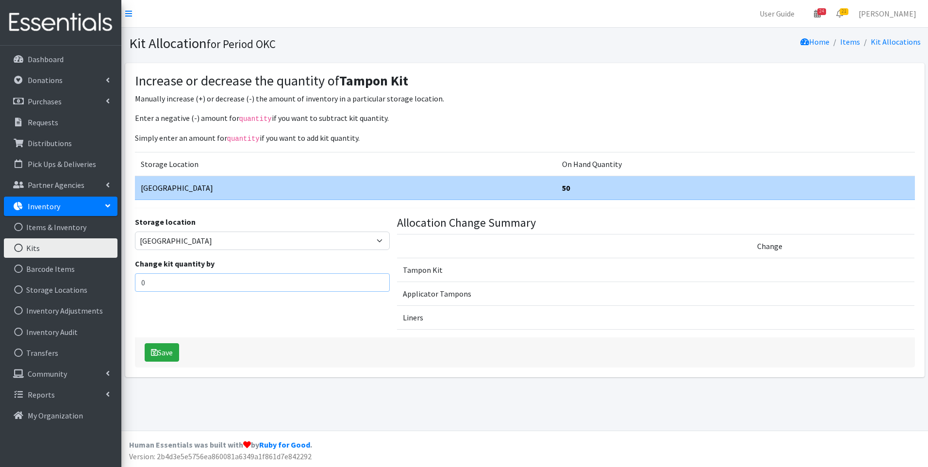
click at [228, 283] on input "0" at bounding box center [262, 282] width 255 height 18
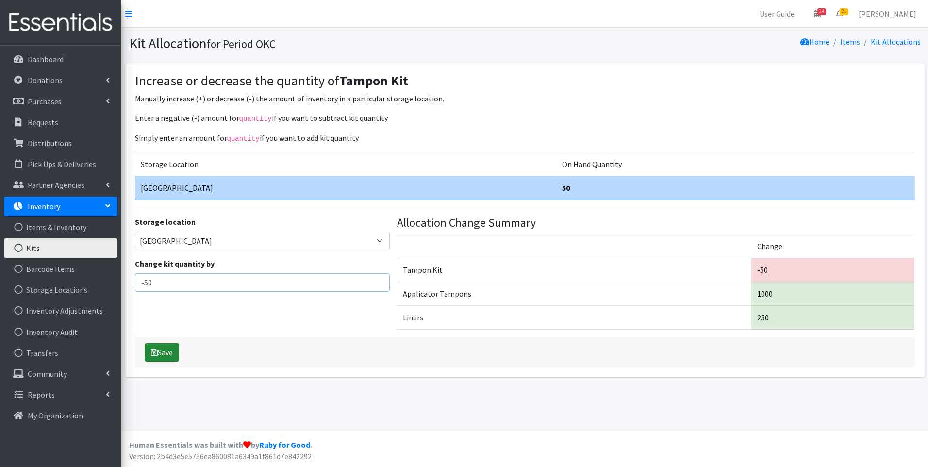
type input "-50"
click at [168, 351] on button "Save" at bounding box center [162, 352] width 34 height 18
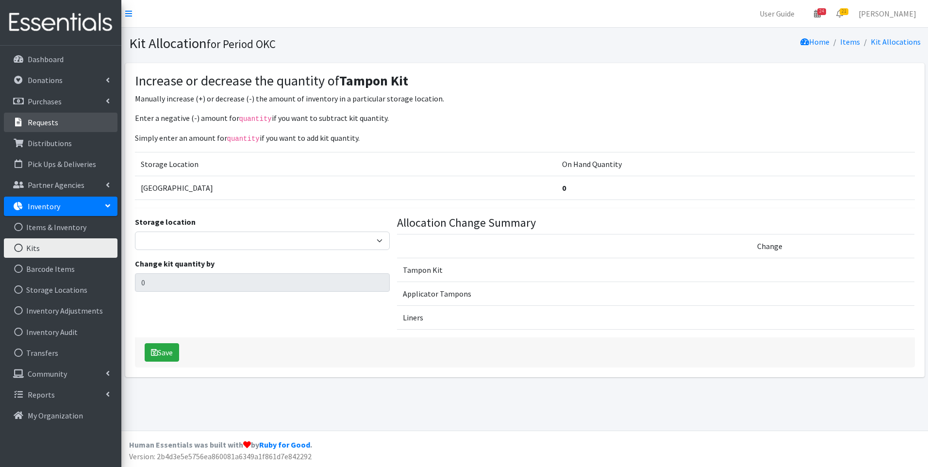
click at [61, 117] on link "Requests" at bounding box center [61, 122] width 114 height 19
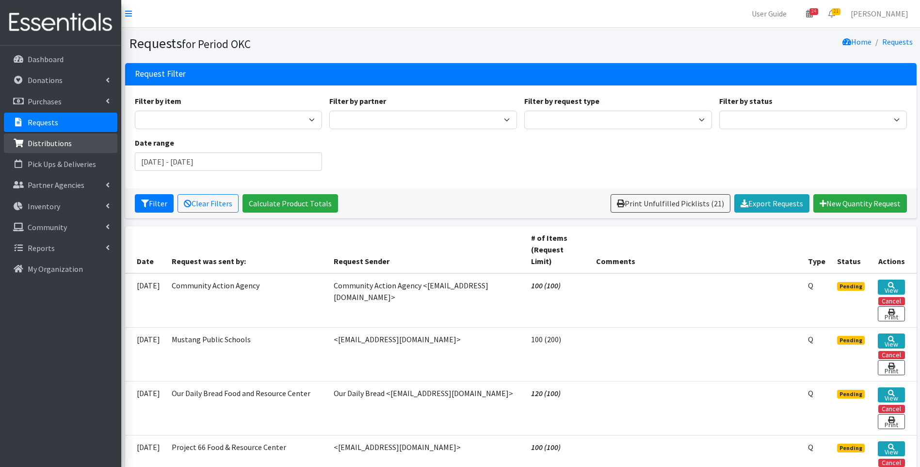
click at [57, 144] on p "Distributions" at bounding box center [50, 143] width 44 height 10
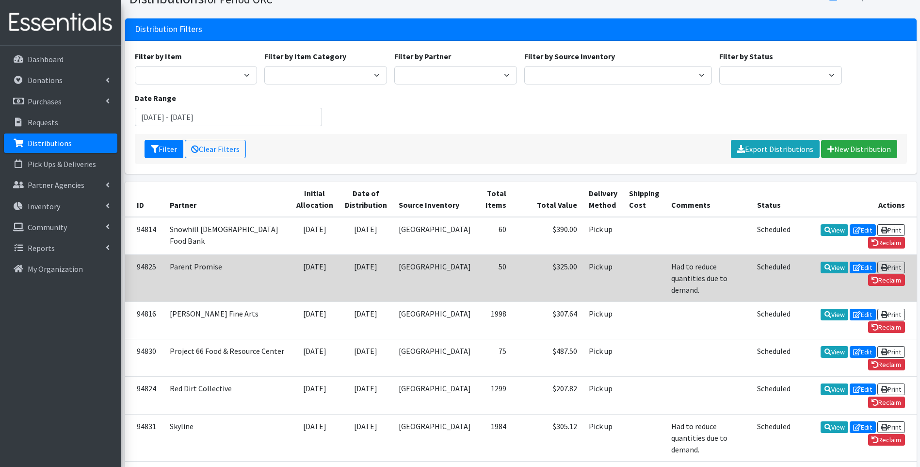
scroll to position [146, 0]
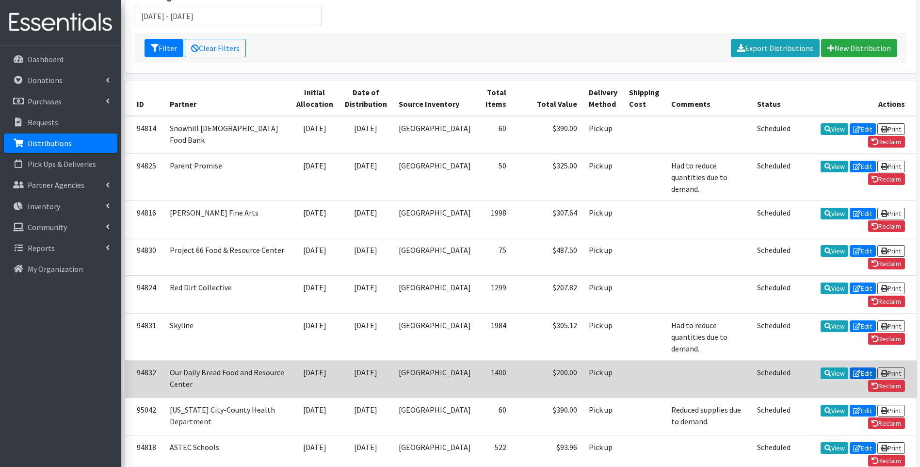
click at [850, 367] on link "Edit" at bounding box center [863, 373] width 26 height 12
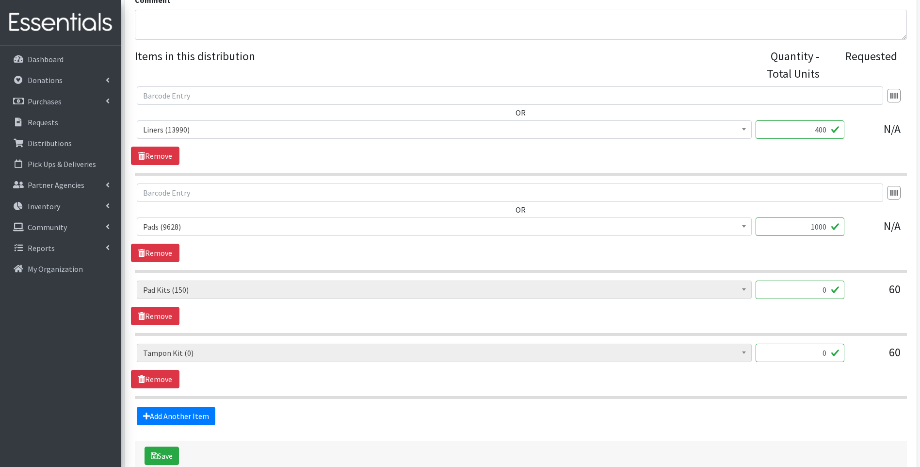
scroll to position [340, 0]
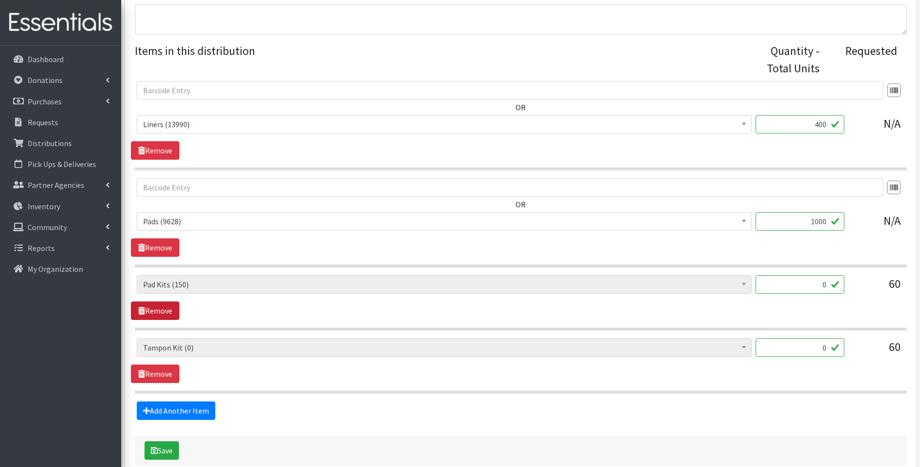
click at [172, 312] on link "Remove" at bounding box center [155, 310] width 49 height 18
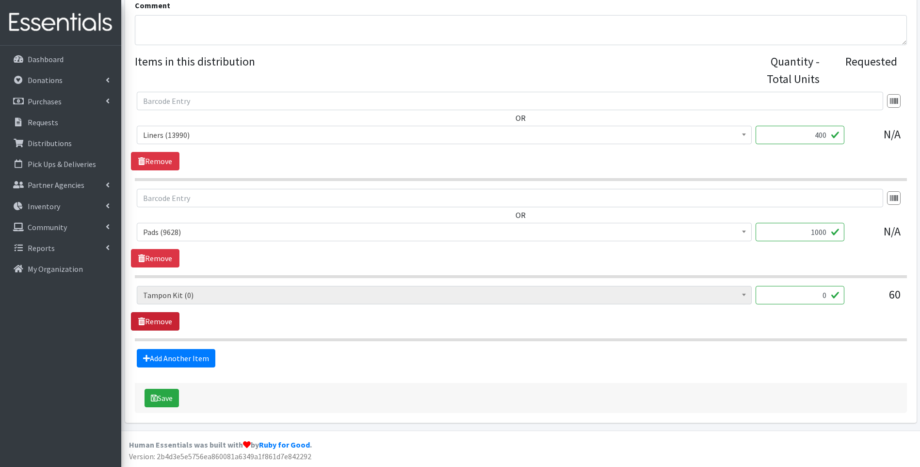
click at [169, 321] on link "Remove" at bounding box center [155, 321] width 49 height 18
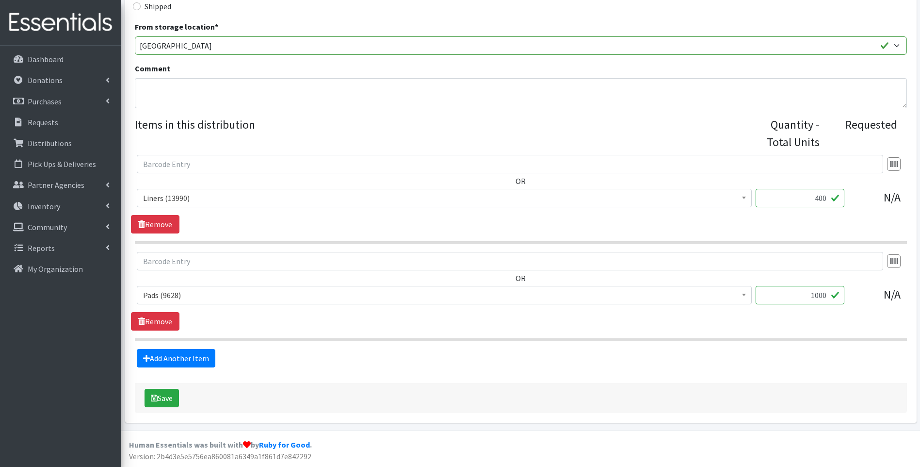
scroll to position [266, 0]
click at [183, 361] on link "Add Another Item" at bounding box center [176, 358] width 79 height 18
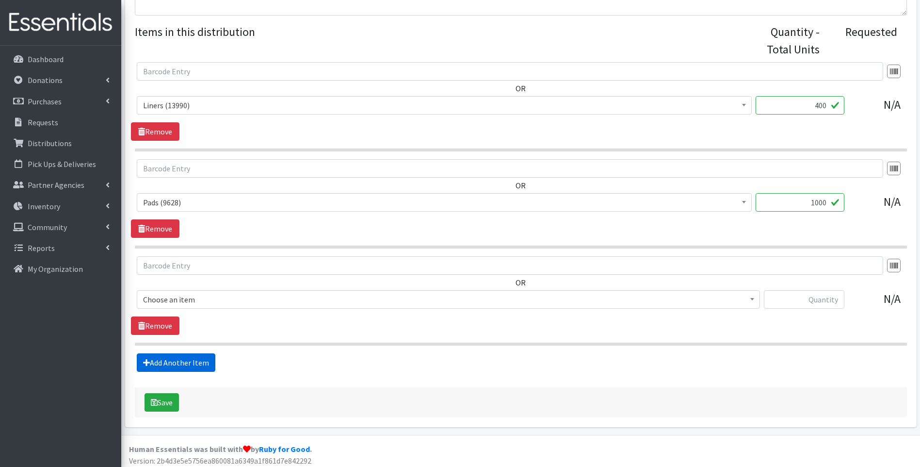
scroll to position [363, 0]
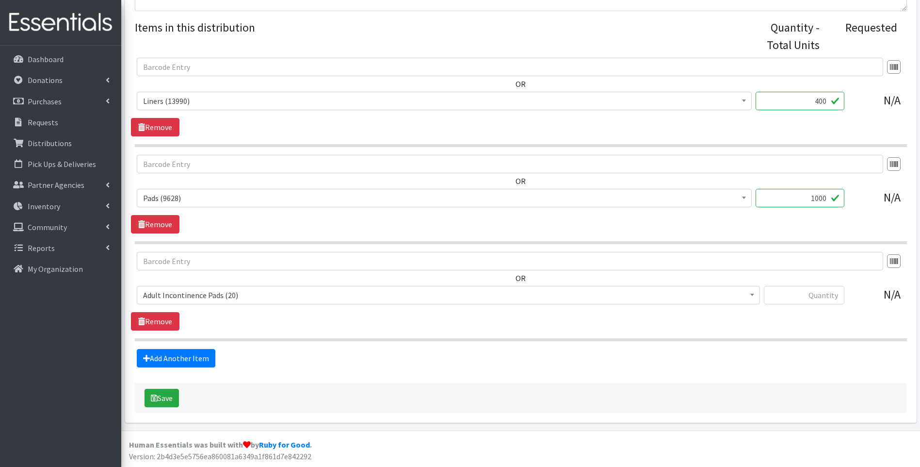
click at [225, 298] on span "Adult Incontinence Pads (20)" at bounding box center [448, 295] width 611 height 14
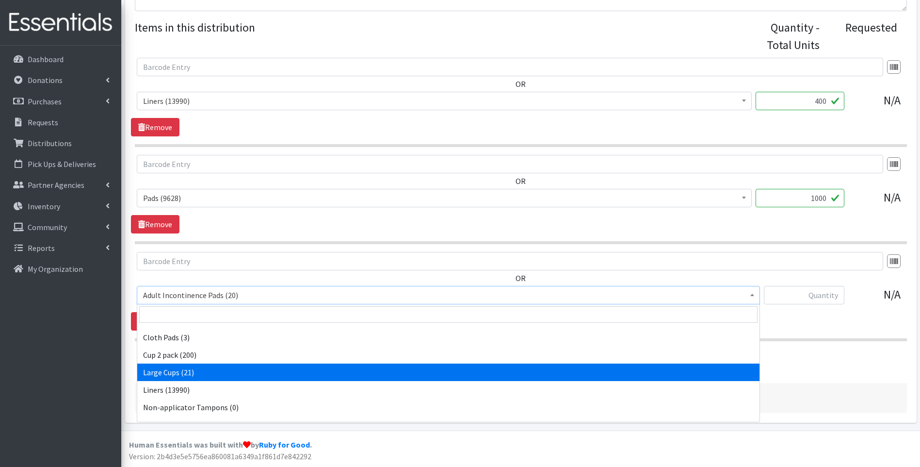
scroll to position [0, 0]
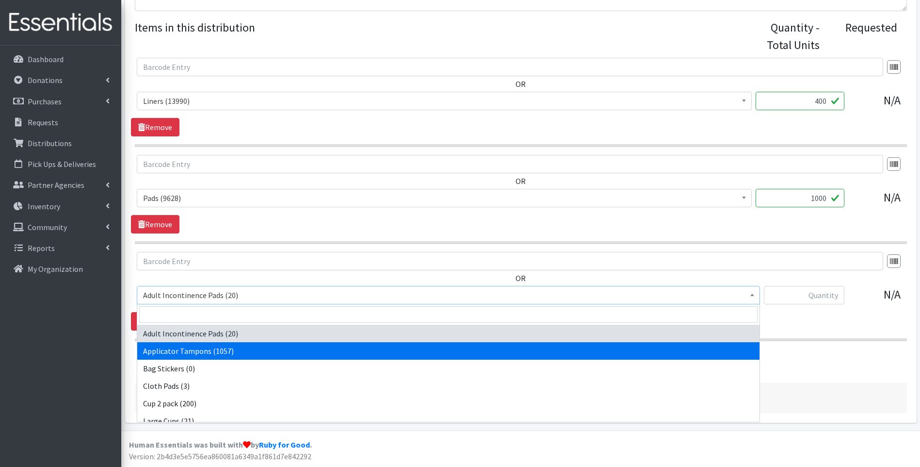
select select "12239"
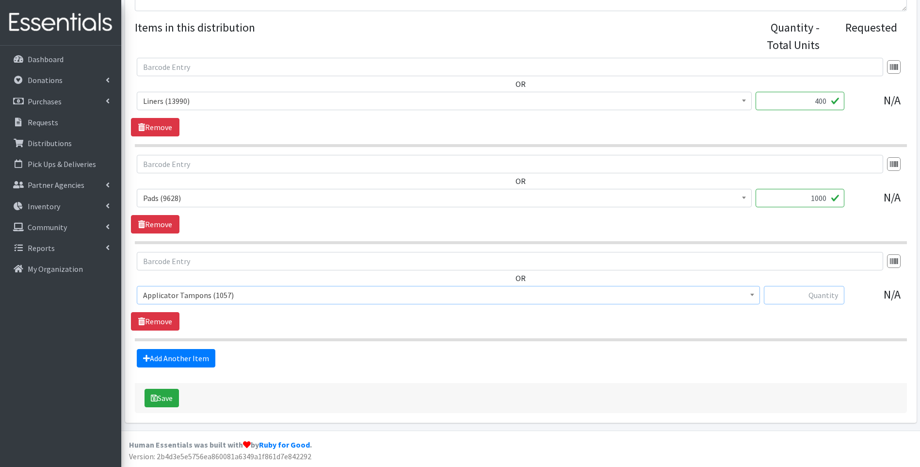
click at [814, 293] on input "text" at bounding box center [804, 295] width 81 height 18
type input "993"
click at [164, 397] on button "Save" at bounding box center [162, 398] width 34 height 18
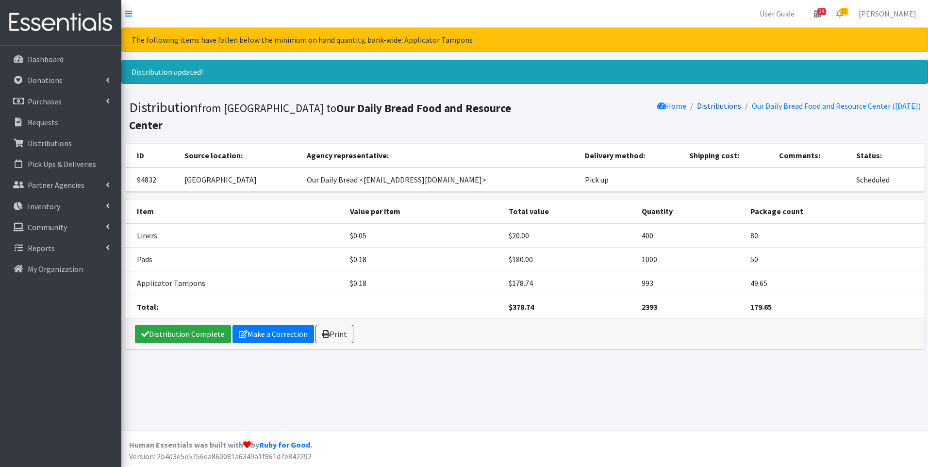
click at [708, 107] on link "Distributions" at bounding box center [719, 106] width 44 height 10
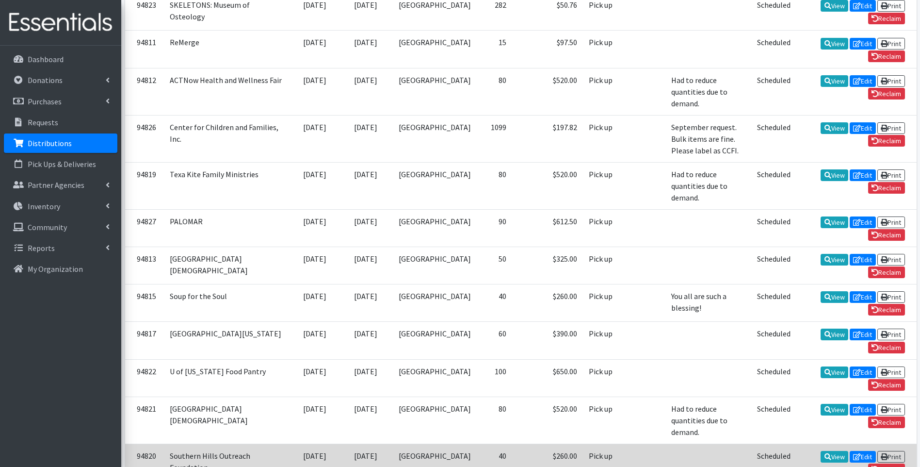
scroll to position [631, 0]
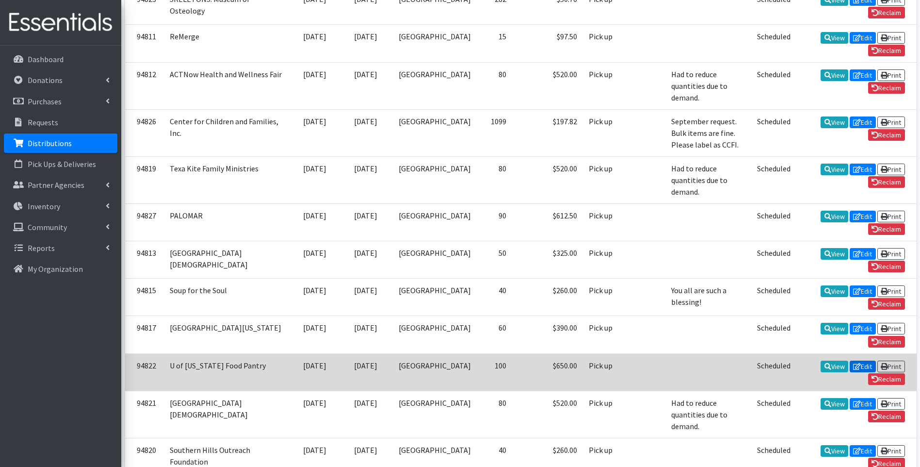
click at [853, 363] on icon at bounding box center [857, 366] width 8 height 7
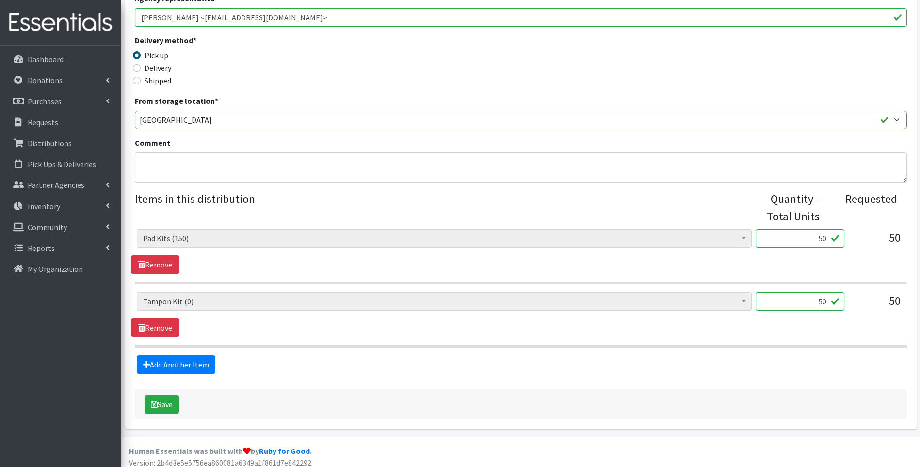
scroll to position [198, 0]
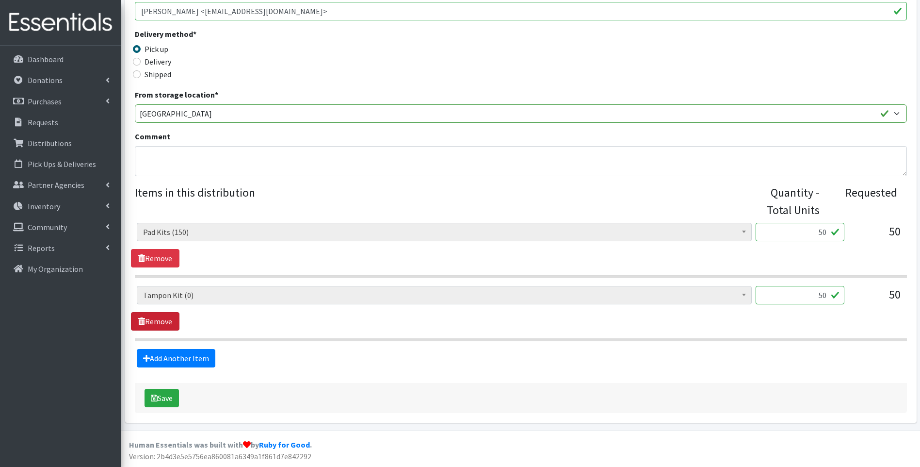
click at [170, 327] on link "Remove" at bounding box center [155, 321] width 49 height 18
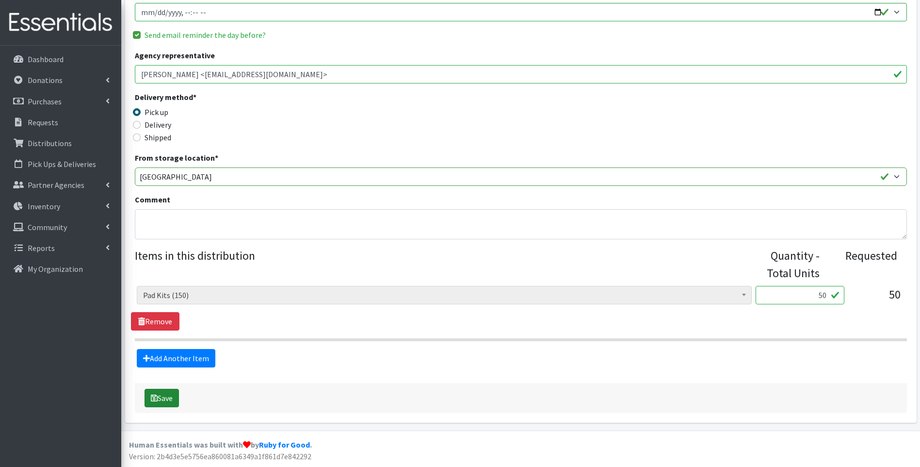
click at [166, 395] on button "Save" at bounding box center [162, 398] width 34 height 18
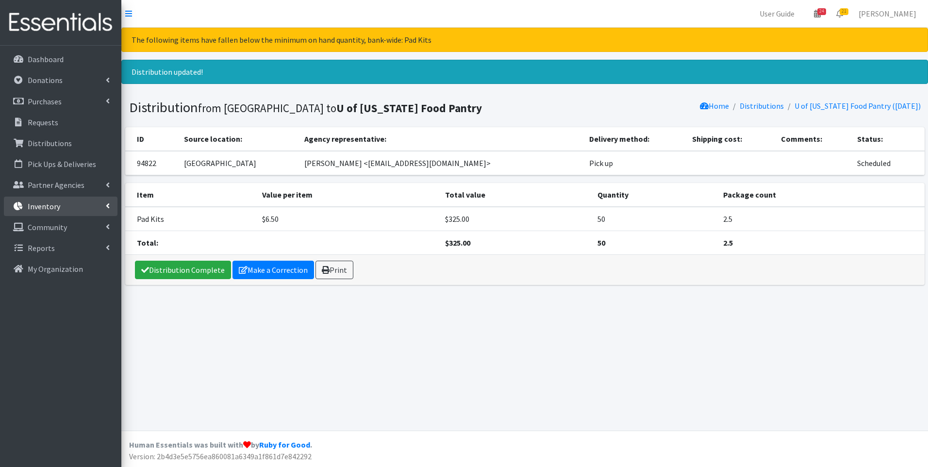
click at [70, 206] on link "Inventory" at bounding box center [61, 205] width 114 height 19
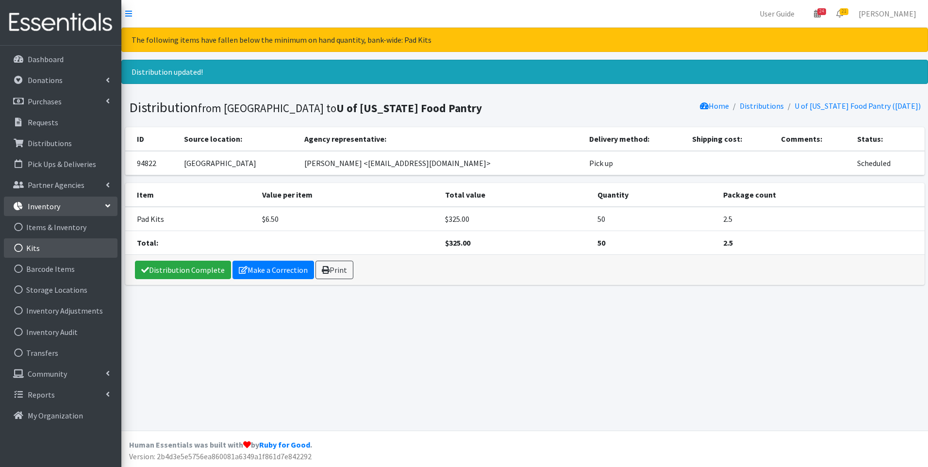
click at [54, 245] on link "Kits" at bounding box center [61, 247] width 114 height 19
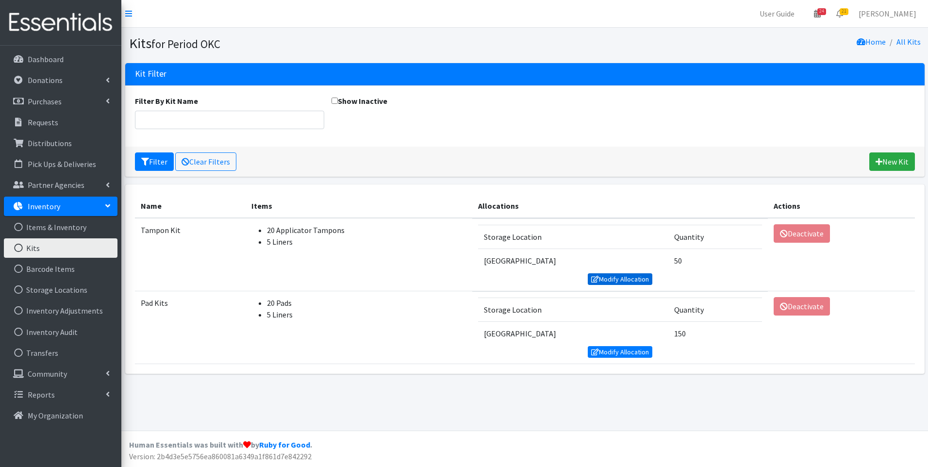
click at [624, 279] on link "Modify Allocation" at bounding box center [620, 279] width 65 height 12
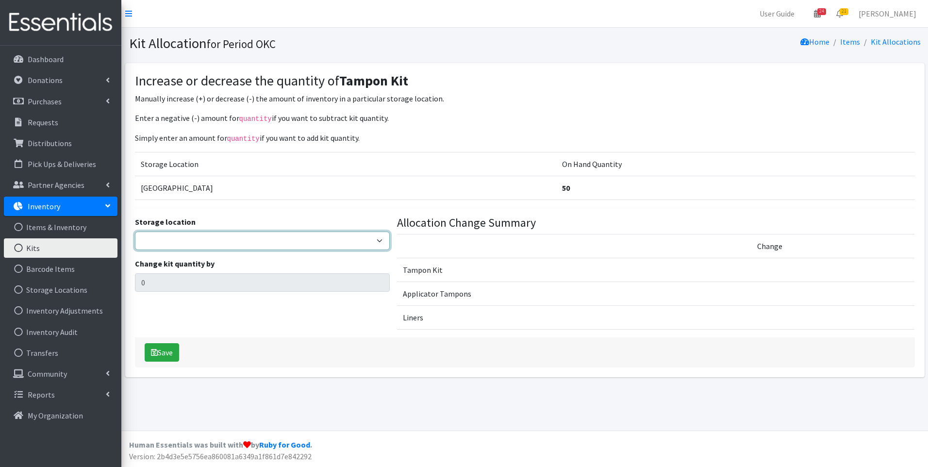
click at [324, 247] on select "5th Street MorningStar Storage" at bounding box center [262, 240] width 255 height 18
select select "345"
click at [135, 231] on select "5th Street MorningStar Storage" at bounding box center [262, 240] width 255 height 18
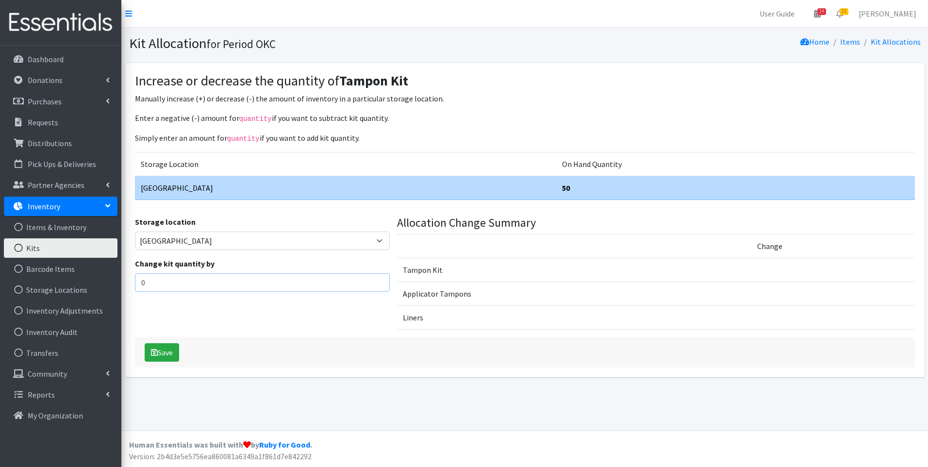
click at [270, 283] on input "0" at bounding box center [262, 282] width 255 height 18
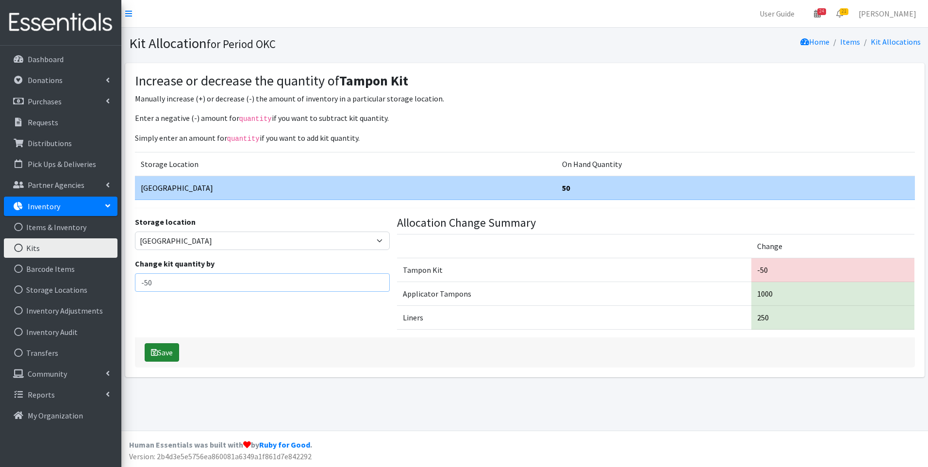
type input "-50"
click at [167, 345] on button "Save" at bounding box center [162, 352] width 34 height 18
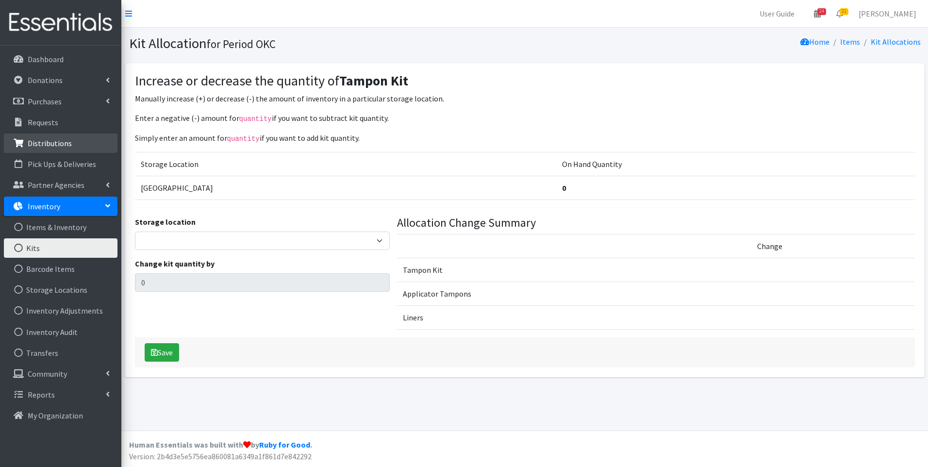
click at [67, 141] on p "Distributions" at bounding box center [50, 143] width 44 height 10
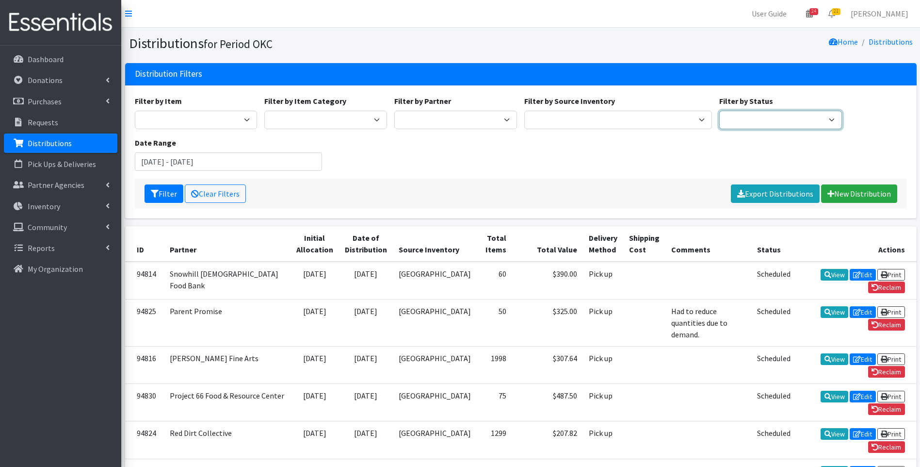
click at [789, 116] on select "Scheduled Complete" at bounding box center [780, 120] width 123 height 18
select select "5"
click at [719, 111] on select "Scheduled Complete" at bounding box center [780, 120] width 123 height 18
click at [158, 190] on icon "submit" at bounding box center [155, 194] width 8 height 8
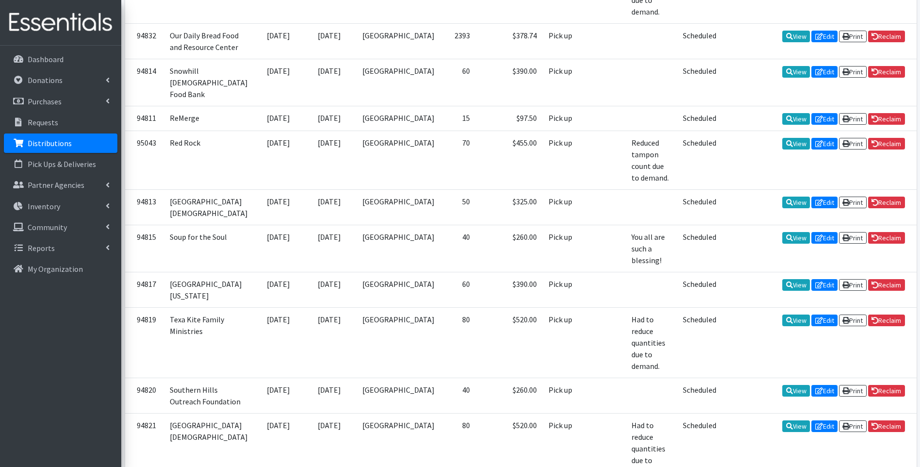
scroll to position [776, 0]
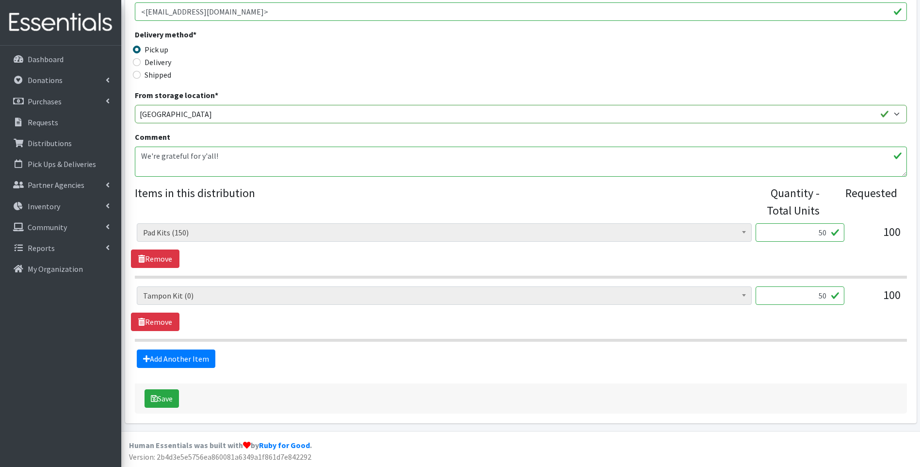
scroll to position [198, 0]
click at [158, 316] on link "Remove" at bounding box center [155, 321] width 49 height 18
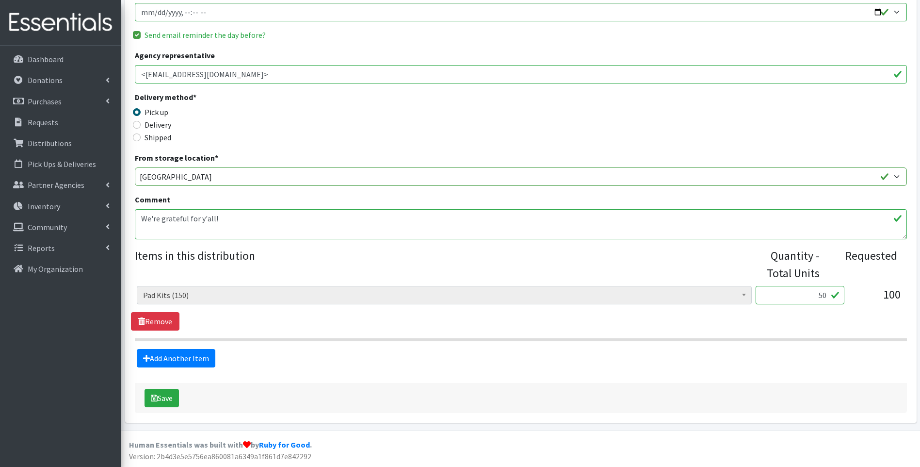
scroll to position [135, 0]
click at [158, 316] on link "Remove" at bounding box center [155, 321] width 49 height 18
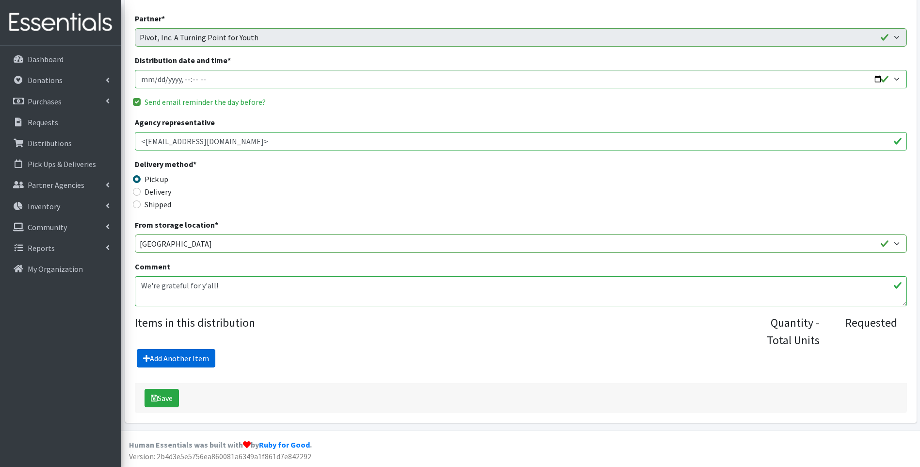
click at [166, 354] on link "Add Another Item" at bounding box center [176, 358] width 79 height 18
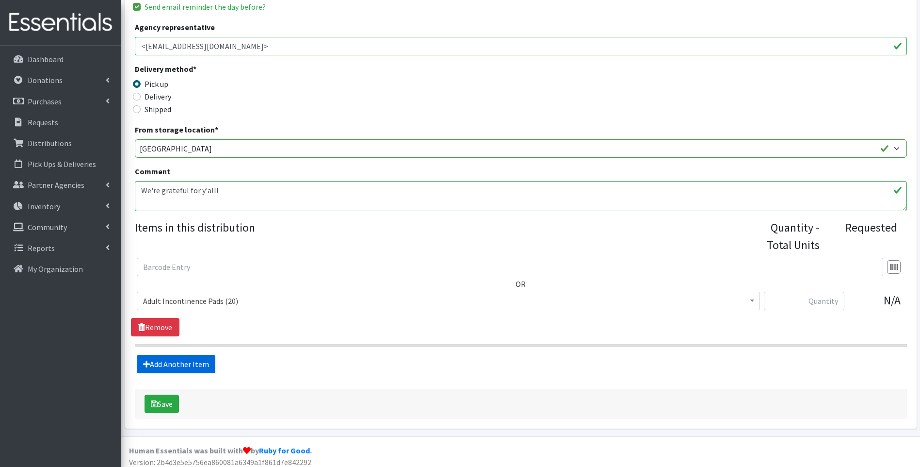
scroll to position [169, 0]
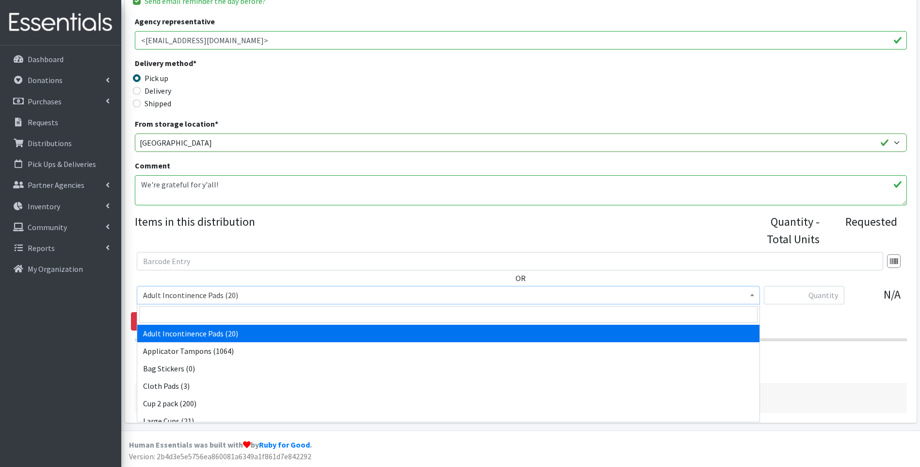
click at [171, 298] on span "Adult Incontinence Pads (20)" at bounding box center [448, 295] width 611 height 14
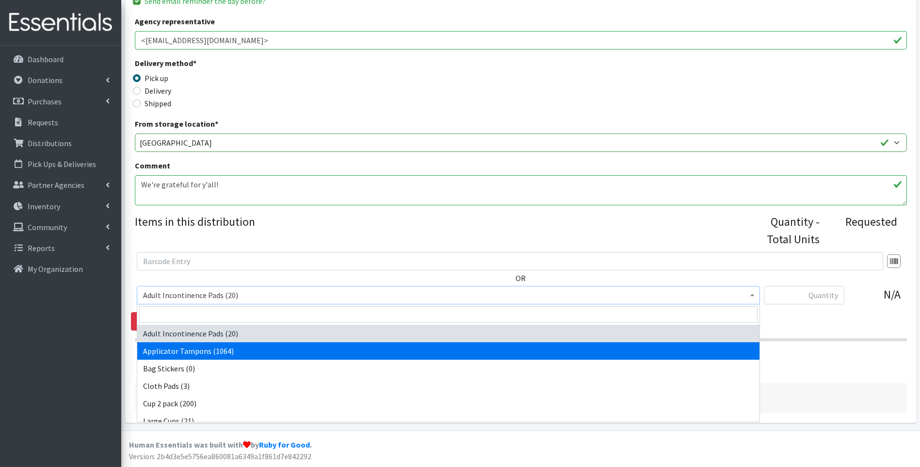
select select "12239"
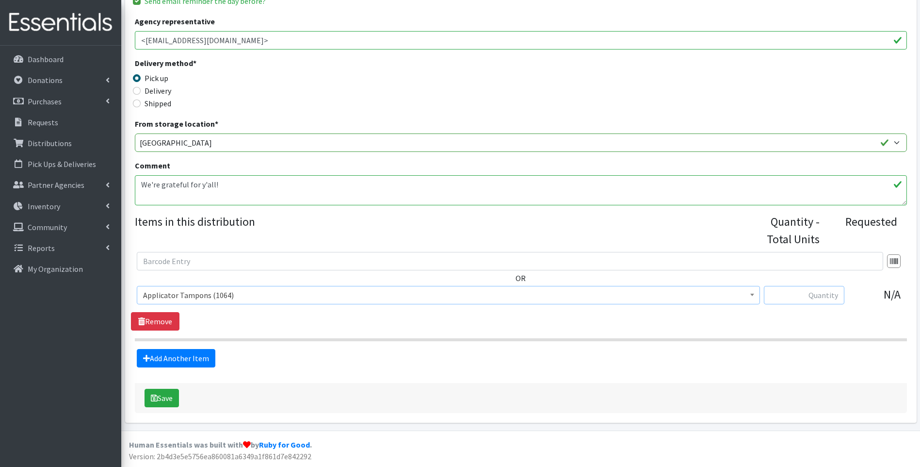
click at [784, 297] on input "text" at bounding box center [804, 295] width 81 height 18
type input "993"
click at [201, 355] on link "Add Another Item" at bounding box center [176, 358] width 79 height 18
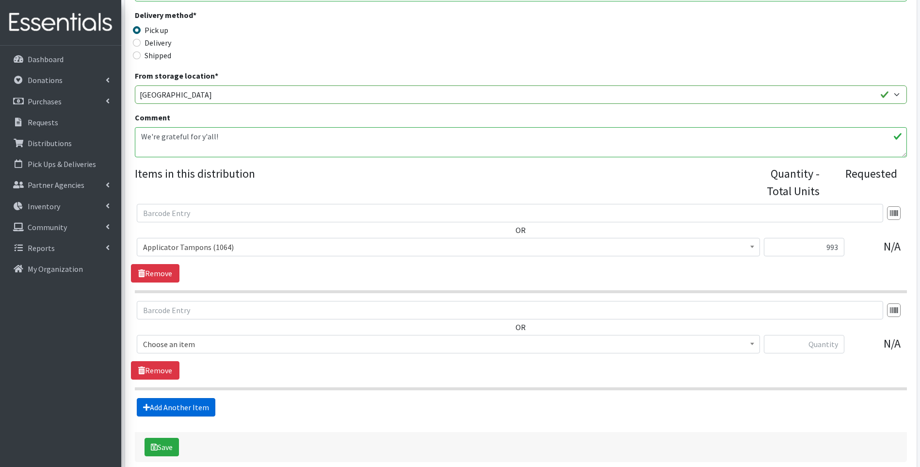
scroll to position [266, 0]
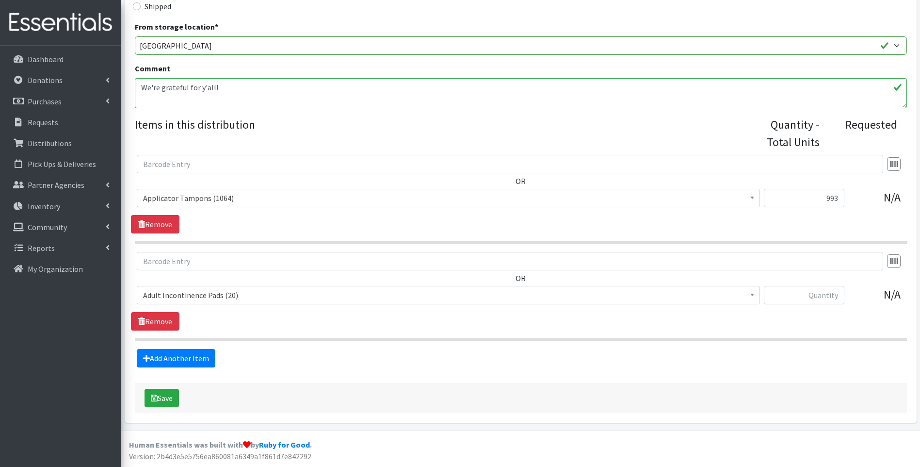
click at [202, 289] on span "Adult Incontinence Pads (20)" at bounding box center [448, 295] width 611 height 14
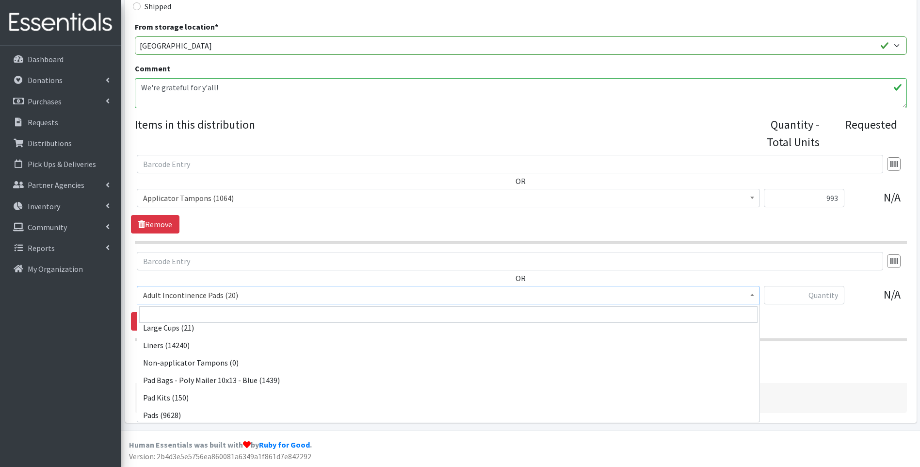
scroll to position [97, 0]
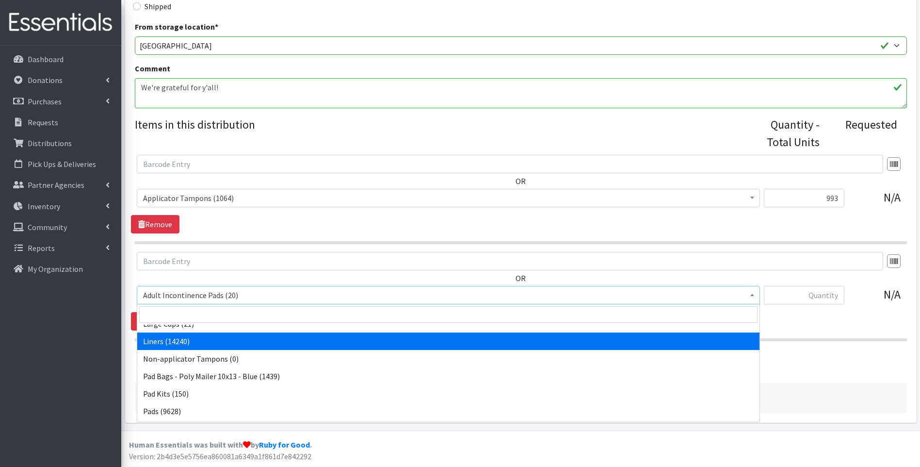
select select "12219"
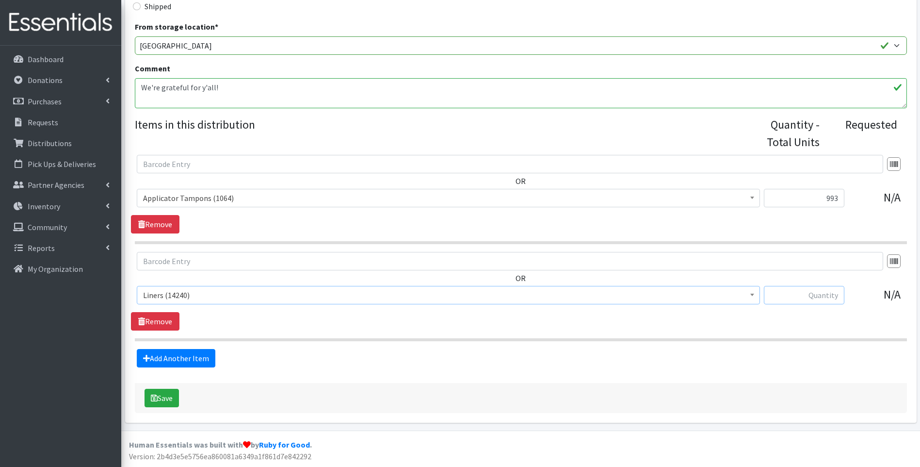
click at [819, 295] on input "text" at bounding box center [804, 295] width 81 height 18
type input "400"
click at [189, 360] on link "Add Another Item" at bounding box center [176, 358] width 79 height 18
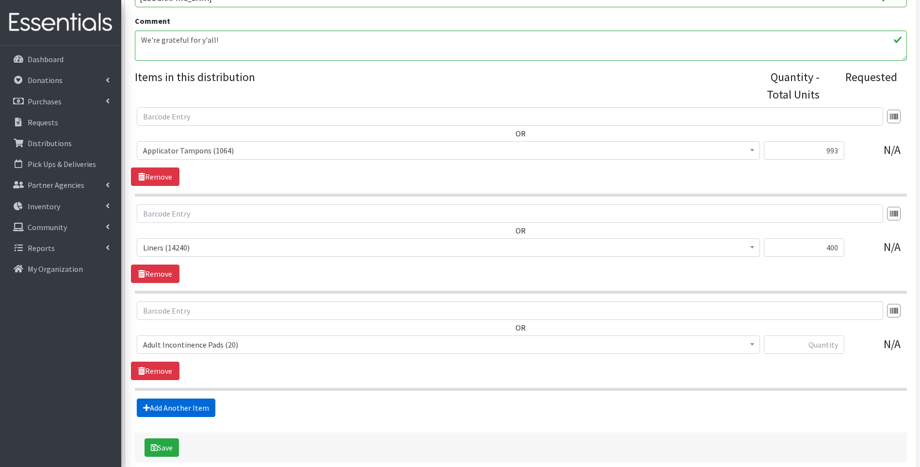
scroll to position [363, 0]
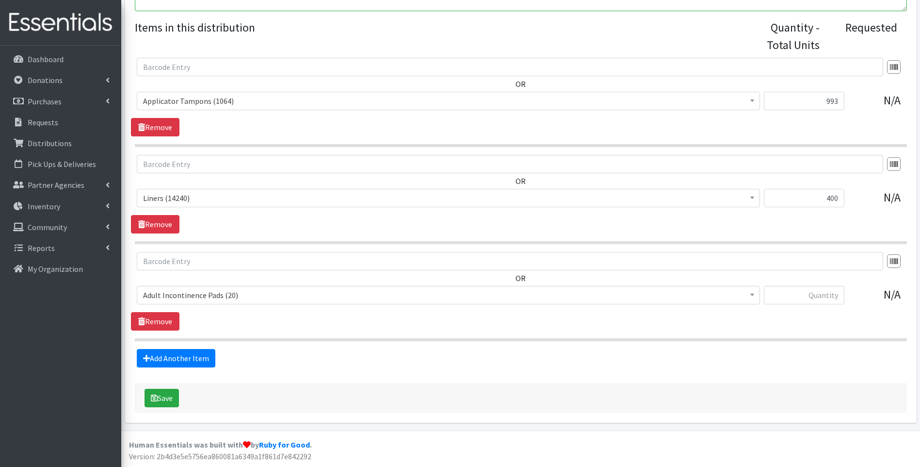
click at [188, 298] on span "Adult Incontinence Pads (20)" at bounding box center [448, 295] width 611 height 14
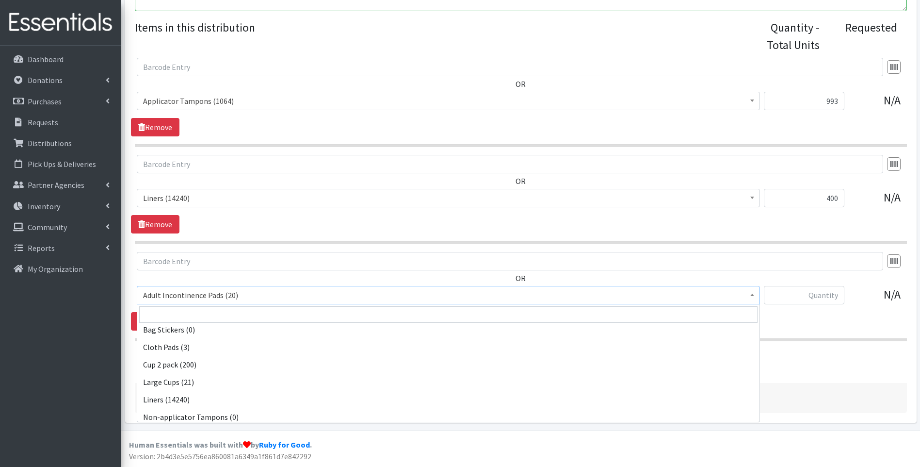
scroll to position [97, 0]
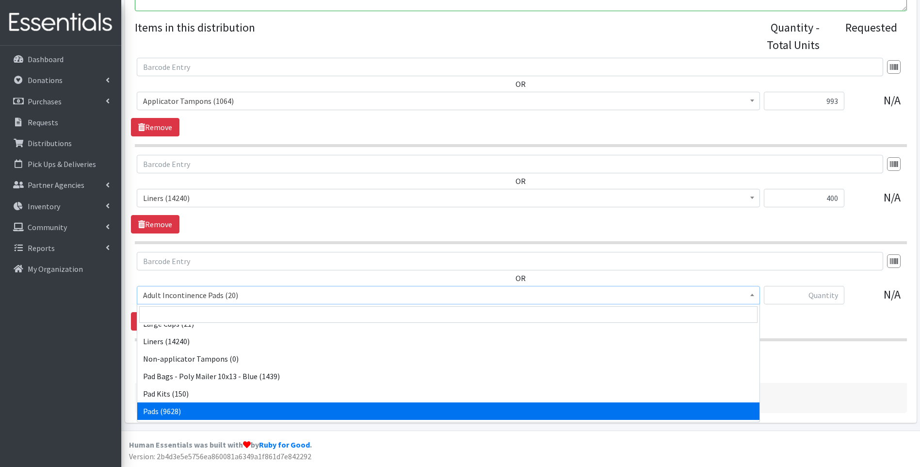
select select "12242"
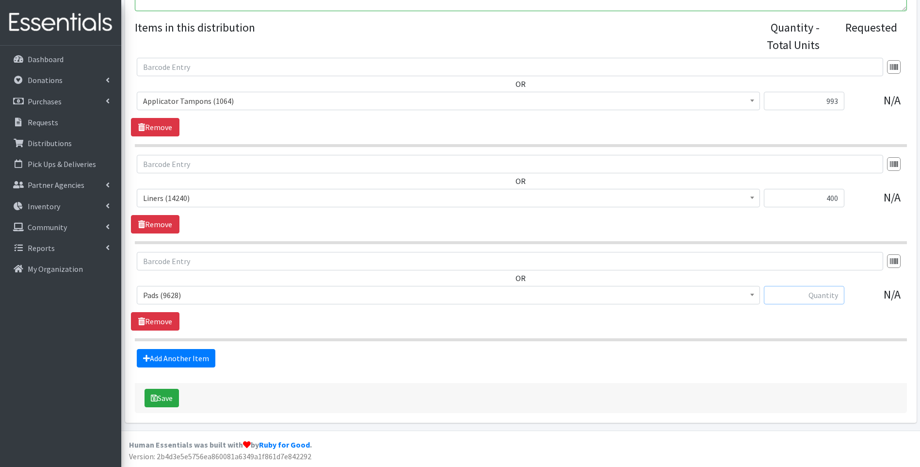
click at [815, 296] on input "text" at bounding box center [804, 295] width 81 height 18
type input "998"
click at [154, 394] on icon "submit" at bounding box center [154, 398] width 7 height 8
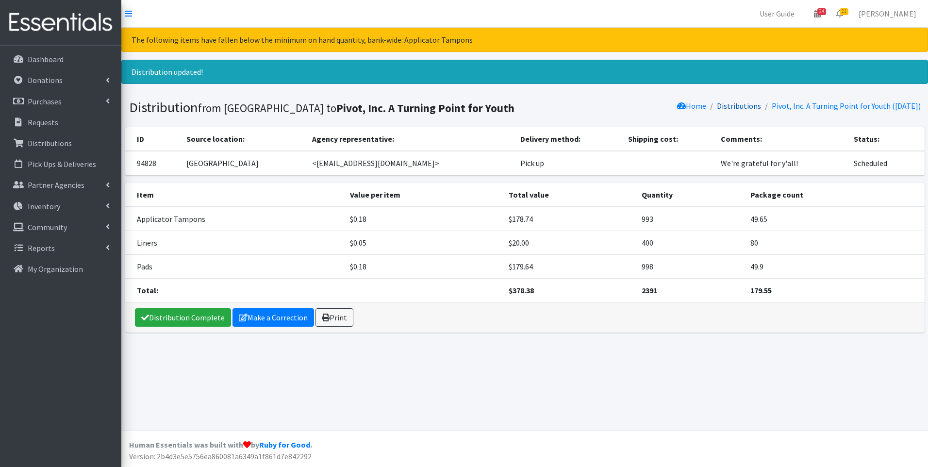
click at [742, 107] on link "Distributions" at bounding box center [739, 106] width 44 height 10
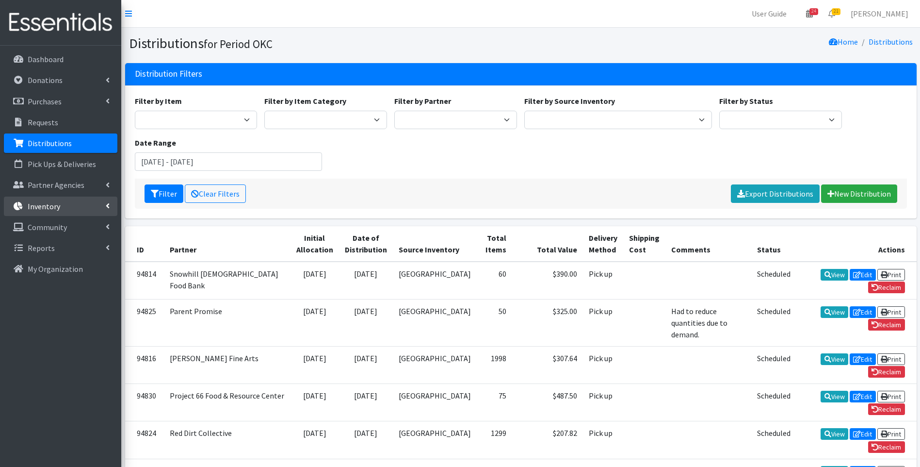
click at [36, 209] on p "Inventory" at bounding box center [44, 206] width 33 height 10
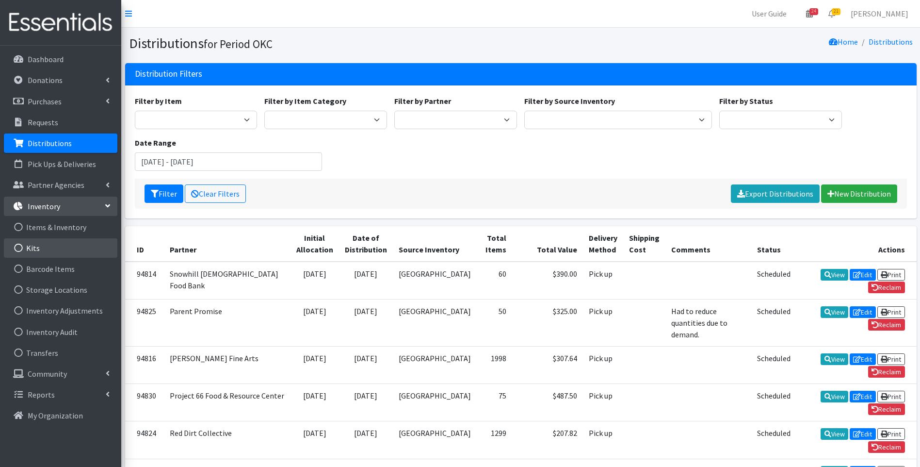
click at [43, 244] on link "Kits" at bounding box center [61, 247] width 114 height 19
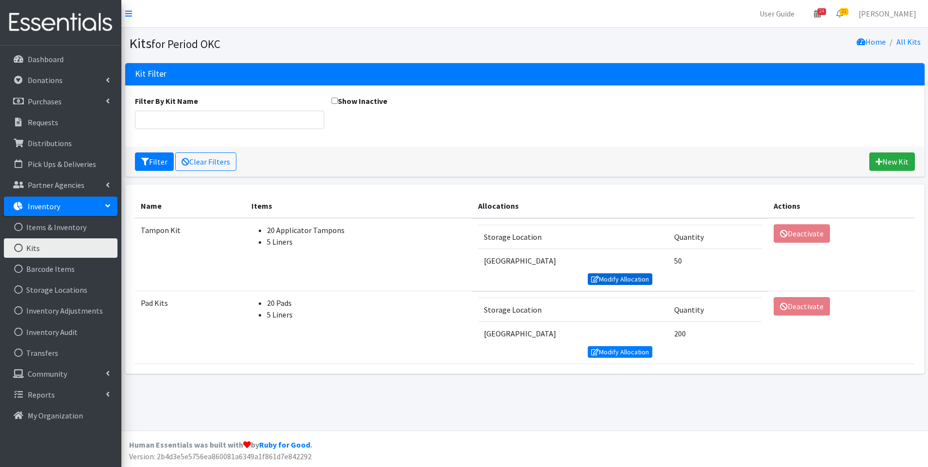
click at [637, 278] on link "Modify Allocation" at bounding box center [620, 279] width 65 height 12
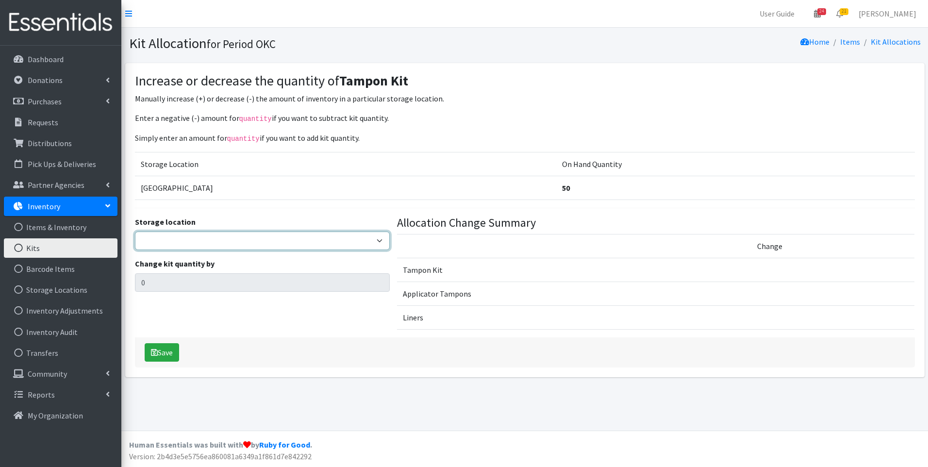
click at [216, 245] on select "5th Street MorningStar Storage" at bounding box center [262, 240] width 255 height 18
select select "345"
click at [135, 231] on select "5th Street MorningStar Storage" at bounding box center [262, 240] width 255 height 18
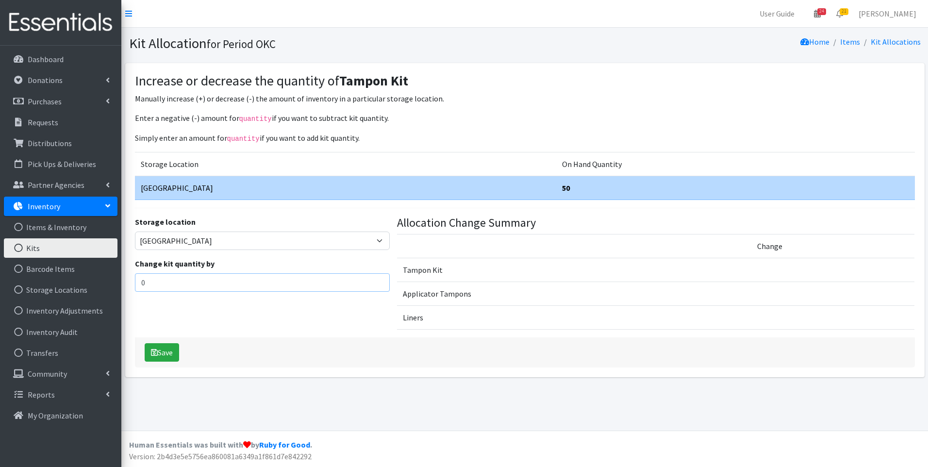
drag, startPoint x: 212, startPoint y: 291, endPoint x: 137, endPoint y: 282, distance: 75.3
click at [137, 282] on div "Storage location 5th Street MorningStar Storage Change kit quantity by 0" at bounding box center [262, 276] width 262 height 121
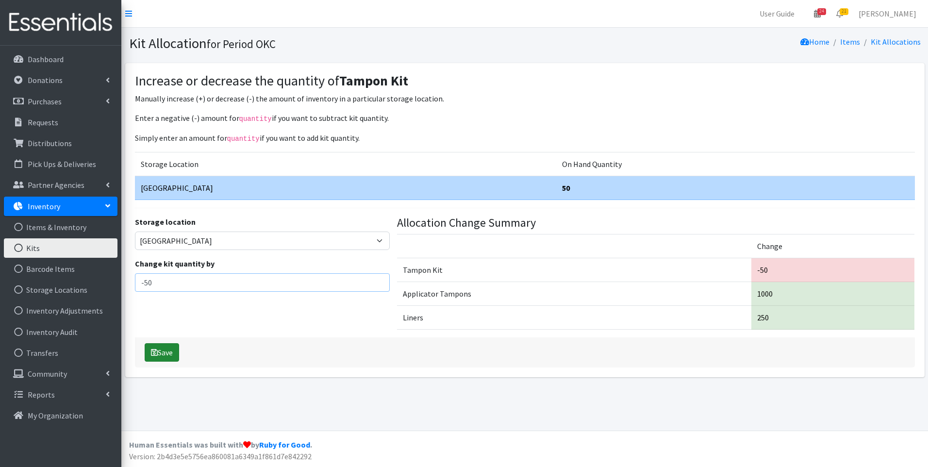
type input "-50"
click at [156, 346] on button "Save" at bounding box center [162, 352] width 34 height 18
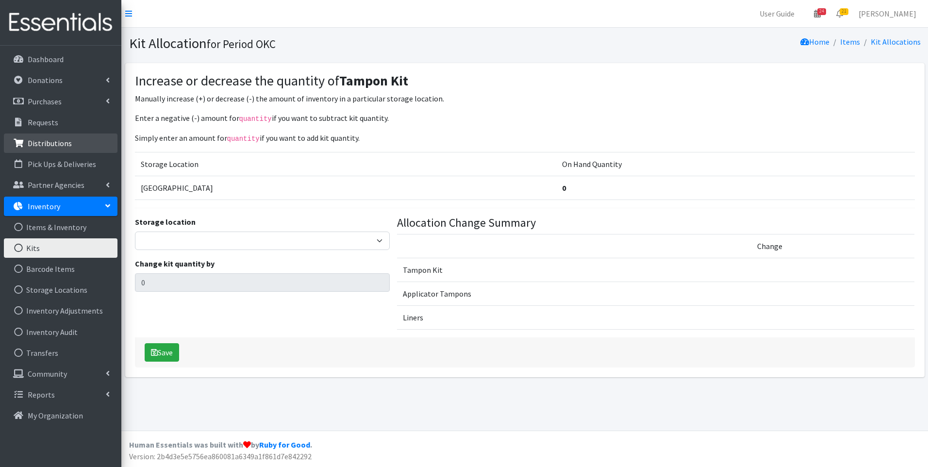
click at [55, 144] on p "Distributions" at bounding box center [50, 143] width 44 height 10
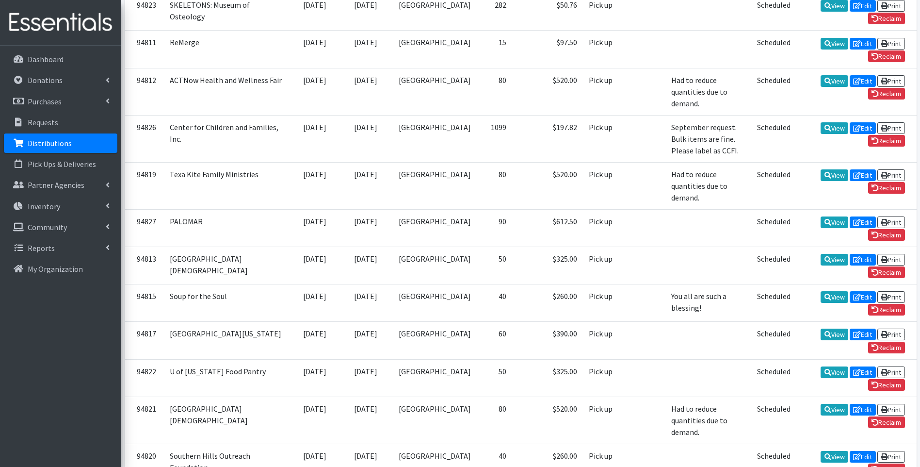
scroll to position [631, 0]
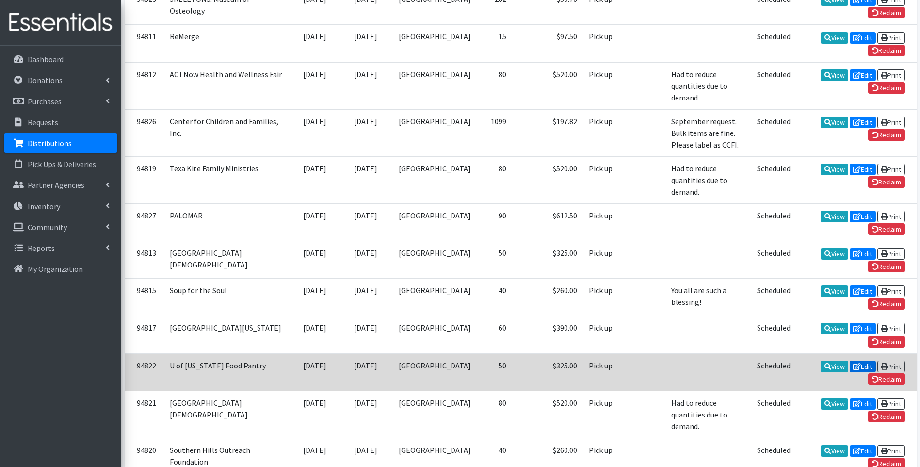
click at [850, 360] on link "Edit" at bounding box center [863, 366] width 26 height 12
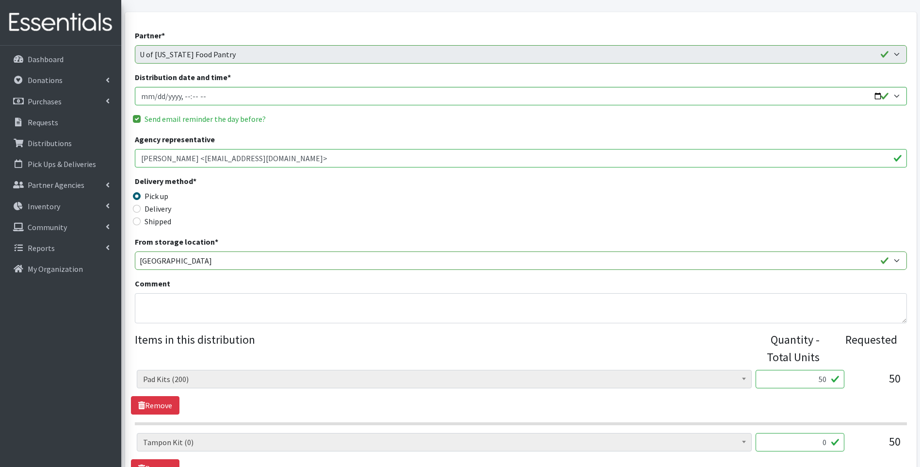
scroll to position [194, 0]
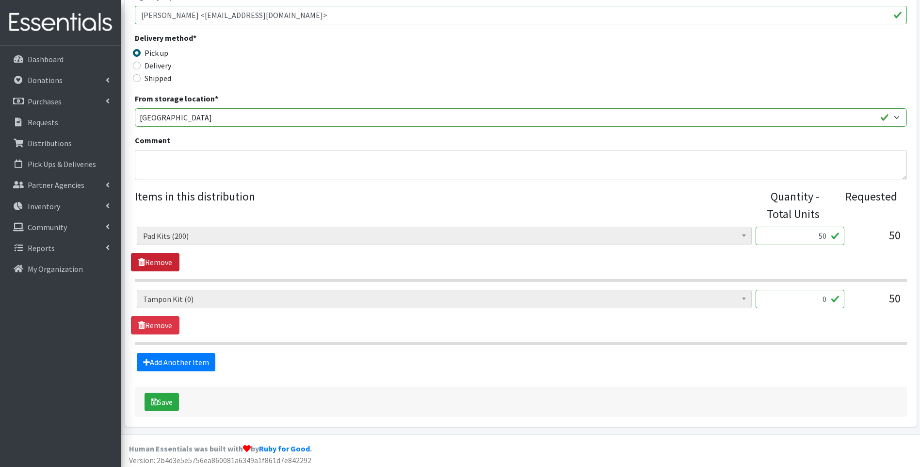
click at [160, 259] on link "Remove" at bounding box center [155, 262] width 49 height 18
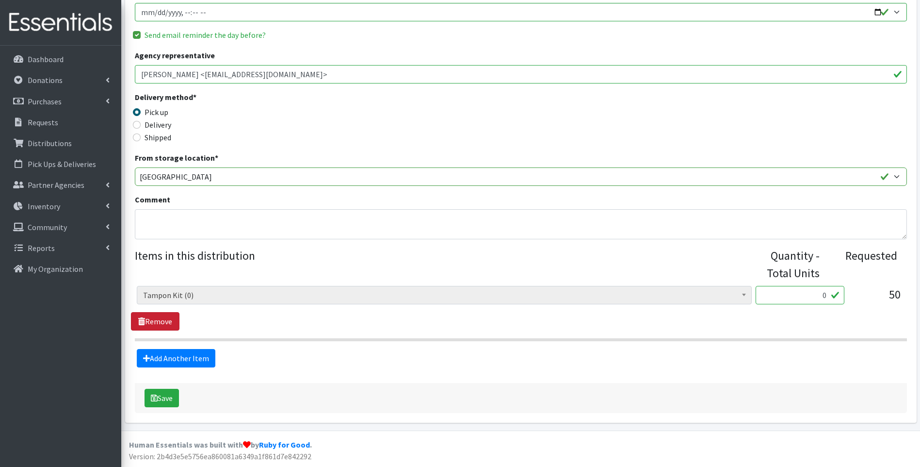
click at [165, 317] on link "Remove" at bounding box center [155, 321] width 49 height 18
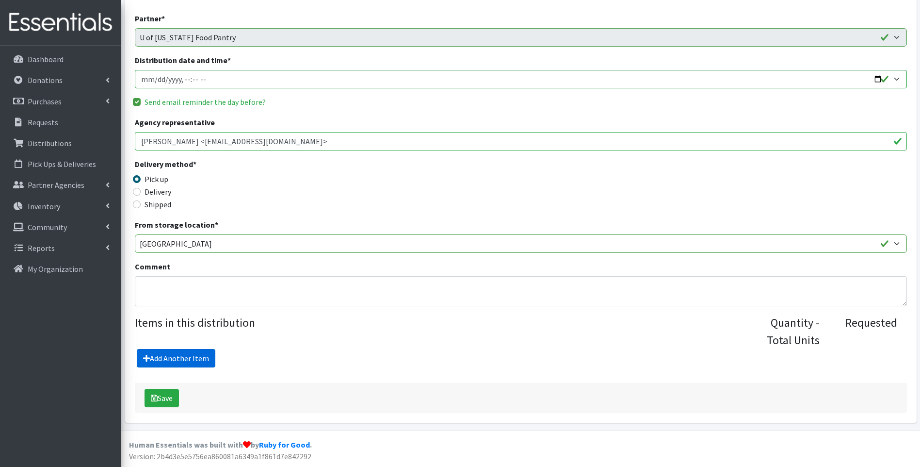
click at [180, 359] on link "Add Another Item" at bounding box center [176, 358] width 79 height 18
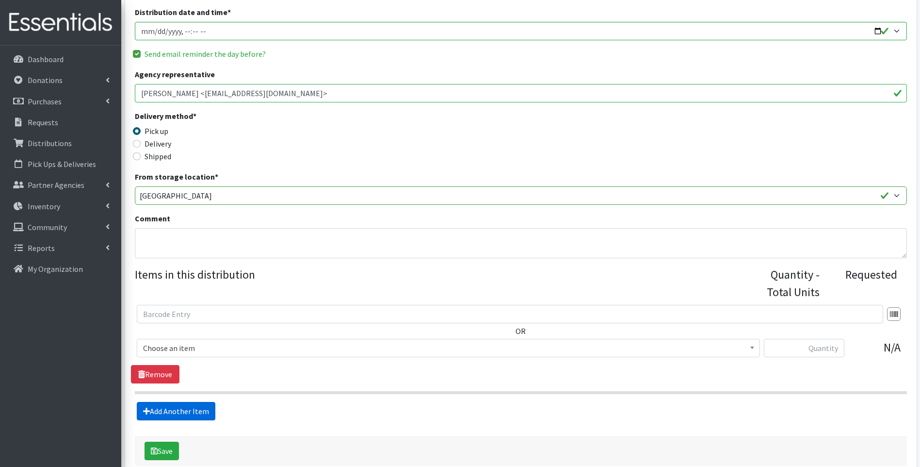
scroll to position [169, 0]
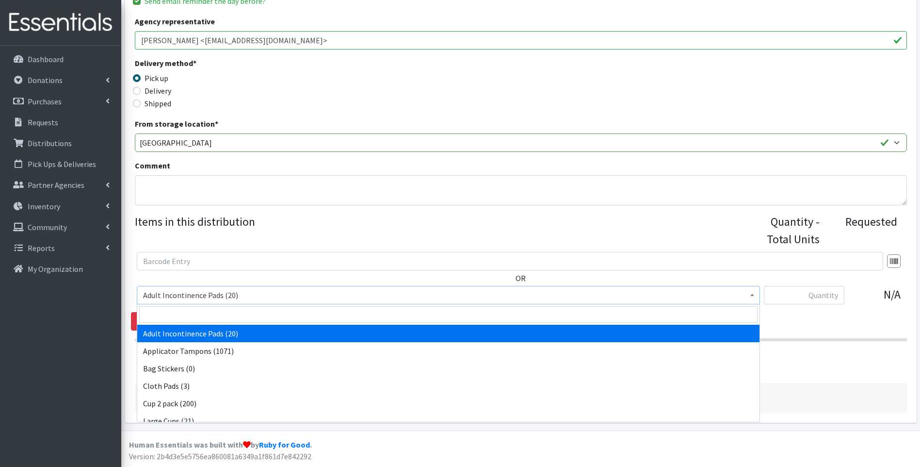
click at [195, 294] on span "Adult Incontinence Pads (20)" at bounding box center [448, 295] width 611 height 14
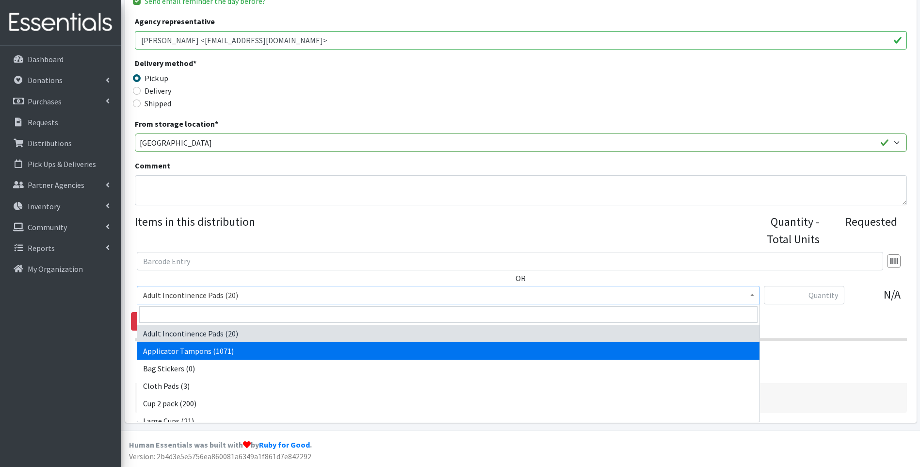
select select "12239"
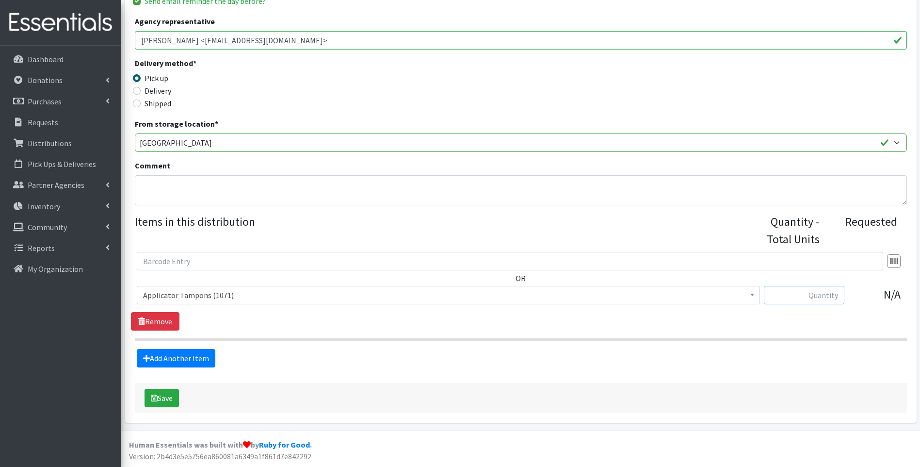
click at [805, 296] on input "text" at bounding box center [804, 295] width 81 height 18
type input "993"
click at [197, 353] on link "Add Another Item" at bounding box center [176, 358] width 79 height 18
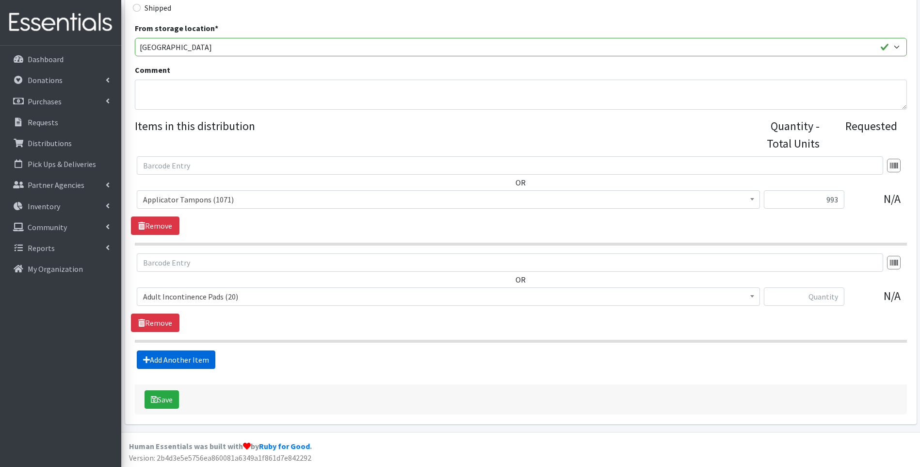
scroll to position [266, 0]
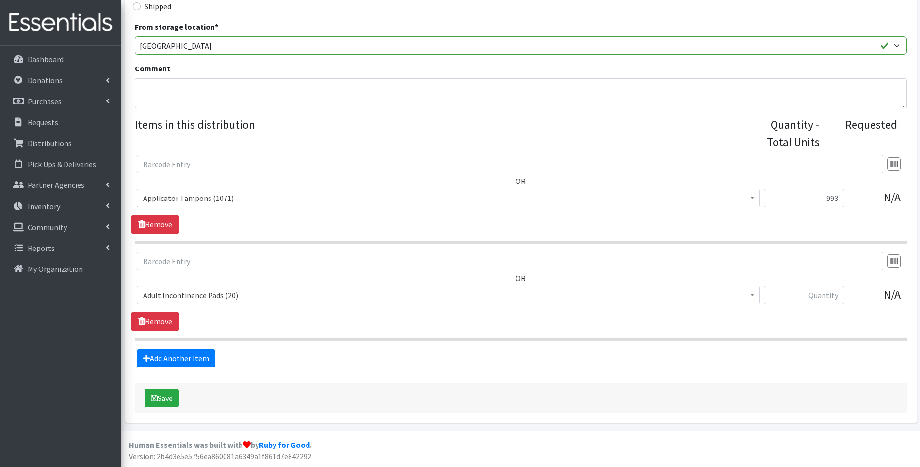
click at [202, 294] on span "Adult Incontinence Pads (20)" at bounding box center [448, 295] width 611 height 14
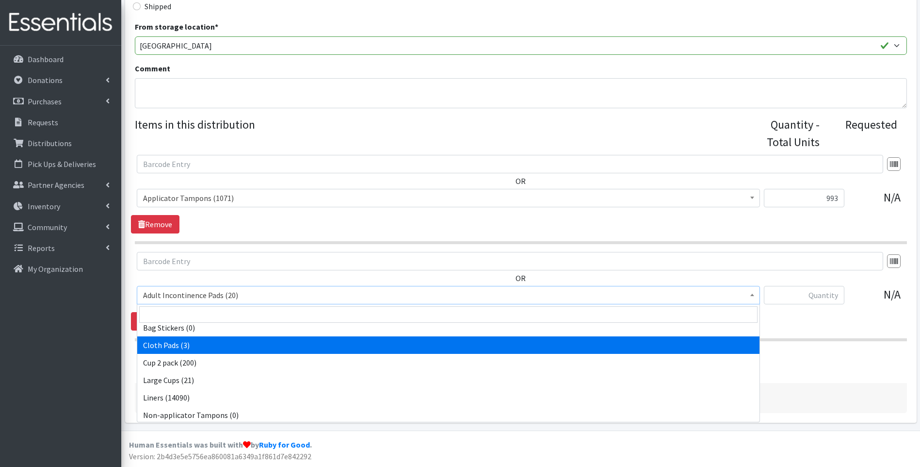
scroll to position [97, 0]
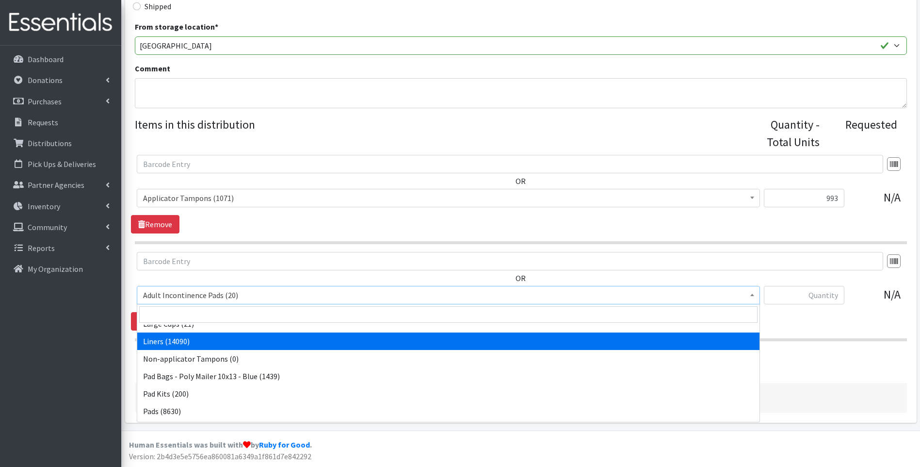
select select "12219"
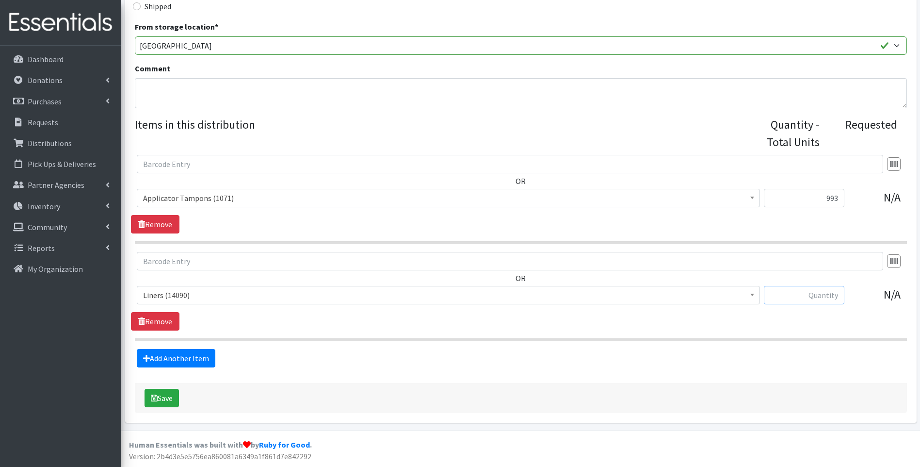
click at [802, 295] on input "text" at bounding box center [804, 295] width 81 height 18
type input "400"
click at [163, 360] on link "Add Another Item" at bounding box center [176, 358] width 79 height 18
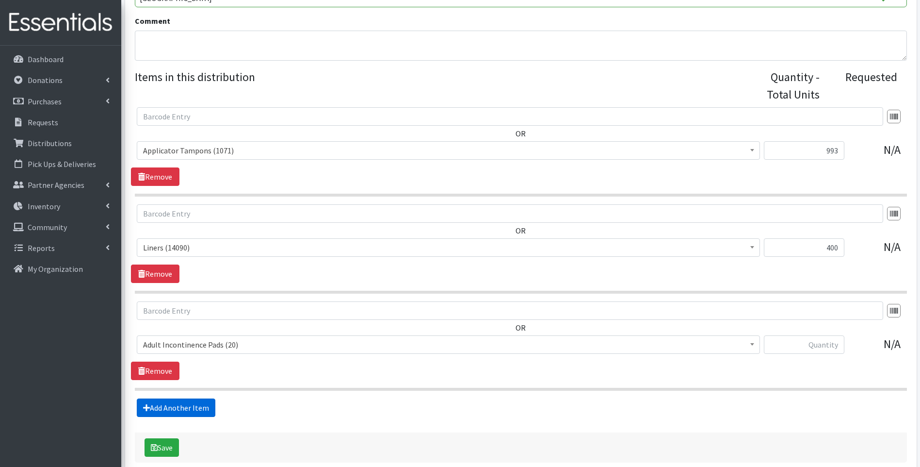
scroll to position [363, 0]
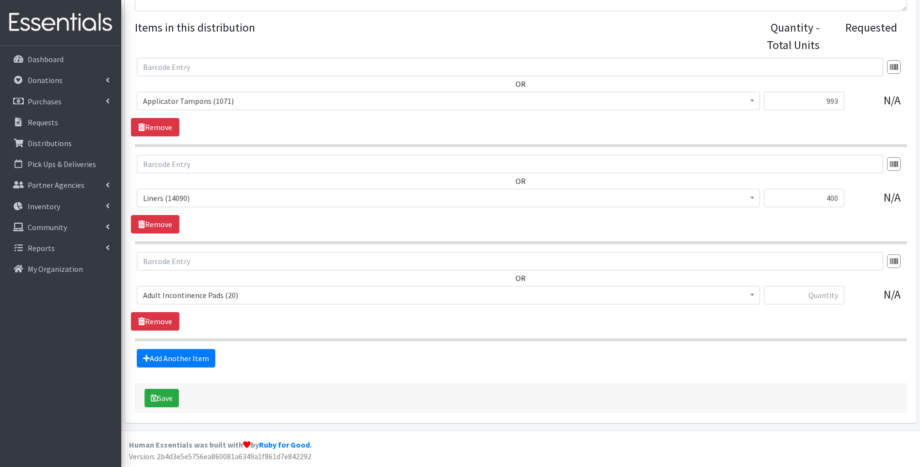
click at [170, 294] on span "Adult Incontinence Pads (20)" at bounding box center [448, 295] width 611 height 14
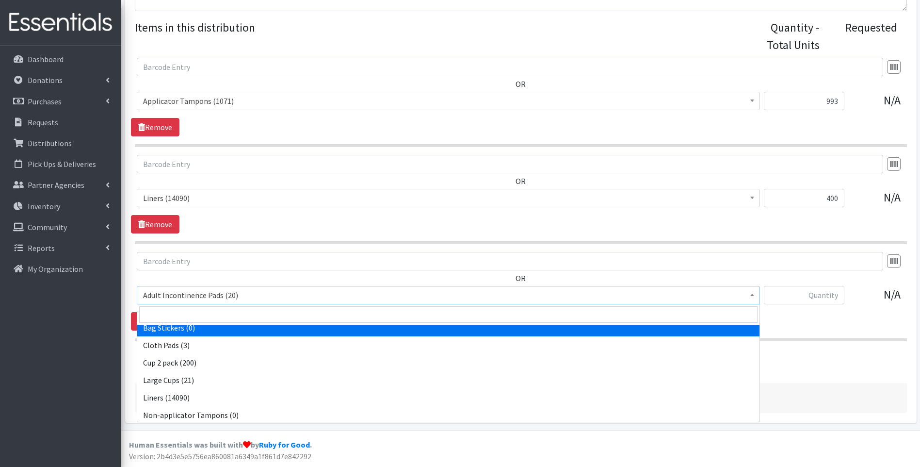
scroll to position [97, 0]
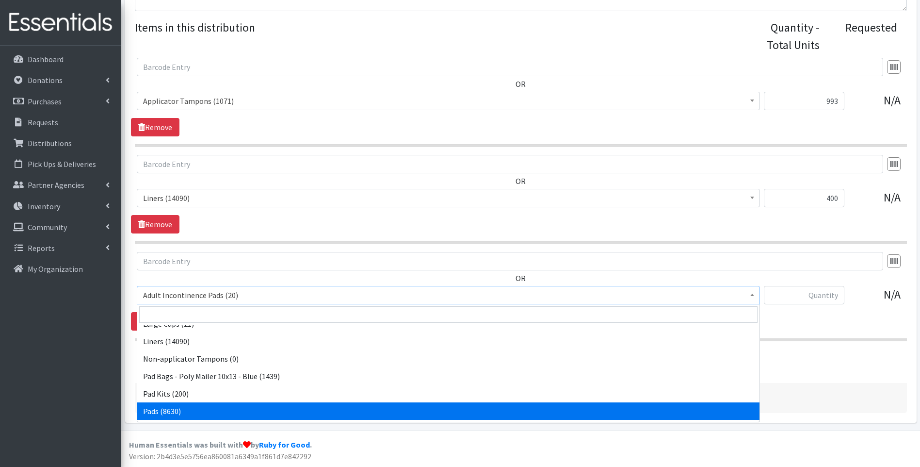
select select "12242"
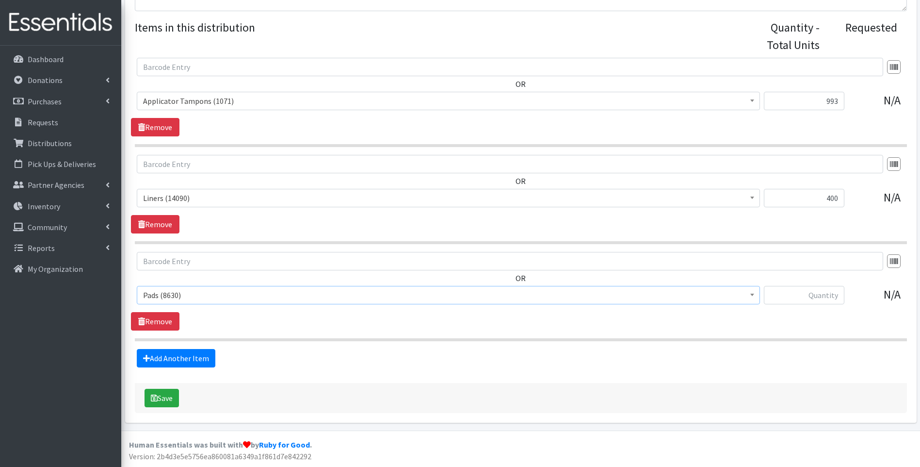
click at [803, 305] on div at bounding box center [804, 299] width 81 height 26
click at [805, 290] on input "text" at bounding box center [804, 295] width 81 height 18
type input "990"
click at [317, 349] on div "Add Another Item" at bounding box center [521, 358] width 780 height 18
click at [152, 401] on icon "submit" at bounding box center [154, 398] width 7 height 8
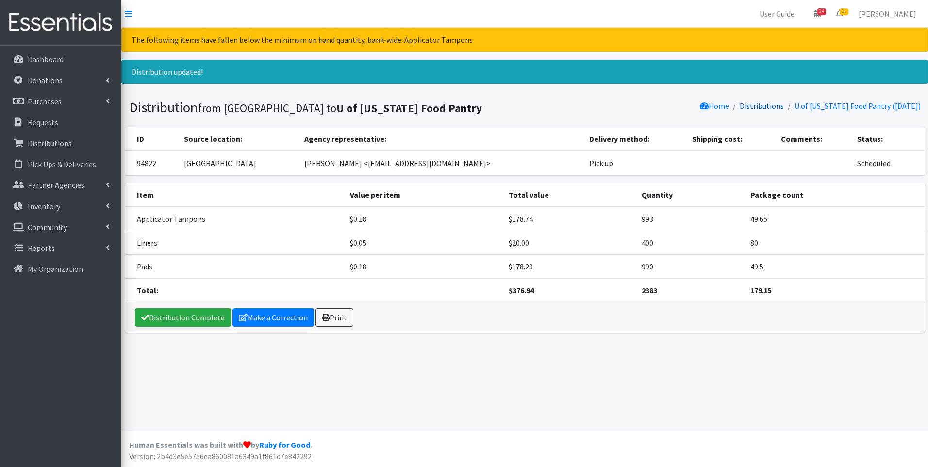
click at [769, 105] on link "Distributions" at bounding box center [761, 106] width 44 height 10
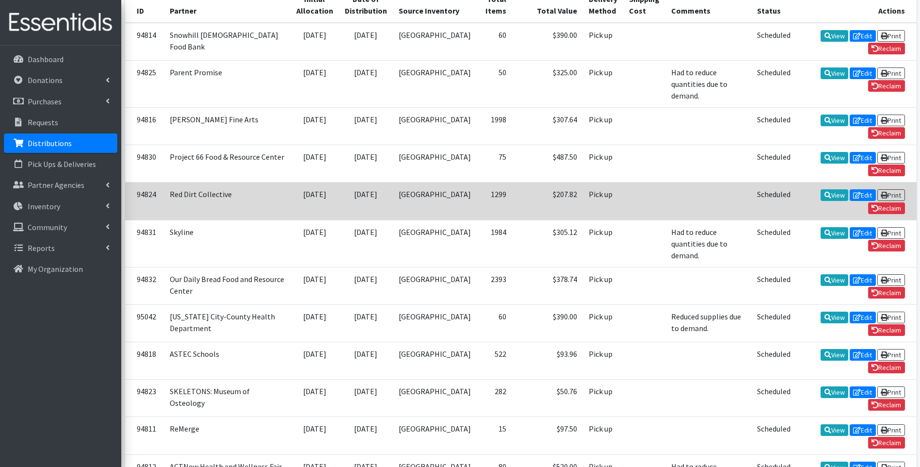
scroll to position [291, 0]
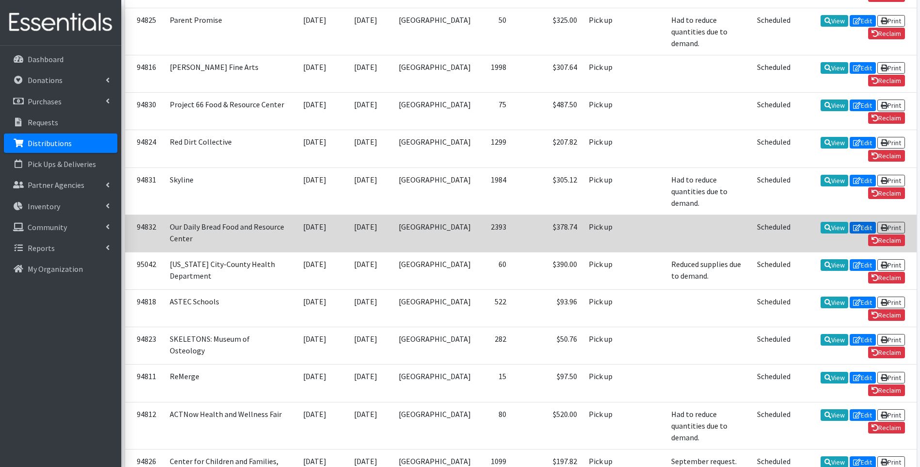
click at [850, 222] on link "Edit" at bounding box center [863, 228] width 26 height 12
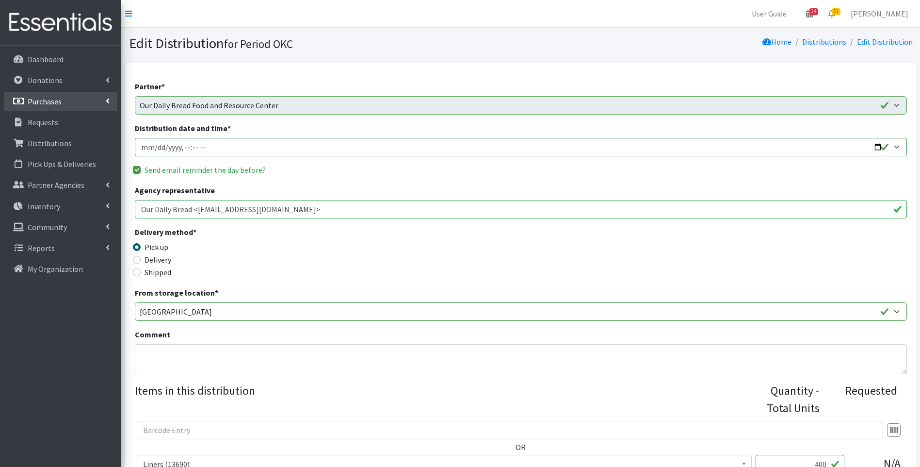
click at [49, 103] on p "Purchases" at bounding box center [45, 102] width 34 height 10
click at [57, 142] on link "New Purchase" at bounding box center [61, 142] width 114 height 19
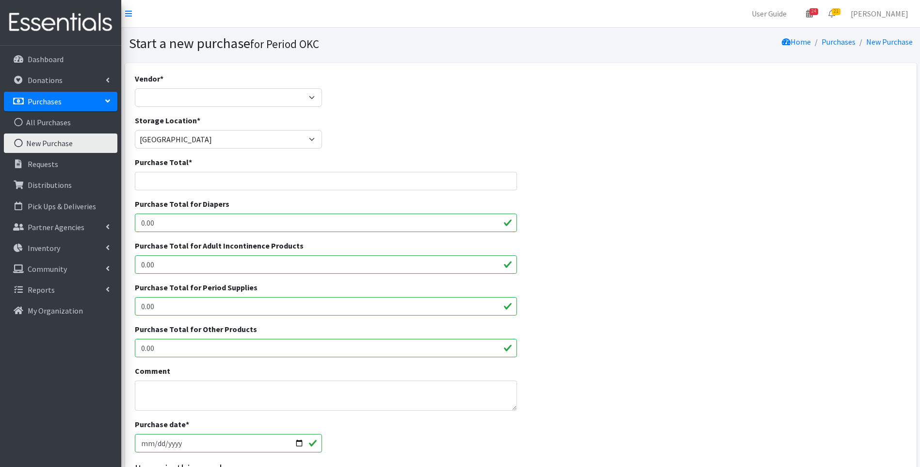
click at [51, 99] on p "Purchases" at bounding box center [45, 102] width 34 height 10
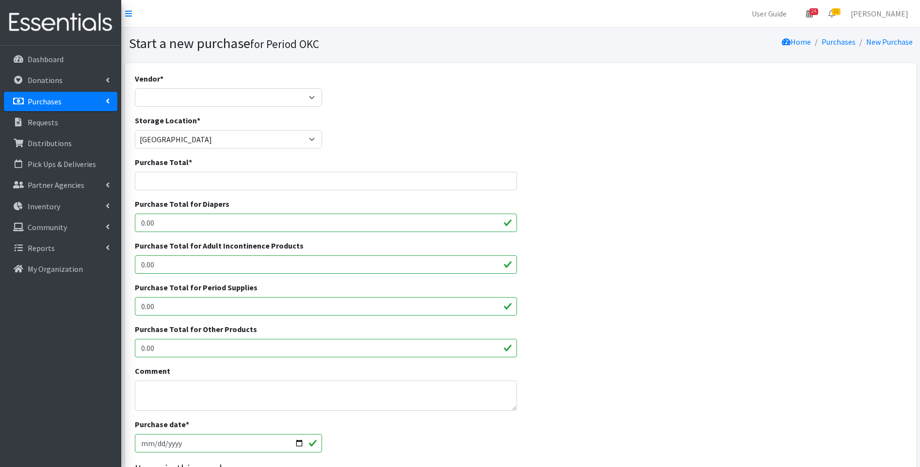
click at [51, 98] on p "Purchases" at bounding box center [45, 102] width 34 height 10
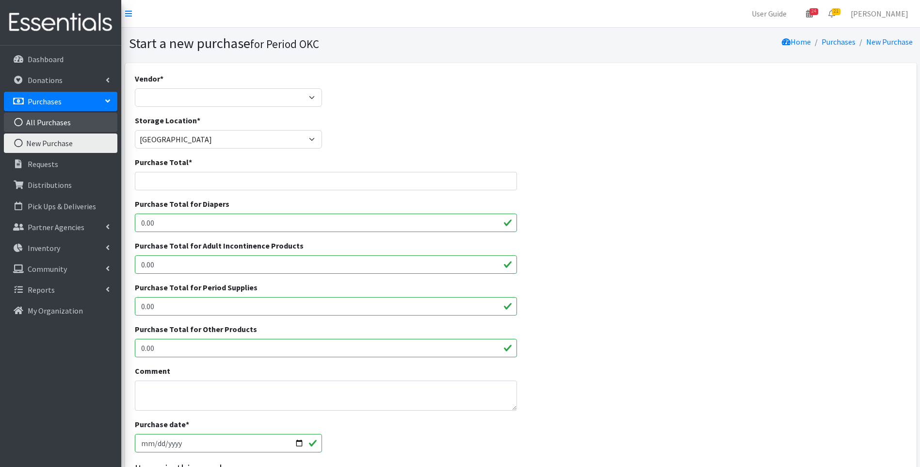
click at [50, 123] on link "All Purchases" at bounding box center [61, 122] width 114 height 19
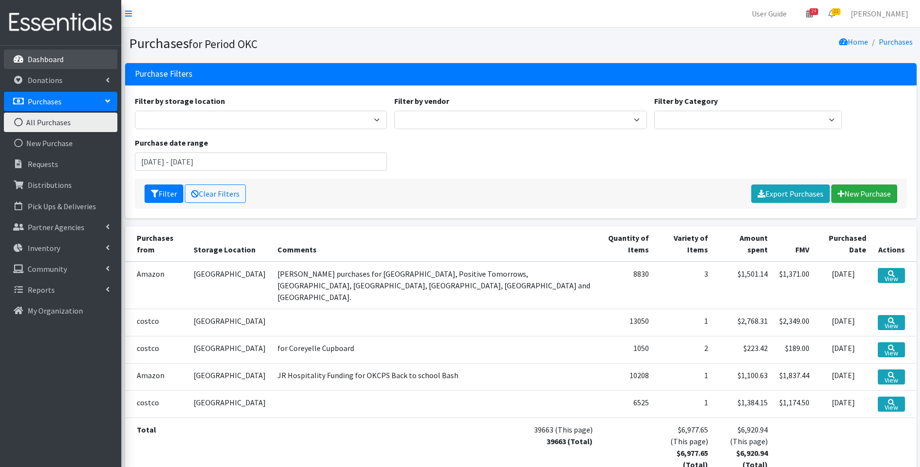
click at [60, 56] on p "Dashboard" at bounding box center [46, 59] width 36 height 10
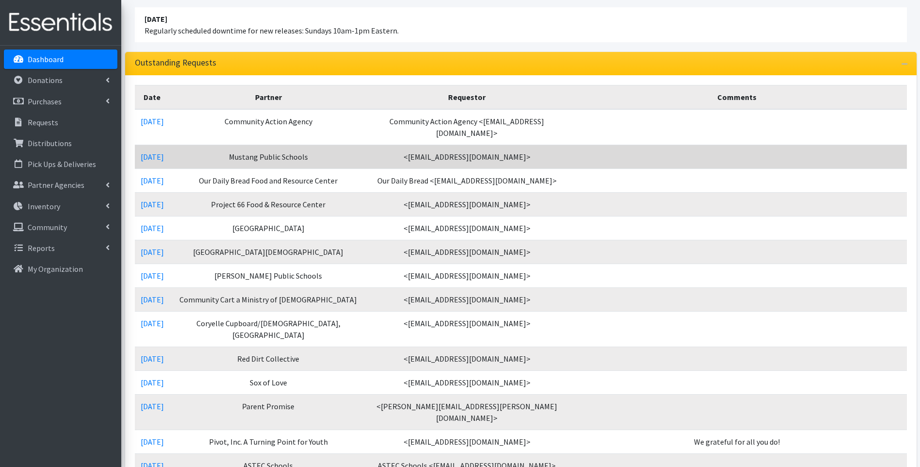
scroll to position [97, 0]
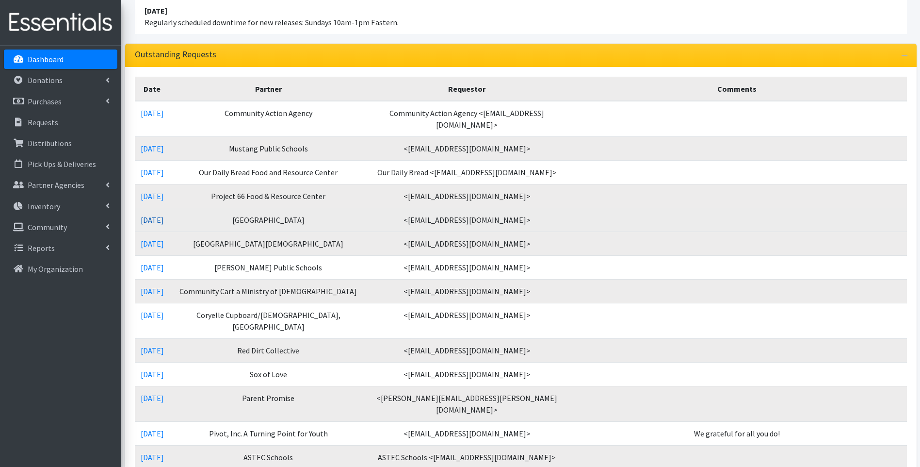
click at [155, 217] on link "[DATE]" at bounding box center [152, 220] width 23 height 10
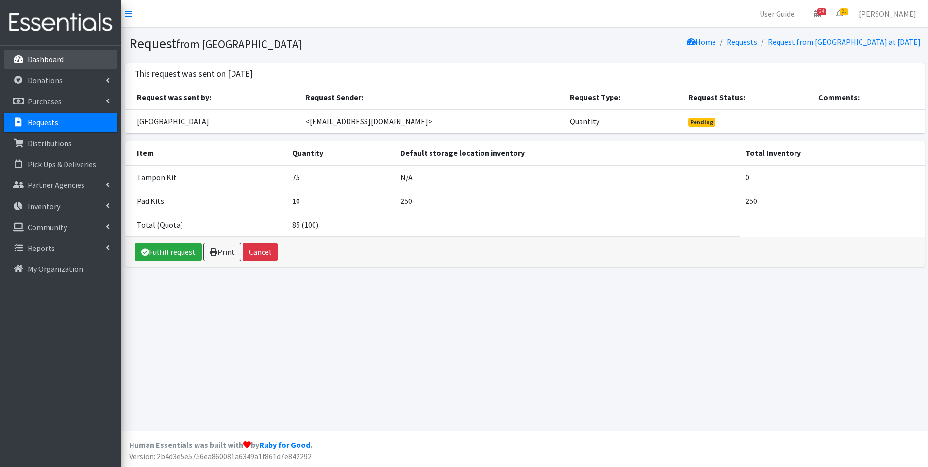
click at [47, 60] on p "Dashboard" at bounding box center [46, 59] width 36 height 10
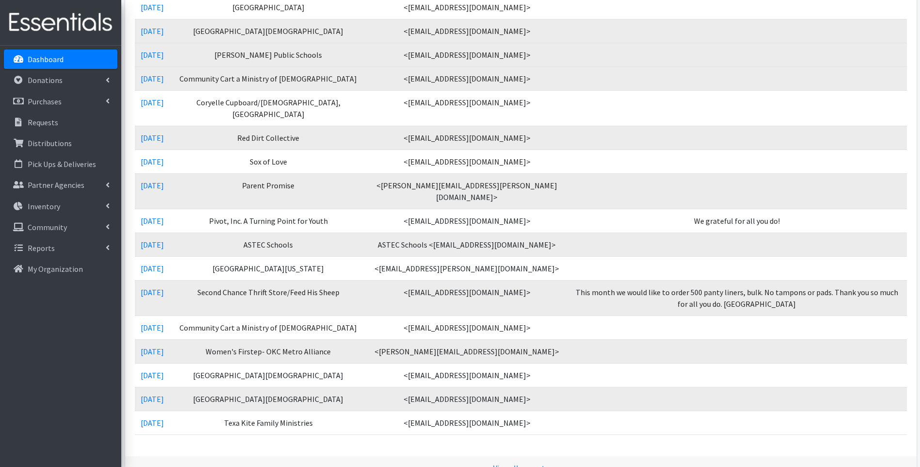
scroll to position [388, 0]
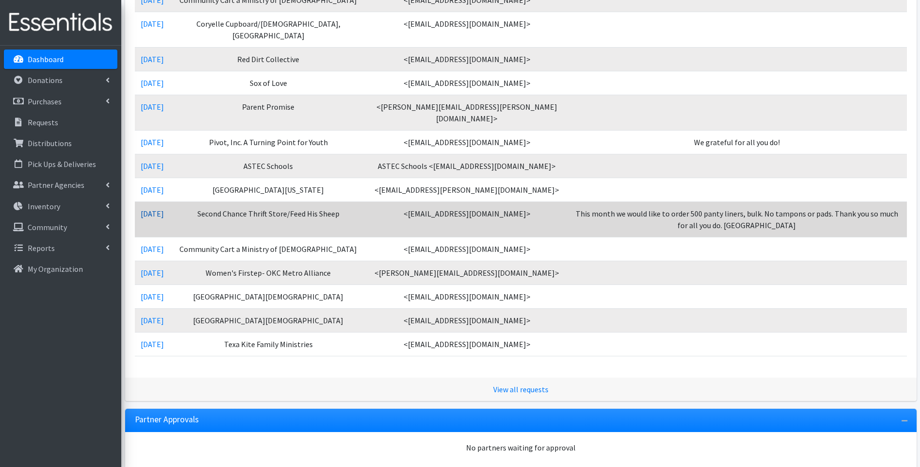
click at [164, 215] on link "[DATE]" at bounding box center [152, 214] width 23 height 10
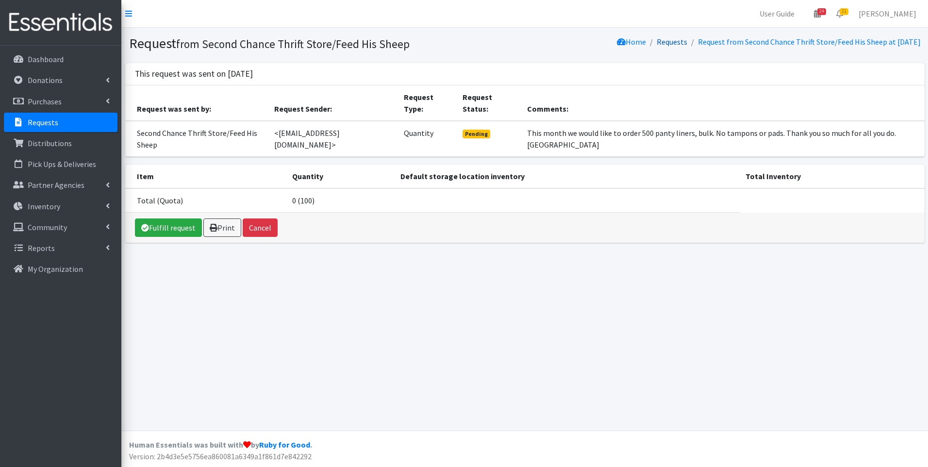
click at [656, 46] on link "Requests" at bounding box center [671, 42] width 31 height 10
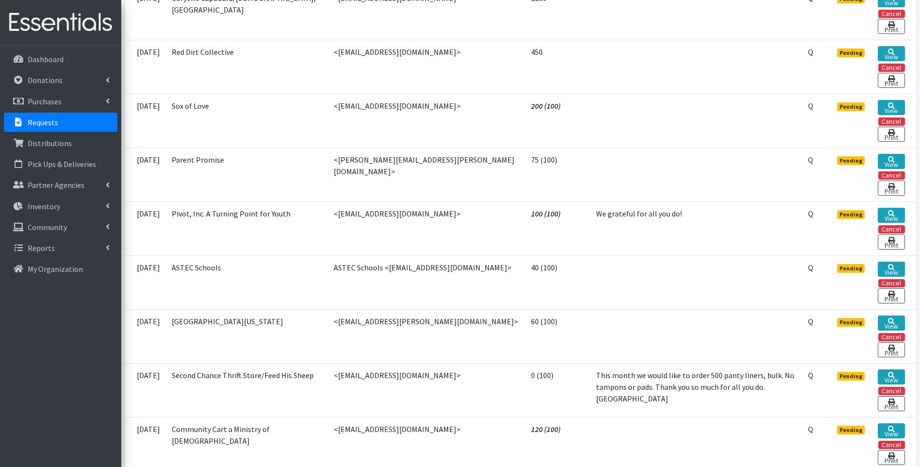
scroll to position [728, 0]
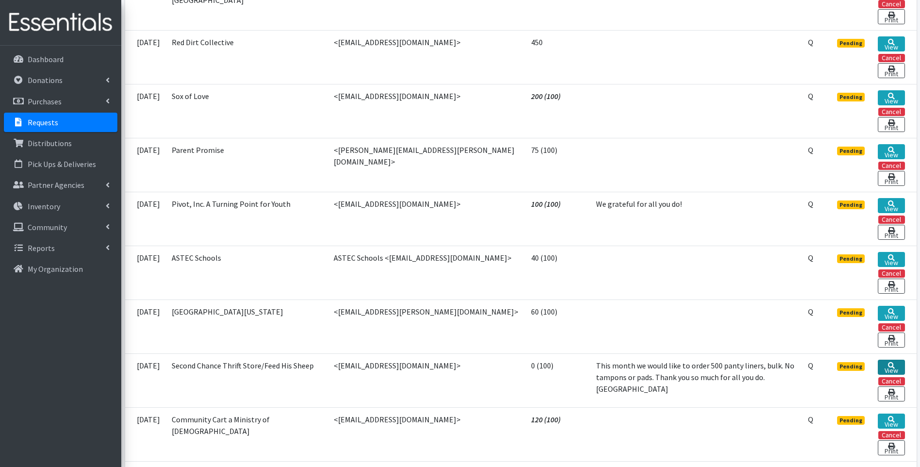
click at [888, 362] on icon at bounding box center [891, 365] width 7 height 7
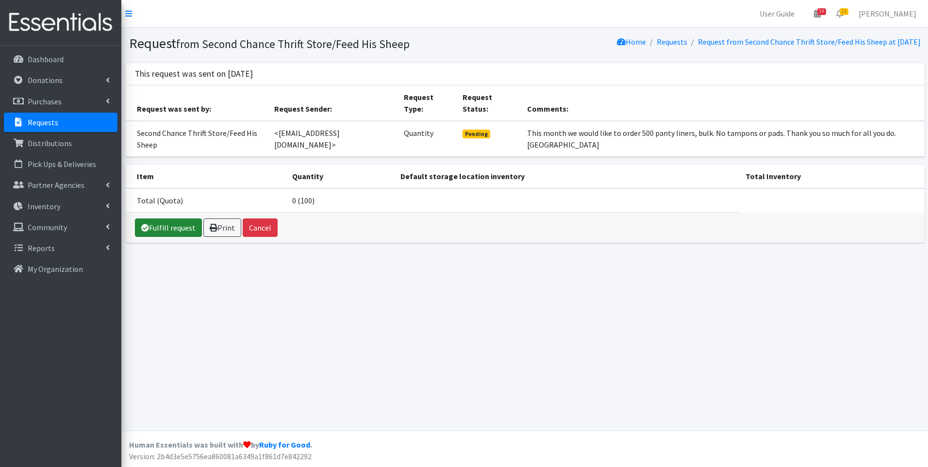
click at [185, 218] on link "Fulfill request" at bounding box center [168, 227] width 67 height 18
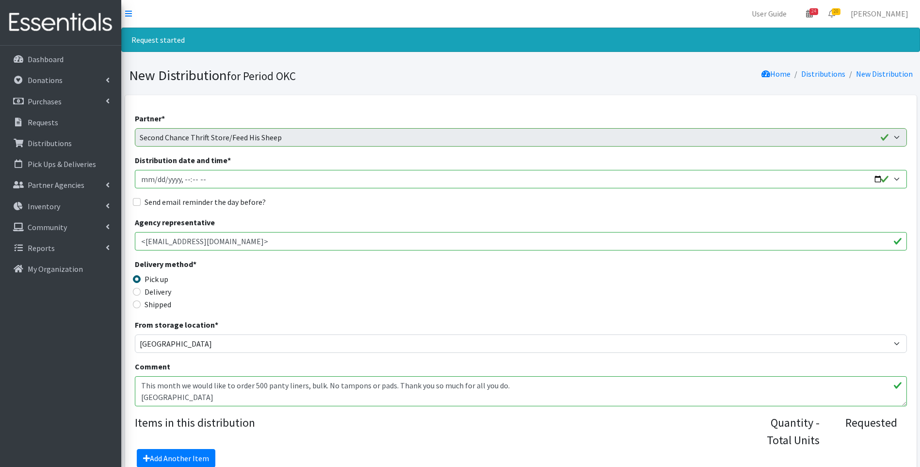
click at [146, 180] on input "Distribution date and time *" at bounding box center [521, 179] width 772 height 18
click at [897, 177] on input "Distribution date and time *" at bounding box center [521, 179] width 772 height 18
click at [896, 181] on input "Distribution date and time *" at bounding box center [521, 179] width 772 height 18
click at [901, 177] on input "Distribution date and time *" at bounding box center [521, 179] width 772 height 18
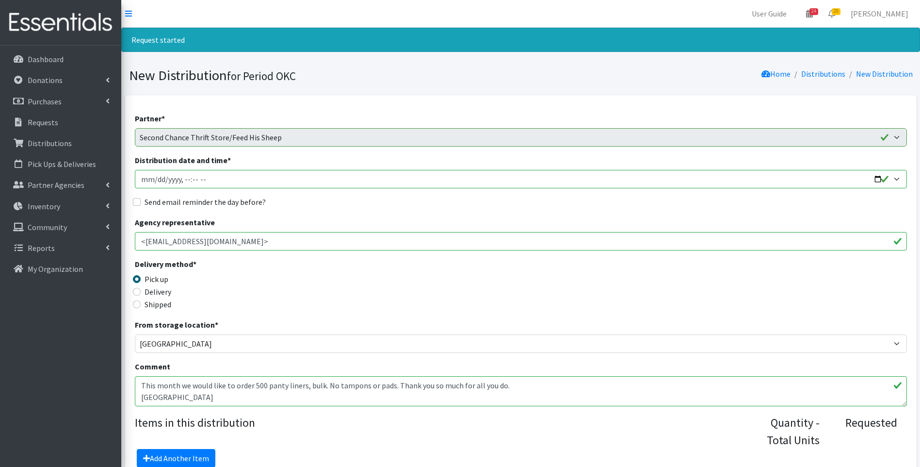
click at [878, 177] on input "Distribution date and time *" at bounding box center [521, 179] width 772 height 18
type input "2025-10-09T23:59"
click at [388, 196] on div "Send email reminder the day before?" at bounding box center [521, 202] width 772 height 12
click at [183, 182] on input "Distribution date and time *" at bounding box center [521, 179] width 772 height 18
type input "2025-10-09T15:30"
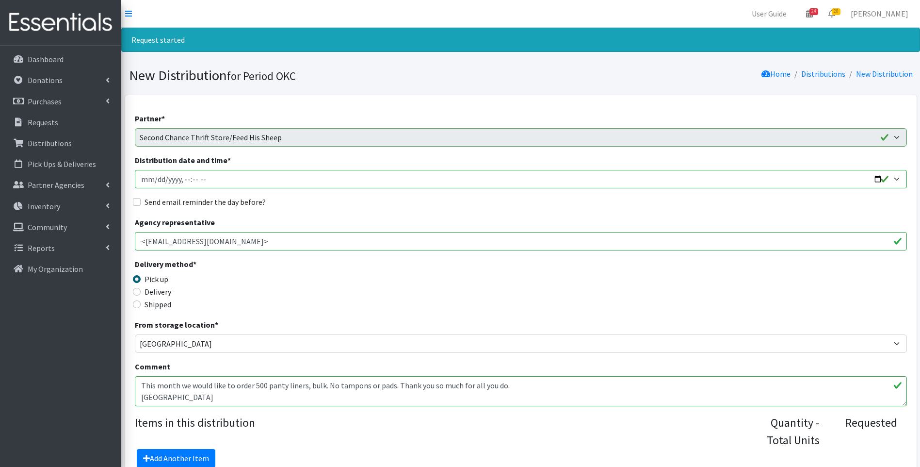
click at [183, 205] on label "Send email reminder the day before?" at bounding box center [205, 202] width 121 height 12
click at [141, 205] on input "Send email reminder the day before?" at bounding box center [137, 202] width 8 height 8
checkbox input "true"
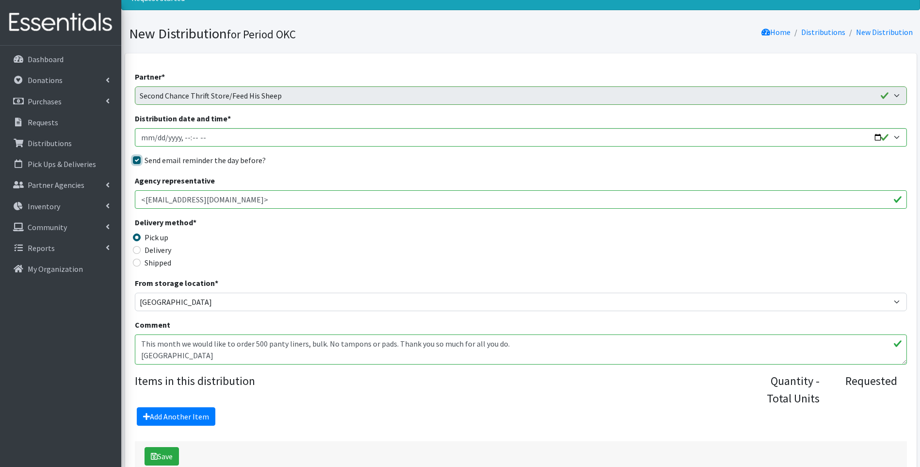
scroll to position [100, 0]
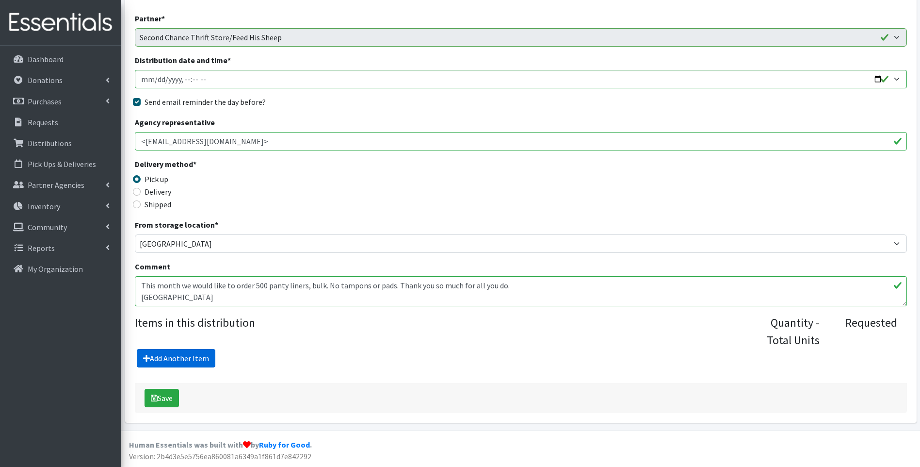
click at [196, 349] on link "Add Another Item" at bounding box center [176, 358] width 79 height 18
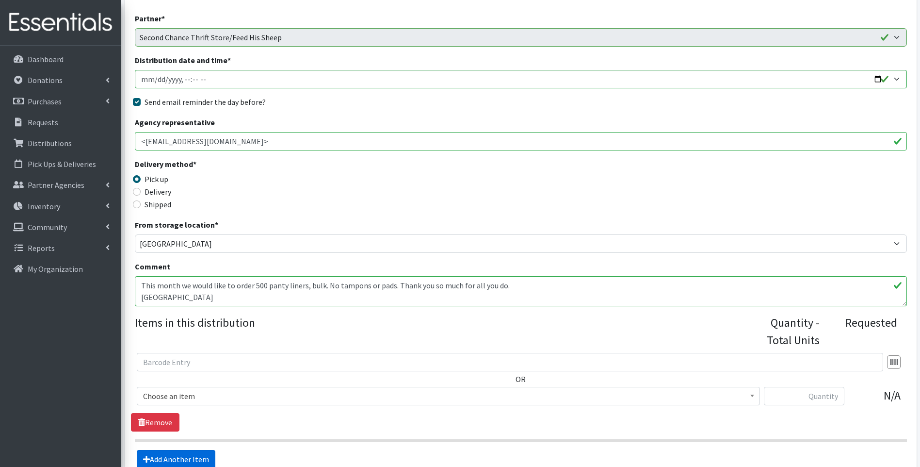
scroll to position [201, 0]
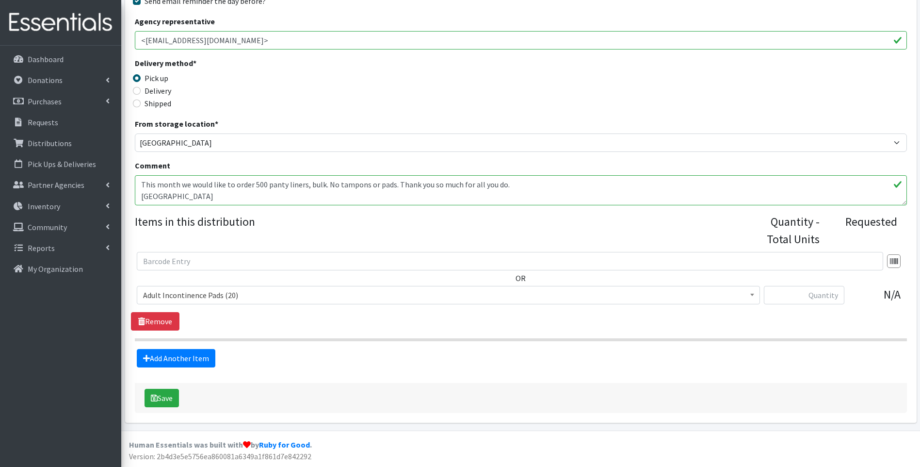
click at [206, 295] on span "Adult Incontinence Pads (20)" at bounding box center [448, 295] width 611 height 14
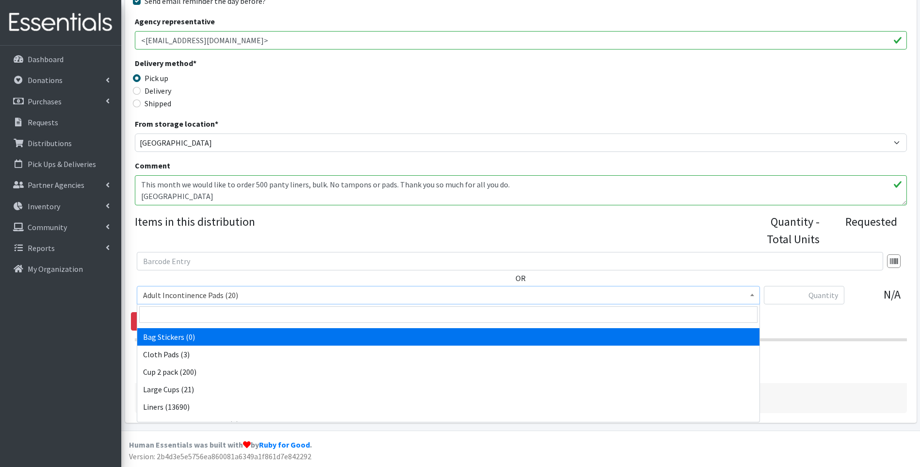
scroll to position [49, 0]
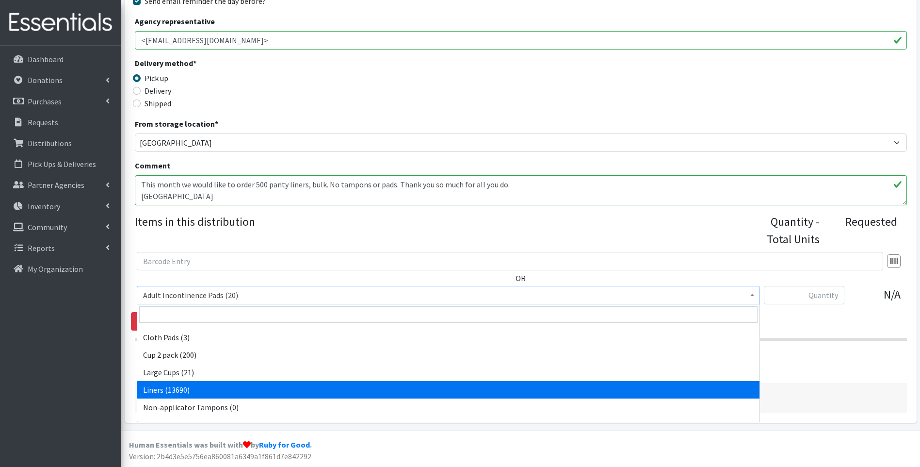
select select "12219"
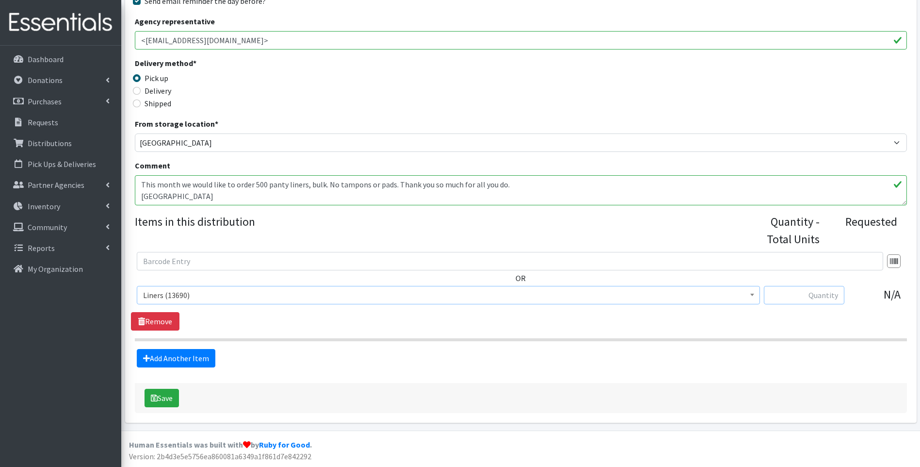
click at [795, 294] on input "text" at bounding box center [804, 295] width 81 height 18
type input "400"
click at [543, 324] on div "OR Adult Incontinence Pads (20) Applicator Tampons (78) Bag Stickers (0) Cloth …" at bounding box center [521, 291] width 780 height 79
click at [167, 396] on button "Save" at bounding box center [162, 398] width 34 height 18
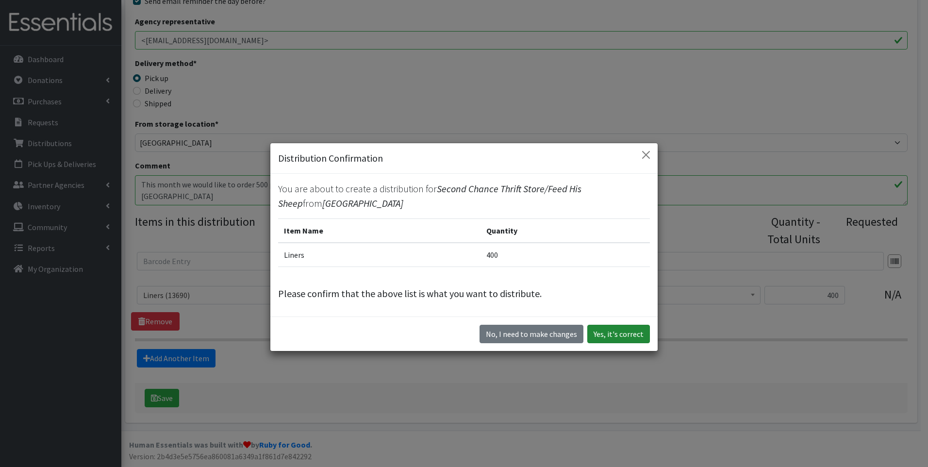
click at [609, 333] on button "Yes, it's correct" at bounding box center [618, 334] width 63 height 18
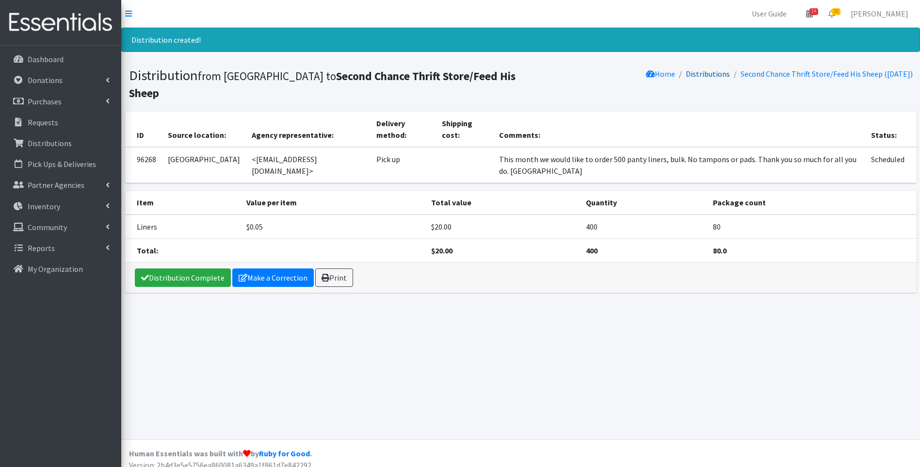
click at [692, 73] on link "Distributions" at bounding box center [708, 74] width 44 height 10
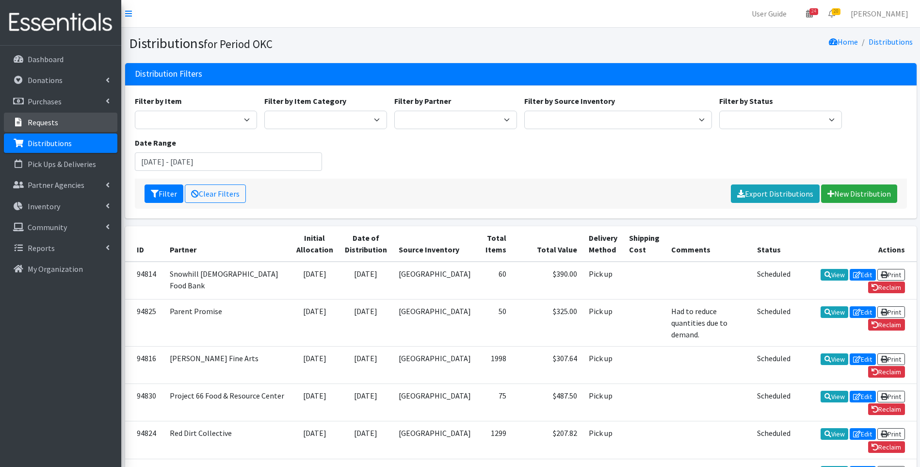
click at [52, 119] on p "Requests" at bounding box center [43, 122] width 31 height 10
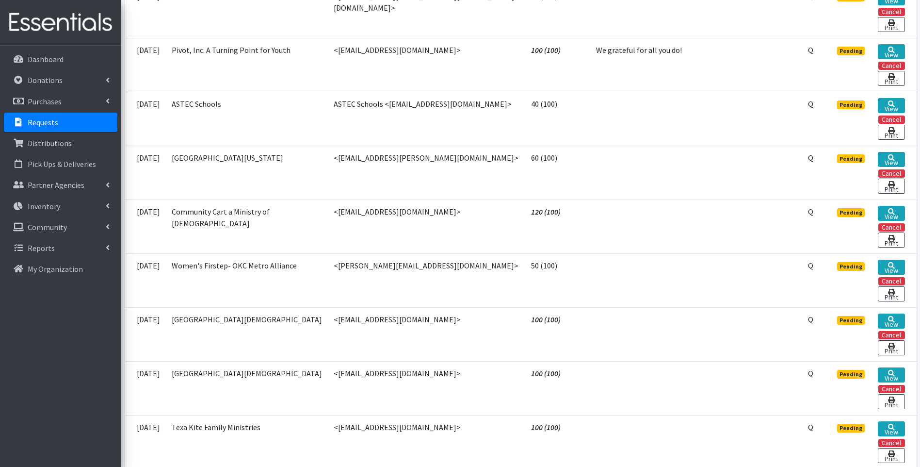
scroll to position [1019, 0]
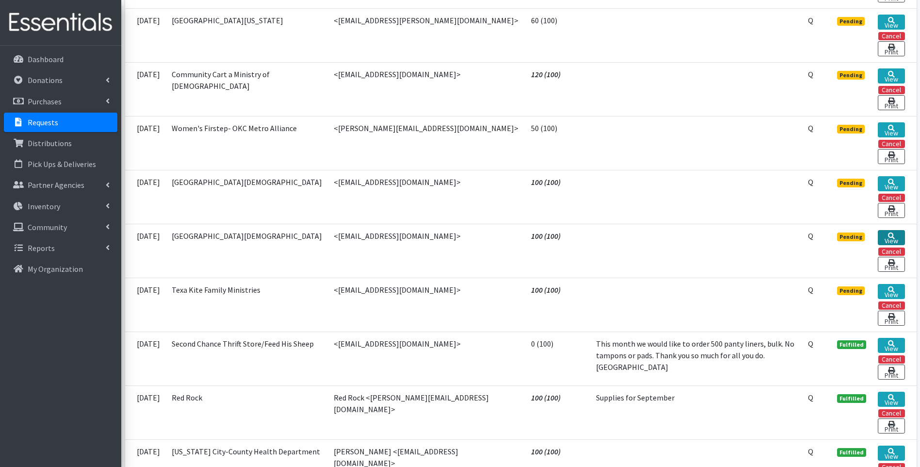
click at [891, 230] on link "View" at bounding box center [891, 237] width 27 height 15
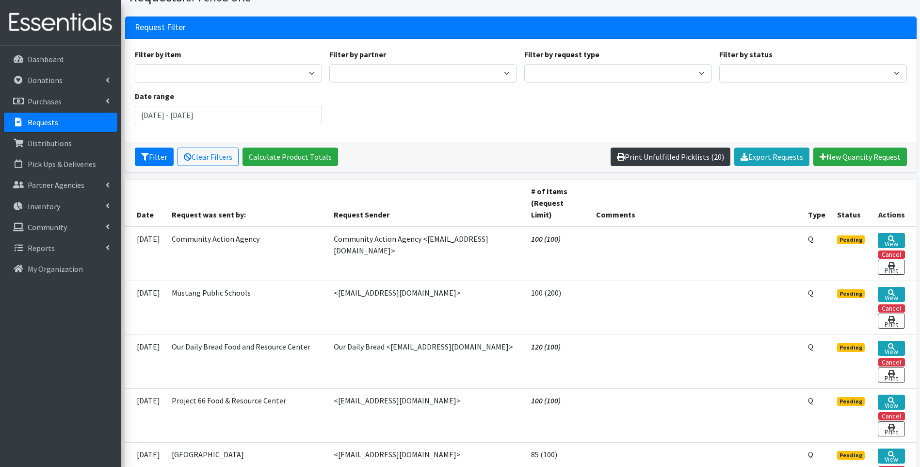
scroll to position [0, 0]
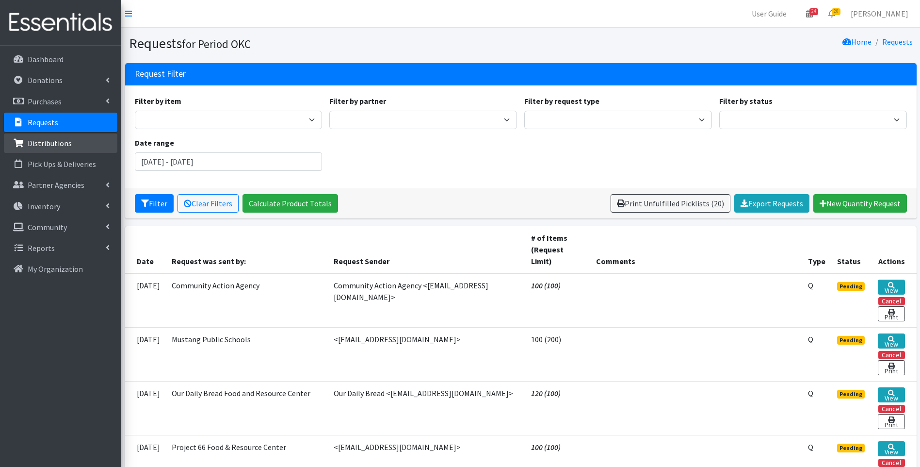
click at [69, 138] on p "Distributions" at bounding box center [50, 143] width 44 height 10
